Goal: Task Accomplishment & Management: Complete application form

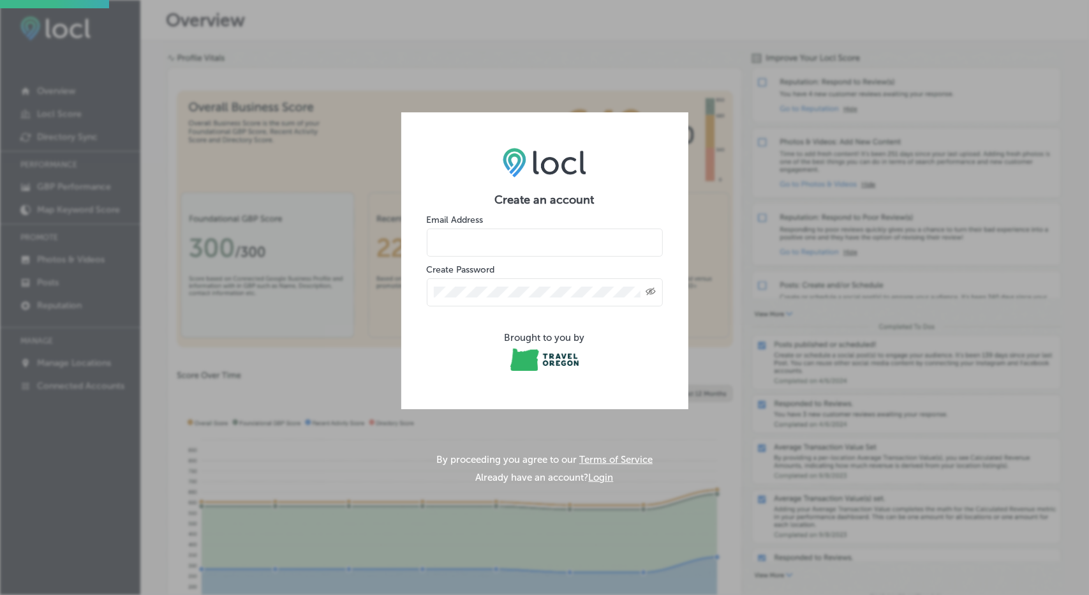
click at [528, 242] on input "email" at bounding box center [545, 242] width 236 height 28
click at [468, 241] on input "email" at bounding box center [545, 242] width 236 height 28
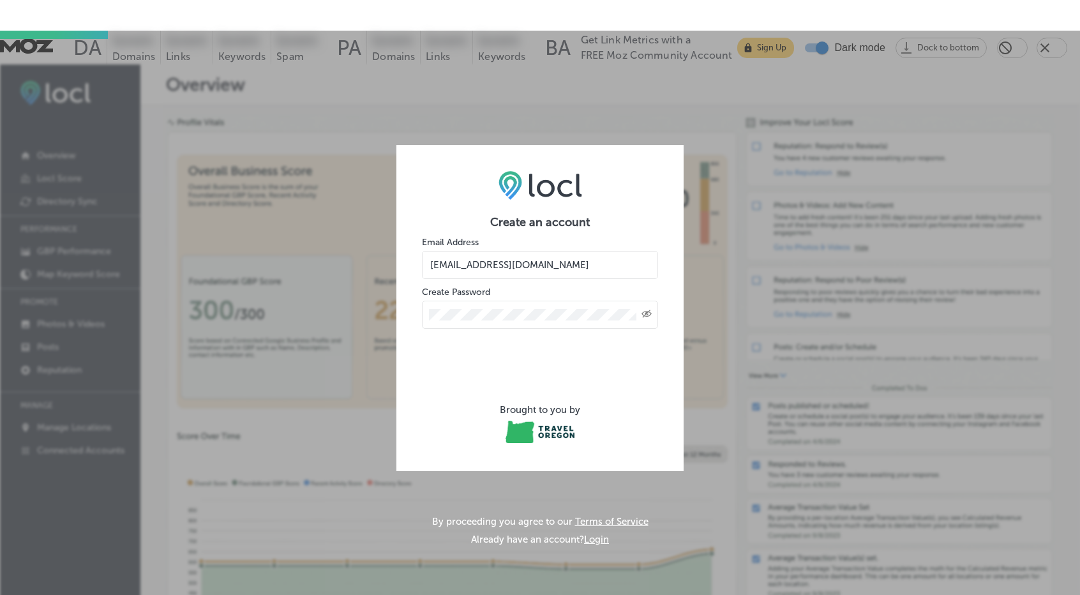
type input "[EMAIL_ADDRESS][DOMAIN_NAME]"
drag, startPoint x: 428, startPoint y: 250, endPoint x: 488, endPoint y: 245, distance: 60.2
click at [488, 251] on input "[EMAIL_ADDRESS][DOMAIN_NAME]" at bounding box center [540, 265] width 236 height 28
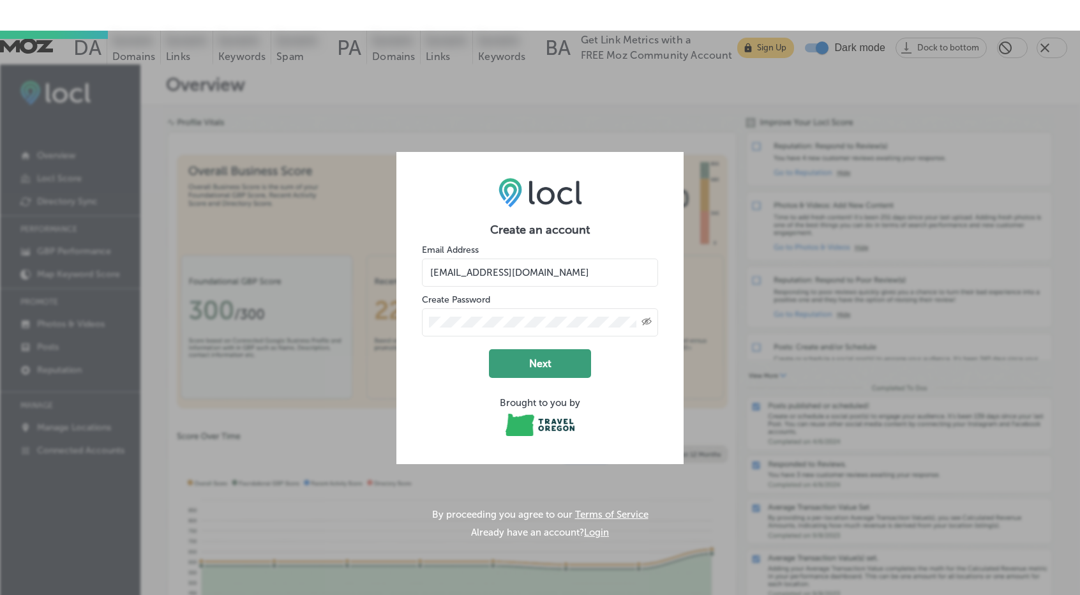
click at [542, 349] on button "Next" at bounding box center [540, 363] width 102 height 29
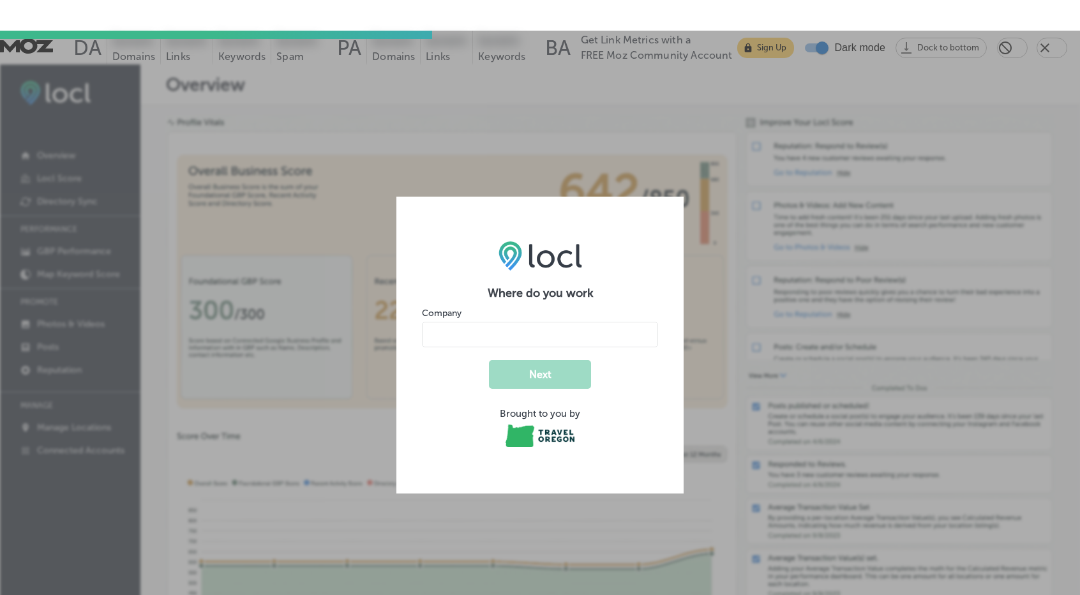
click at [490, 322] on input "name" at bounding box center [540, 335] width 236 height 26
type input "Gehring Holiday Lighting"
click at [551, 360] on button "Next" at bounding box center [540, 374] width 102 height 29
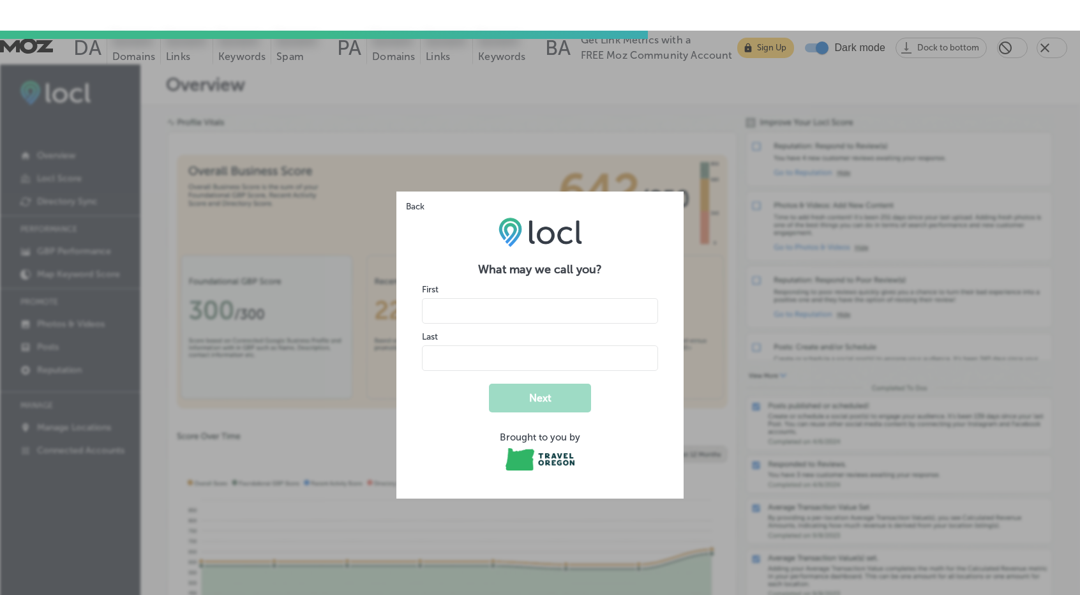
click at [490, 298] on input "name" at bounding box center [540, 311] width 236 height 26
type input "gehringholidaylighting"
drag, startPoint x: 541, startPoint y: 298, endPoint x: 394, endPoint y: 287, distance: 147.2
click at [394, 287] on div "Back What may we call you? First Last Next Brought to you by" at bounding box center [540, 345] width 1080 height 629
type input "[PERSON_NAME]"
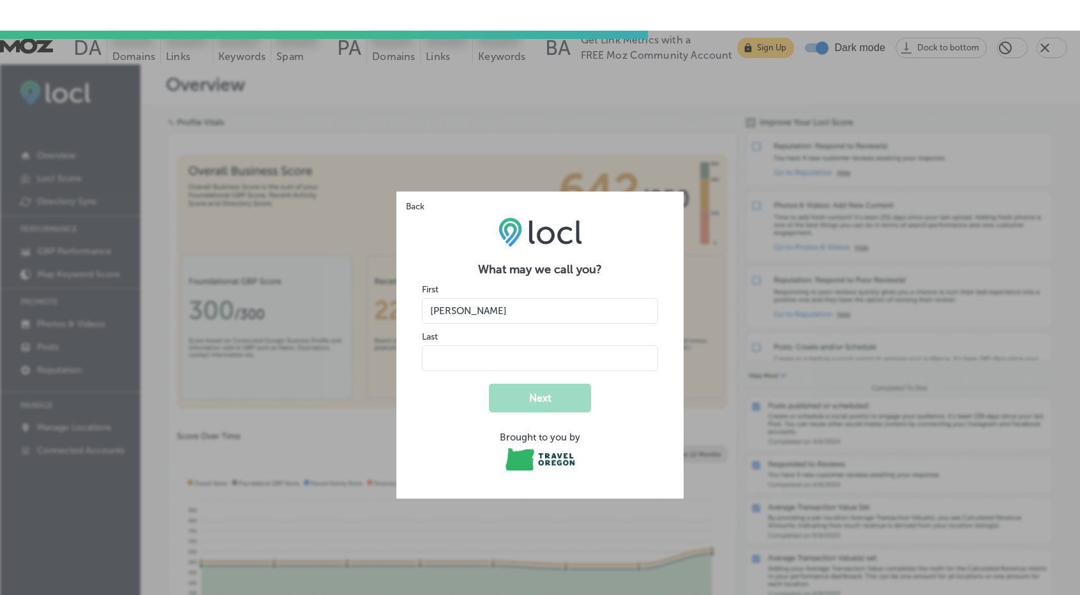
click at [457, 345] on input "name" at bounding box center [540, 358] width 236 height 26
type input "H"
type input "Holiday Lighting"
click at [548, 384] on button "Next" at bounding box center [540, 398] width 102 height 29
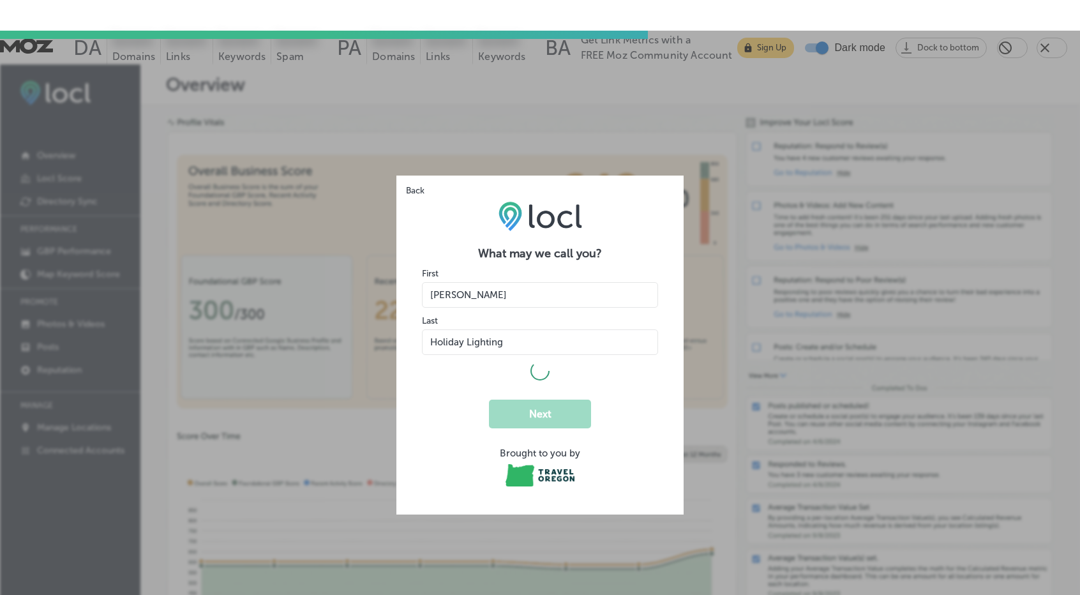
select select "US"
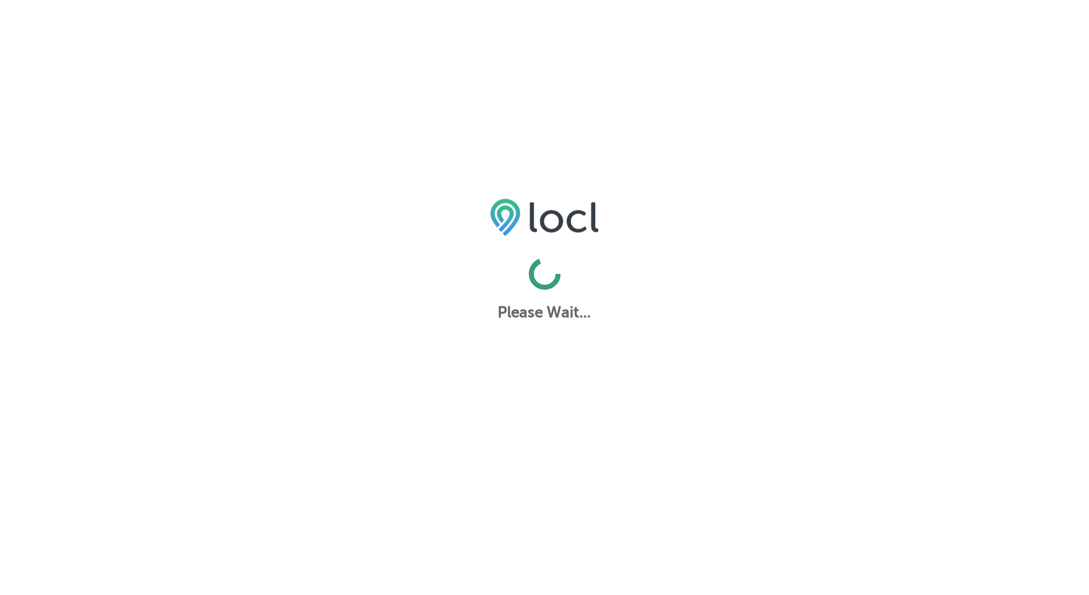
select select "US"
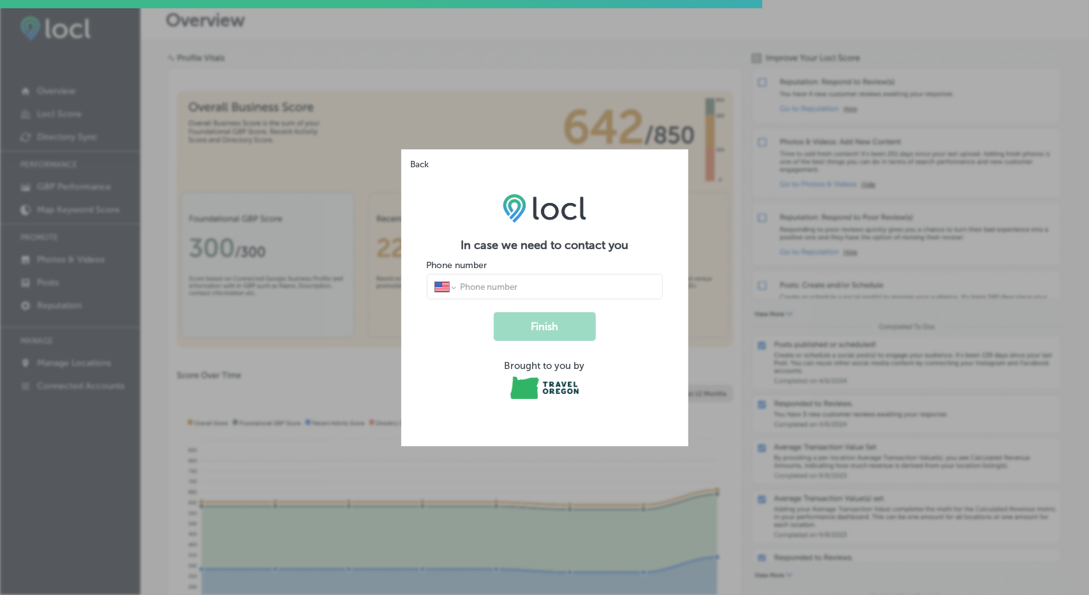
click at [511, 286] on input "tel" at bounding box center [557, 286] width 196 height 11
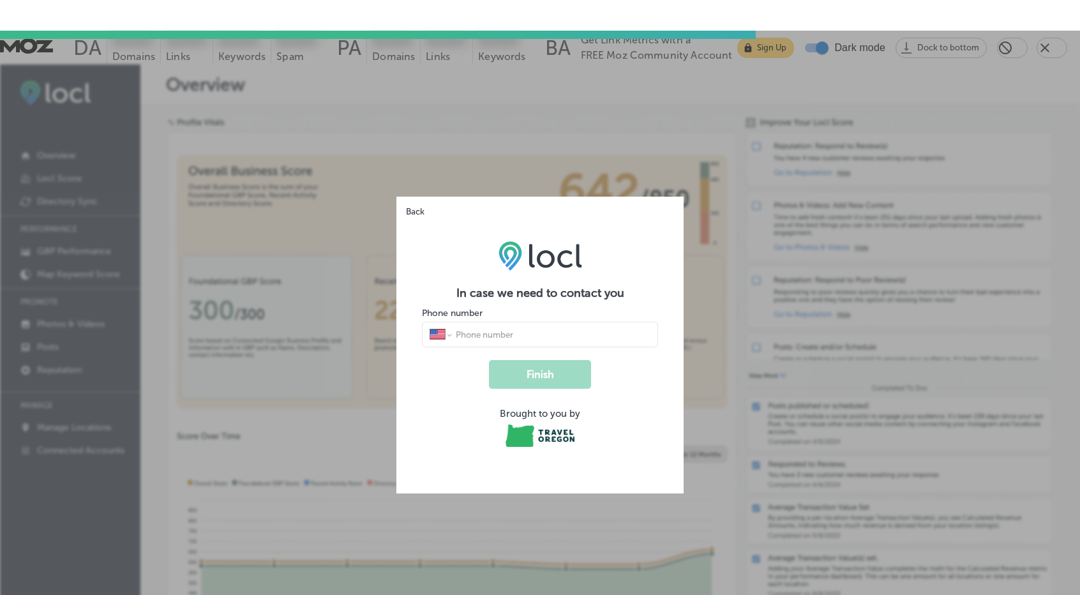
click at [512, 329] on input "tel" at bounding box center [552, 334] width 196 height 11
paste input "[PHONE_NUMBER]"
type input "[PHONE_NUMBER]"
click at [558, 360] on button "Finish" at bounding box center [540, 374] width 102 height 29
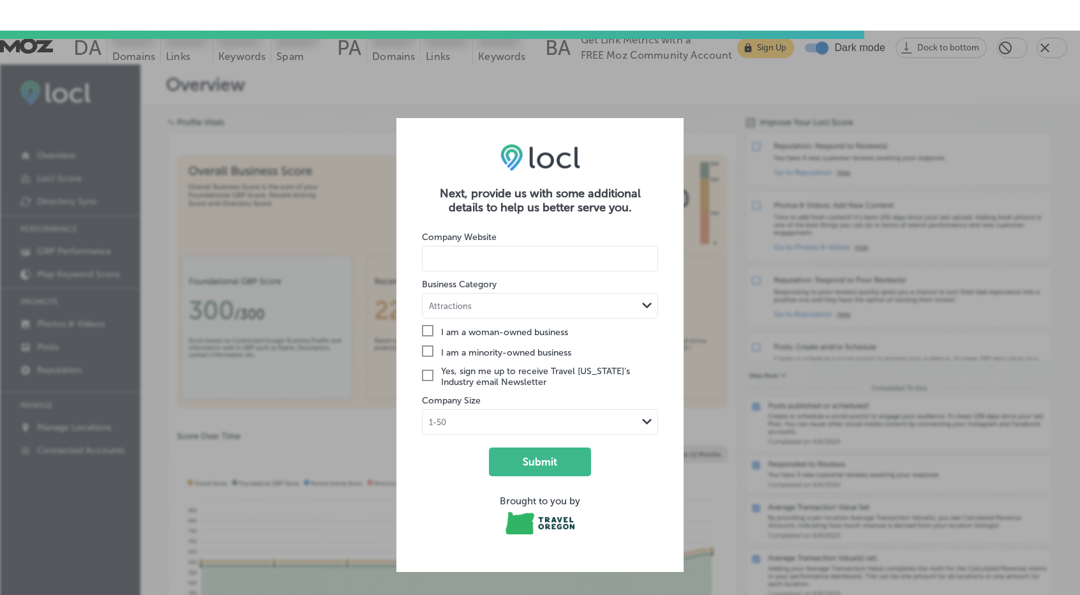
click at [484, 246] on input at bounding box center [540, 259] width 236 height 26
click at [486, 246] on input at bounding box center [540, 259] width 236 height 26
paste input "[URL][DOMAIN_NAME]"
type input "[URL][DOMAIN_NAME]"
click at [489, 300] on div "Attractions" at bounding box center [529, 306] width 214 height 12
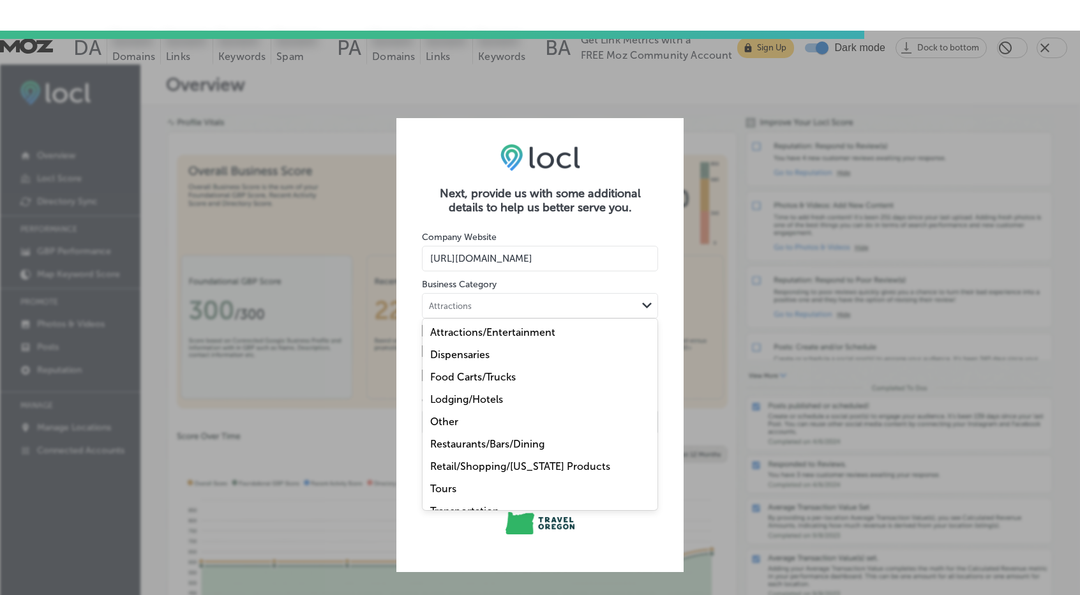
click at [444, 415] on label "Other" at bounding box center [444, 421] width 28 height 12
click at [463, 300] on div "Other" at bounding box center [529, 306] width 214 height 12
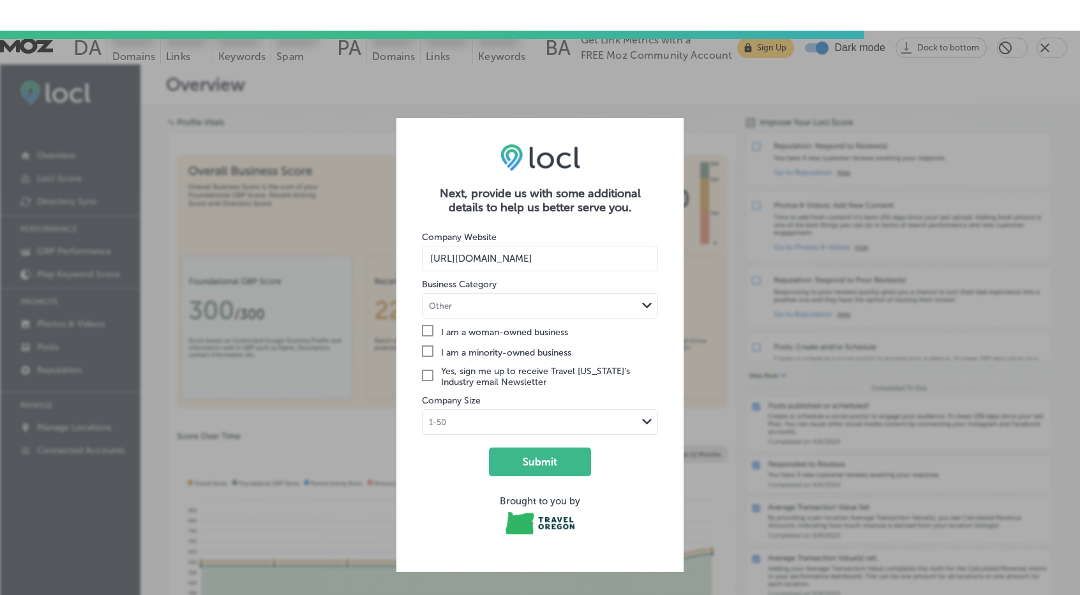
scroll to position [31, 0]
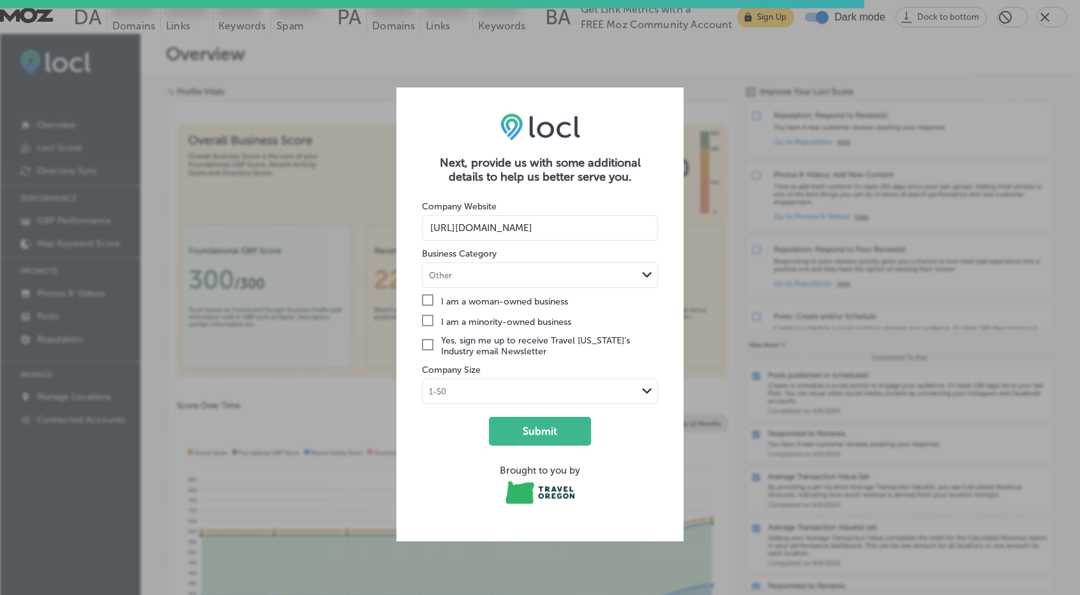
click at [551, 269] on div "Other" at bounding box center [529, 275] width 214 height 12
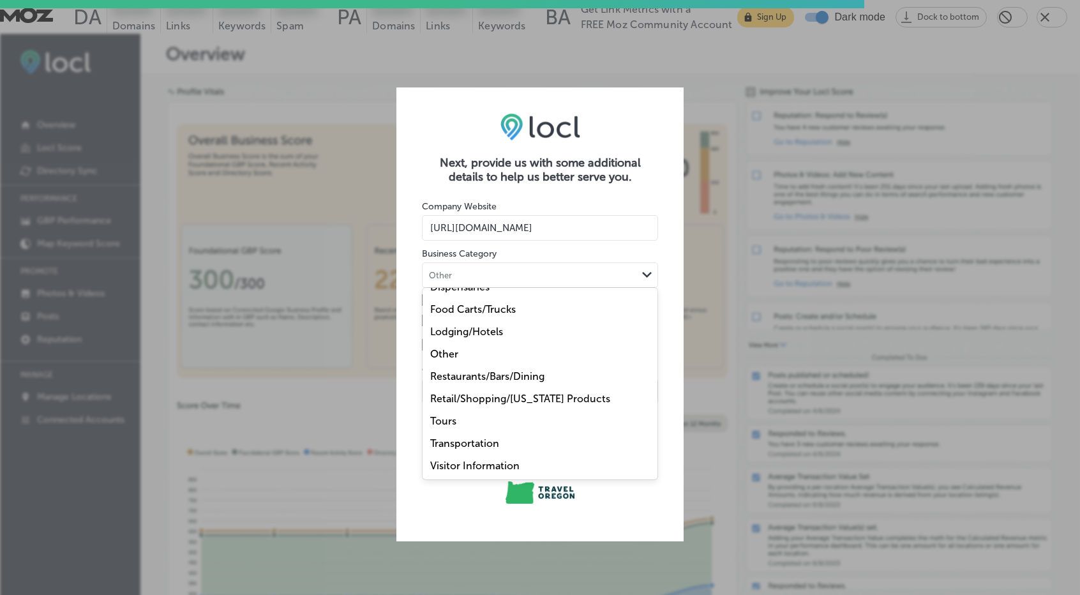
scroll to position [0, 0]
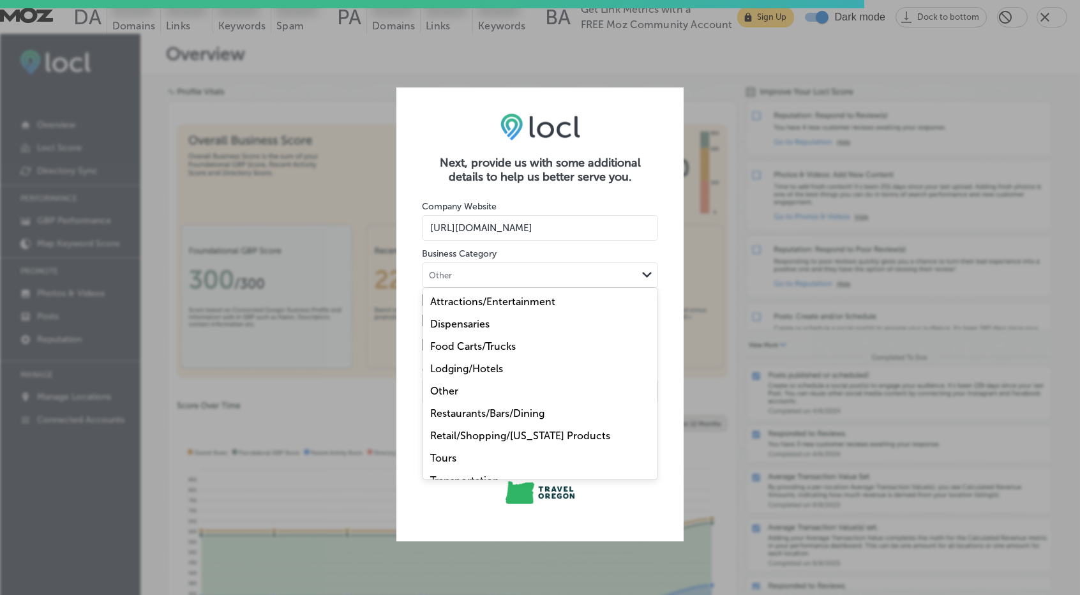
click at [473, 295] on label "Attractions/Entertainment" at bounding box center [492, 301] width 125 height 12
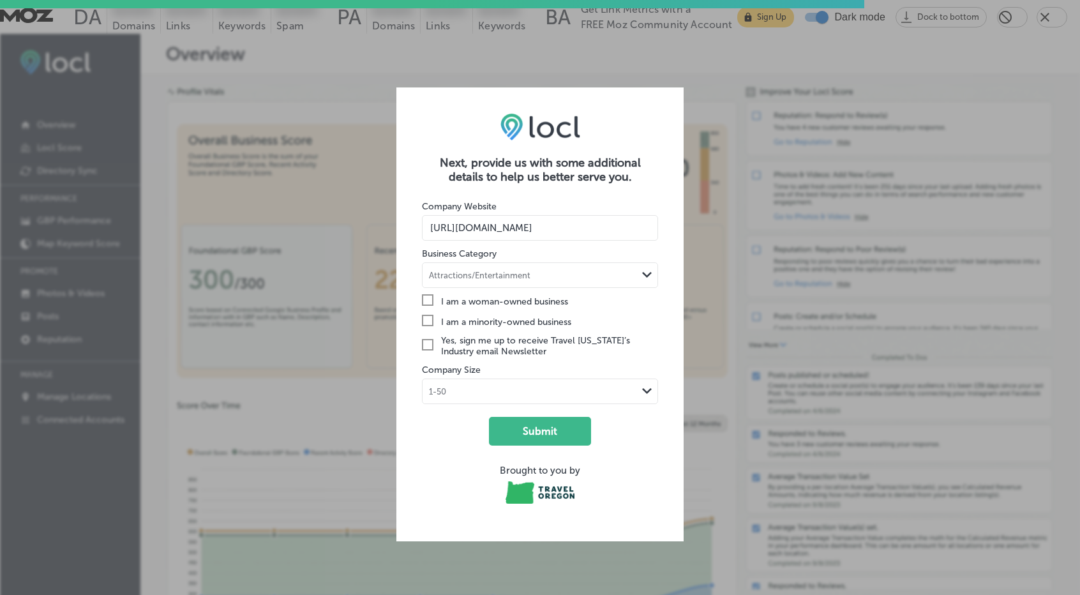
click at [514, 385] on div "1-50" at bounding box center [529, 391] width 214 height 12
click at [466, 406] on div "1-50" at bounding box center [539, 417] width 235 height 22
click at [541, 417] on button "Submit" at bounding box center [540, 431] width 102 height 29
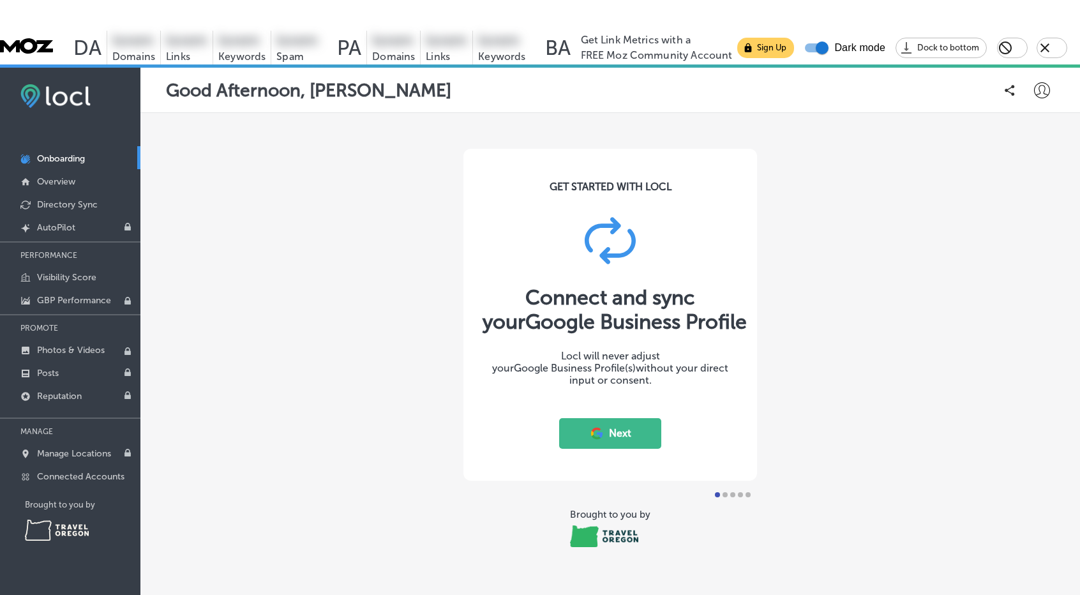
click at [1035, 82] on icon at bounding box center [1042, 90] width 16 height 16
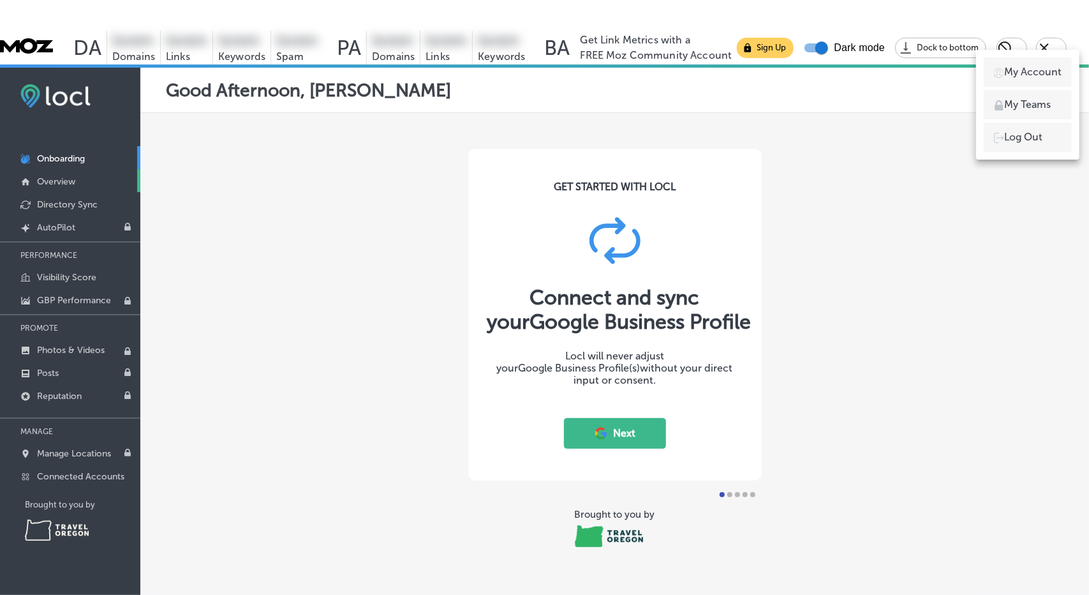
click at [54, 176] on p "Overview" at bounding box center [56, 181] width 38 height 11
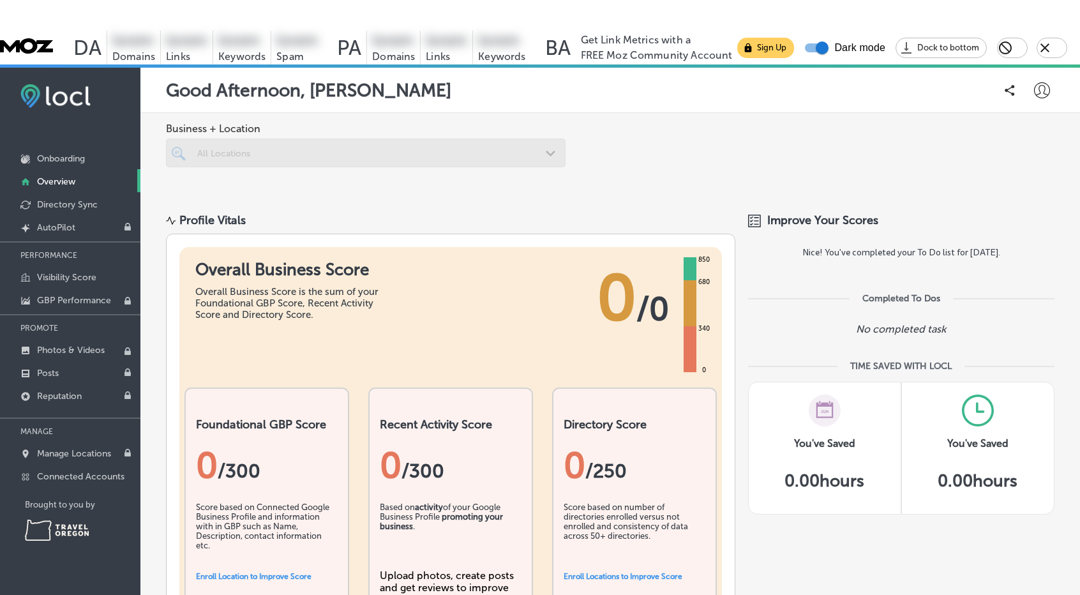
click at [235, 138] on div at bounding box center [365, 152] width 399 height 29
click at [260, 138] on div at bounding box center [365, 152] width 399 height 29
drag, startPoint x: 500, startPoint y: 104, endPoint x: 530, endPoint y: 112, distance: 30.3
click at [500, 123] on div "Business + Location All Locations Path Created with Sketch." at bounding box center [365, 145] width 399 height 45
click at [552, 138] on div at bounding box center [365, 152] width 399 height 29
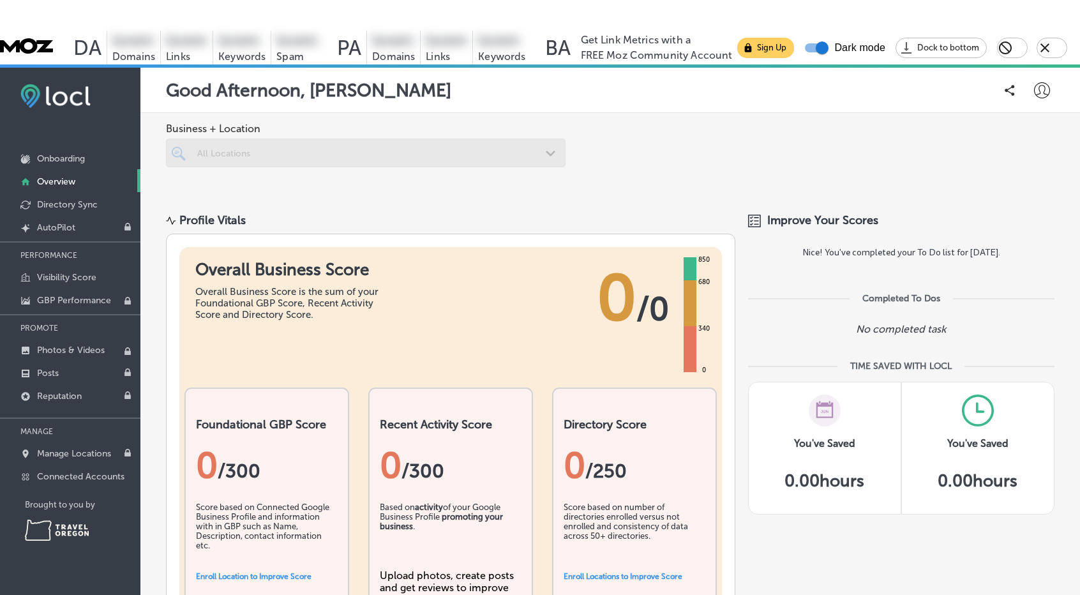
click at [226, 123] on span "Business + Location" at bounding box center [365, 129] width 399 height 12
click at [893, 293] on div "Completed To Dos" at bounding box center [901, 298] width 78 height 11
drag, startPoint x: 860, startPoint y: 299, endPoint x: 965, endPoint y: 301, distance: 105.3
click at [965, 301] on div "Completed To Dos No completed task" at bounding box center [901, 323] width 306 height 61
click at [879, 361] on div "TIME SAVED WITH LOCL" at bounding box center [900, 366] width 101 height 11
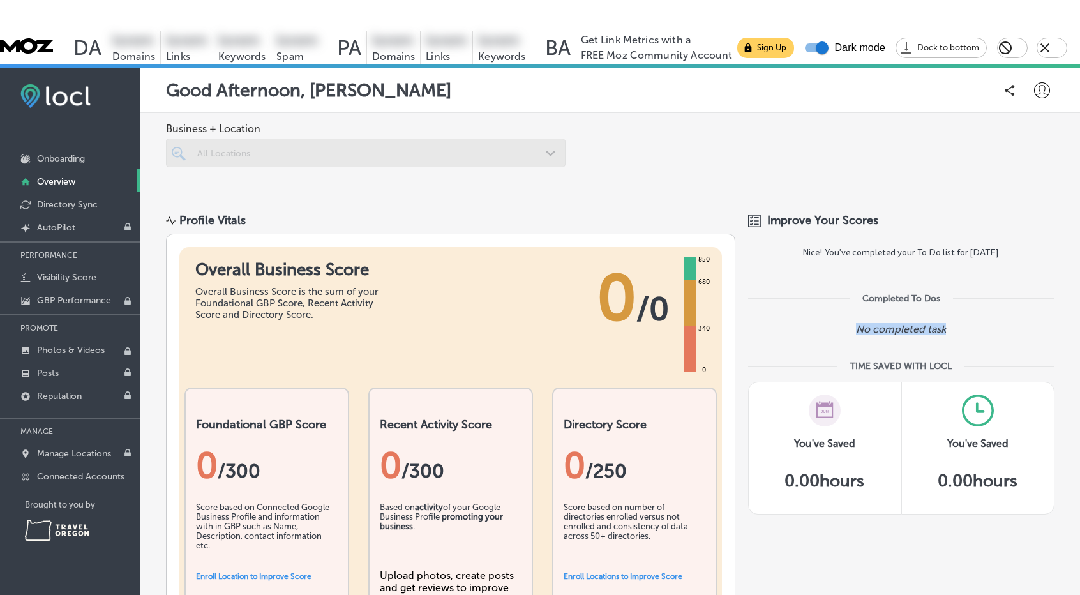
drag, startPoint x: 847, startPoint y: 294, endPoint x: 992, endPoint y: 295, distance: 144.2
click at [993, 323] on div "No completed task" at bounding box center [901, 329] width 306 height 12
click at [904, 246] on label "Nice! You've completed your To Do list for [DATE]." at bounding box center [901, 252] width 306 height 12
drag, startPoint x: 774, startPoint y: 214, endPoint x: 1002, endPoint y: 227, distance: 228.2
click at [1002, 234] on div "Nice! You've completed your To Do list for [DATE]." at bounding box center [901, 253] width 306 height 38
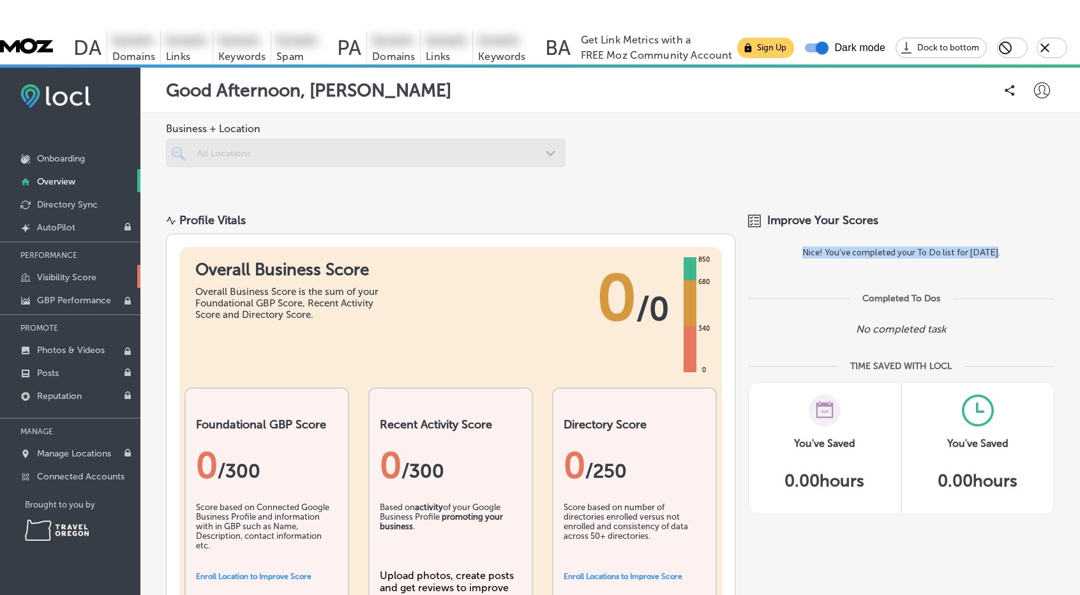
click at [55, 272] on p "Visibility Score" at bounding box center [66, 277] width 59 height 11
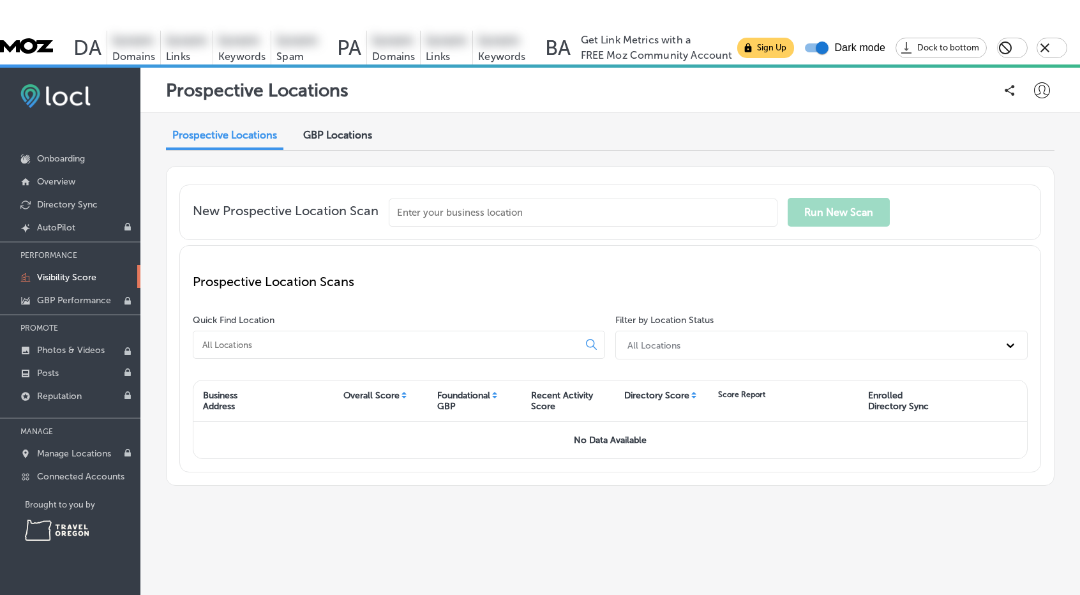
click at [347, 129] on span "GBP Locations" at bounding box center [337, 135] width 69 height 12
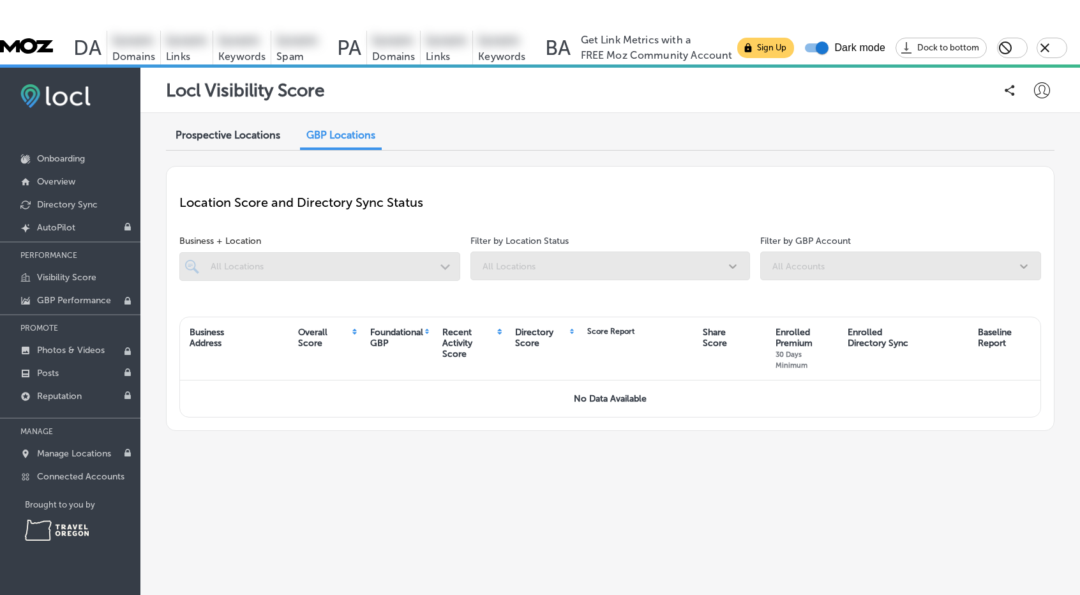
click at [232, 129] on span "Prospective Locations" at bounding box center [227, 135] width 105 height 12
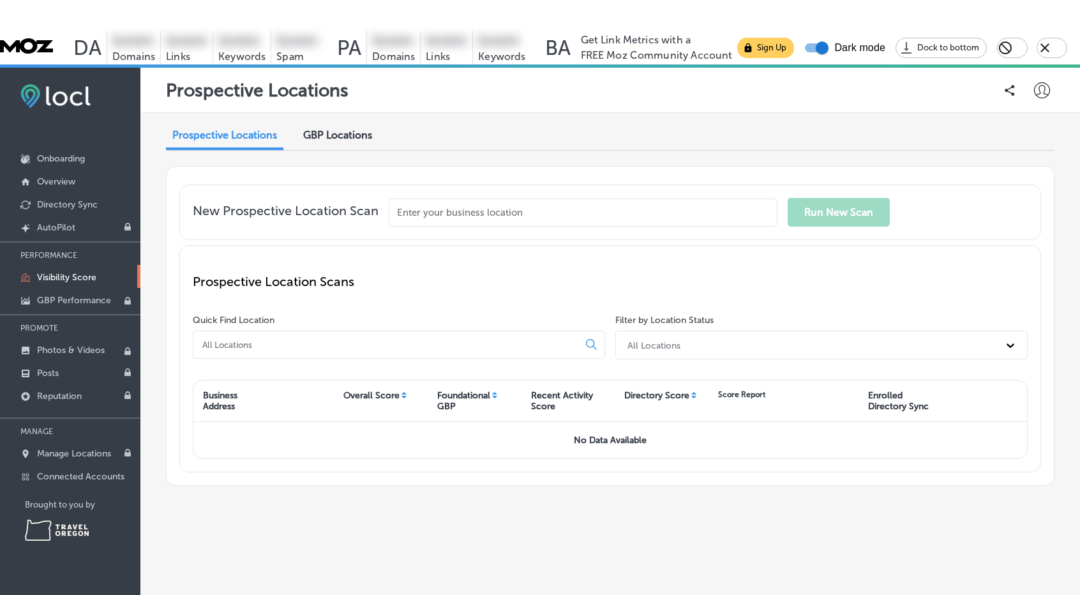
click at [536, 198] on input "text" at bounding box center [583, 212] width 389 height 28
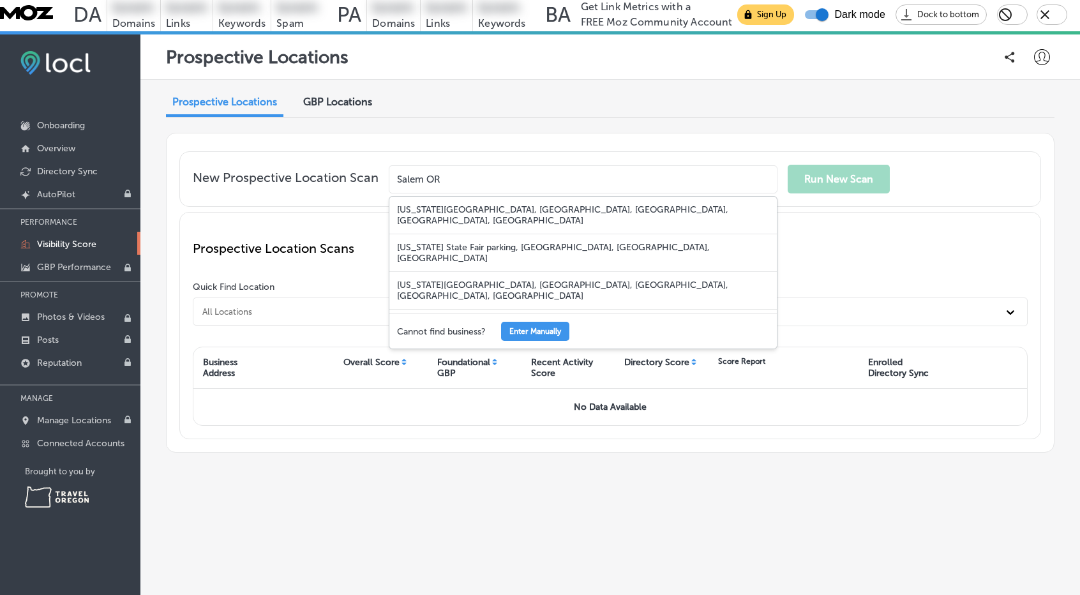
type input "Salem OR"
click at [533, 322] on button "Enter Manually" at bounding box center [535, 331] width 68 height 19
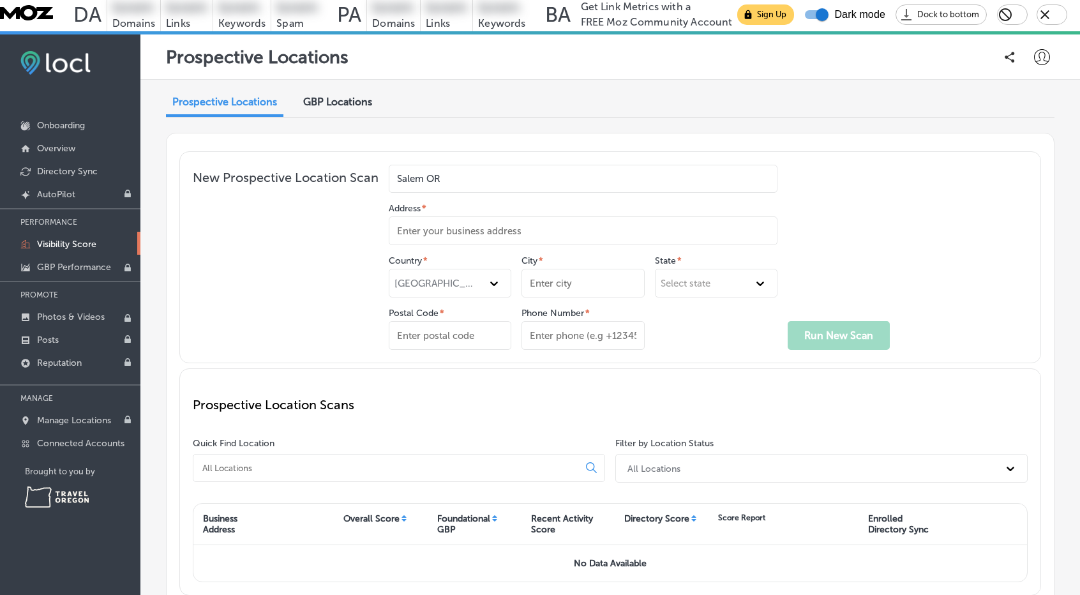
click at [457, 216] on input "Address *" at bounding box center [583, 230] width 389 height 29
click at [445, 216] on input "Address *" at bounding box center [583, 230] width 389 height 29
paste input "[STREET_ADDRESS]"
type input "[STREET_ADDRESS]"
click at [473, 278] on div "[GEOGRAPHIC_DATA]" at bounding box center [438, 283] width 88 height 11
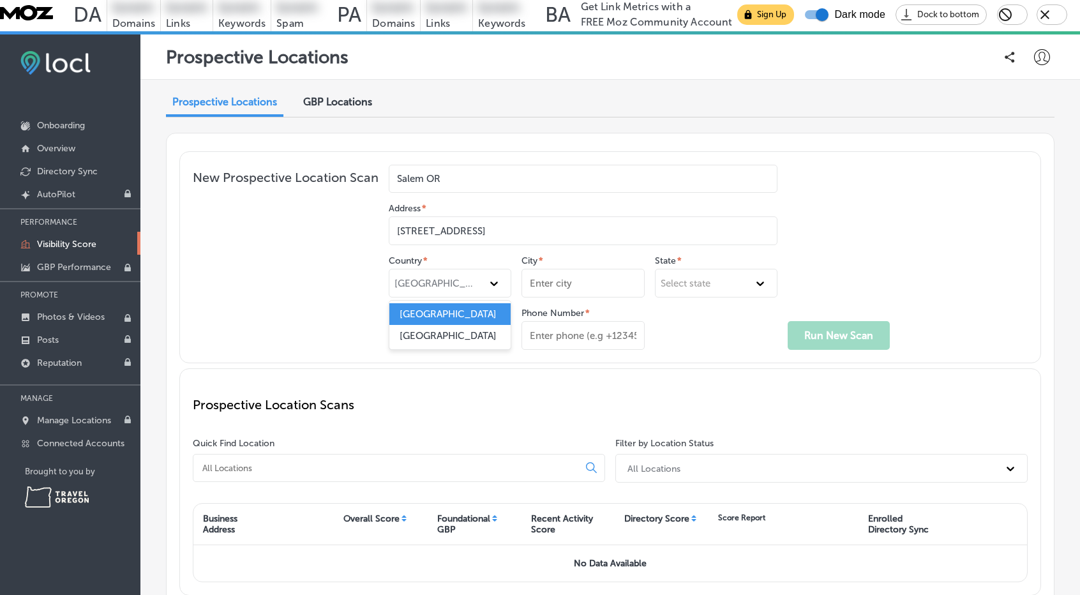
click at [456, 303] on div "[GEOGRAPHIC_DATA]" at bounding box center [449, 314] width 121 height 22
click at [559, 269] on input "City *" at bounding box center [582, 283] width 123 height 29
click at [698, 278] on div "Select state" at bounding box center [685, 283] width 50 height 11
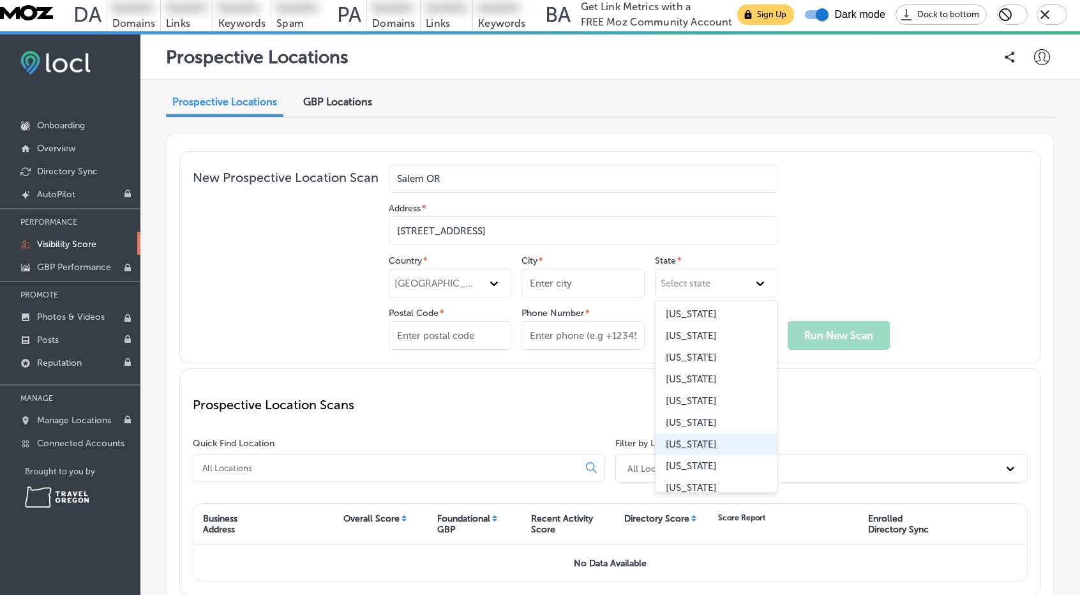
scroll to position [676, 0]
click at [689, 429] on div "[US_STATE]" at bounding box center [715, 440] width 121 height 22
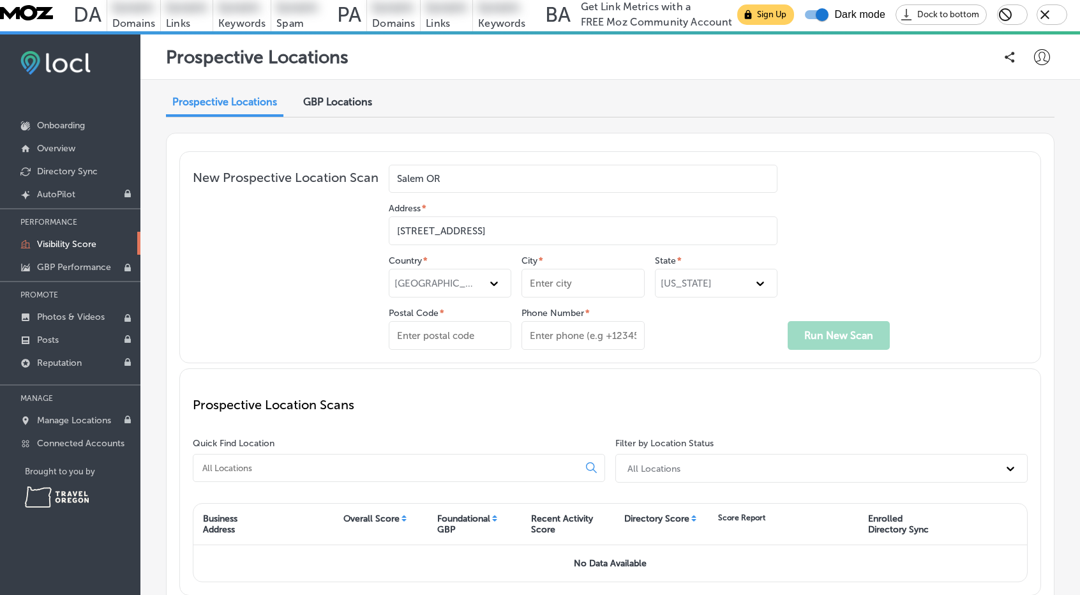
click at [564, 269] on input "City *" at bounding box center [582, 283] width 123 height 29
type input "[GEOGRAPHIC_DATA]"
drag, startPoint x: 605, startPoint y: 192, endPoint x: 572, endPoint y: 191, distance: 32.6
click at [572, 216] on input "[STREET_ADDRESS]" at bounding box center [583, 230] width 389 height 29
type input "[STREET_ADDRESS]"
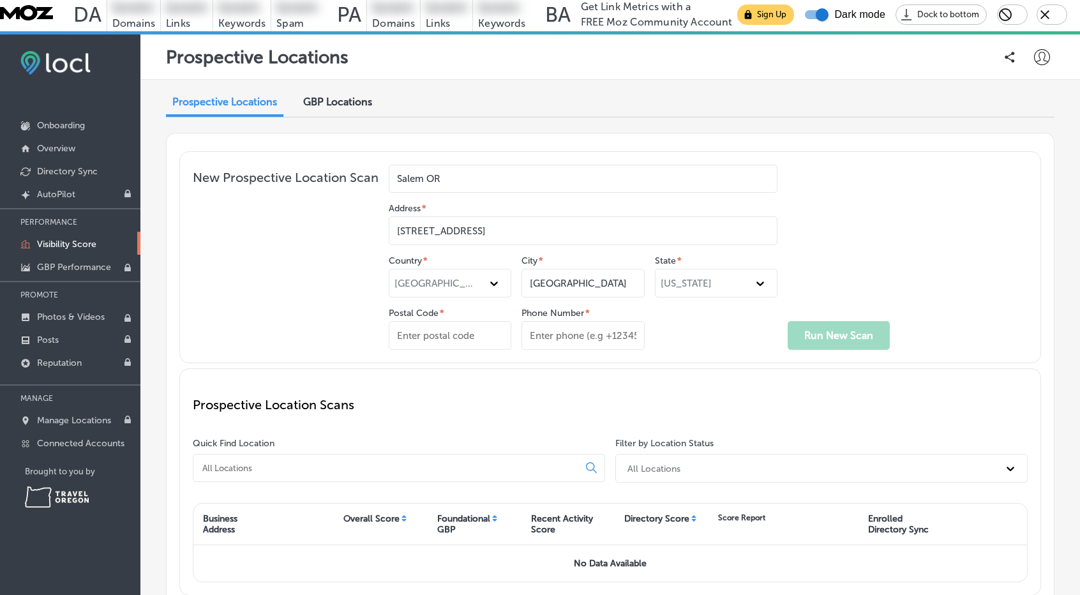
click at [443, 321] on input "Postal Code *" at bounding box center [450, 335] width 123 height 29
paste input "97317"
type input "97317"
click at [433, 278] on div "[GEOGRAPHIC_DATA]" at bounding box center [435, 283] width 83 height 11
click at [540, 321] on input "Phone Number *" at bounding box center [582, 335] width 123 height 29
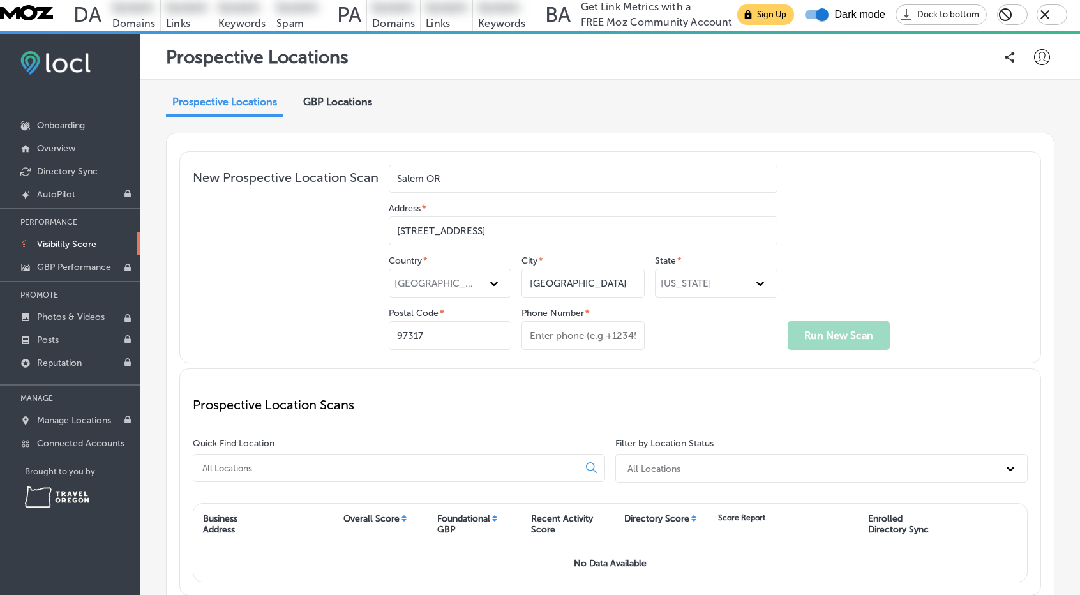
drag, startPoint x: 582, startPoint y: 196, endPoint x: 528, endPoint y: 192, distance: 53.7
click at [528, 216] on input "[STREET_ADDRESS]" at bounding box center [583, 230] width 389 height 29
type input "[STREET_ADDRESS]"
click at [570, 321] on input "Phone Number *" at bounding box center [582, 335] width 123 height 29
paste input "(503) 857-67"
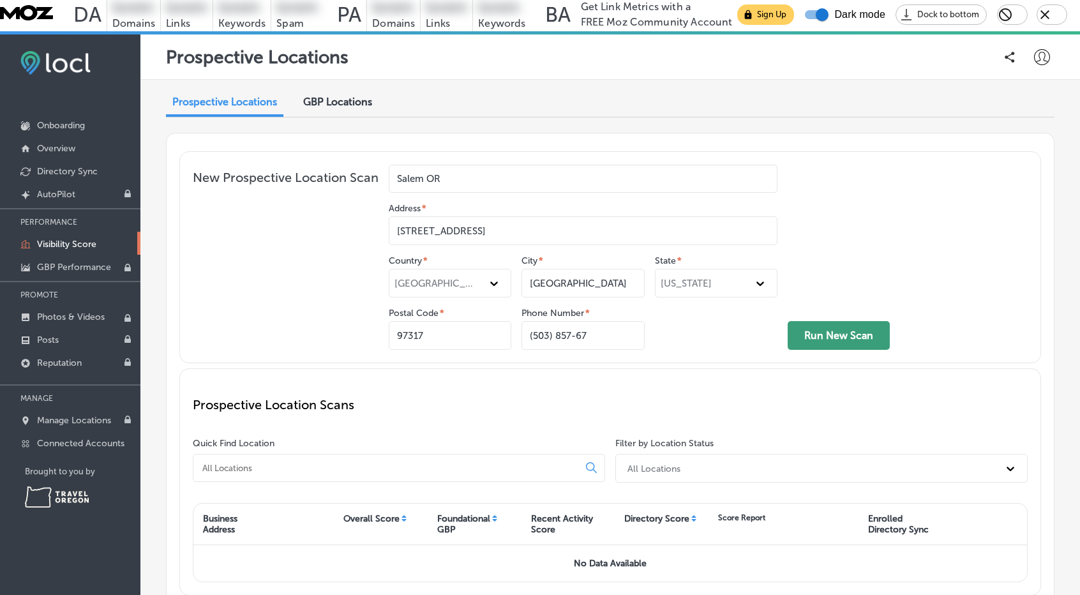
click at [846, 321] on button "Run New Scan" at bounding box center [838, 335] width 102 height 29
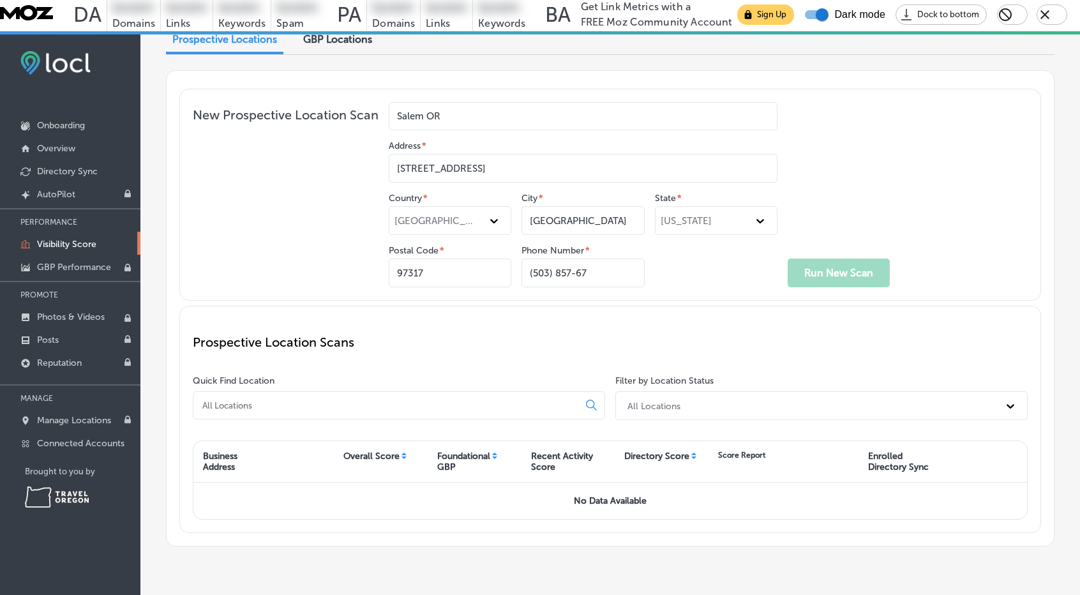
click at [819, 239] on body "Moz logo DA lorem Domains lorem Links lorem Keywords lorem Spam PA lorem Domain…" at bounding box center [540, 313] width 1080 height 632
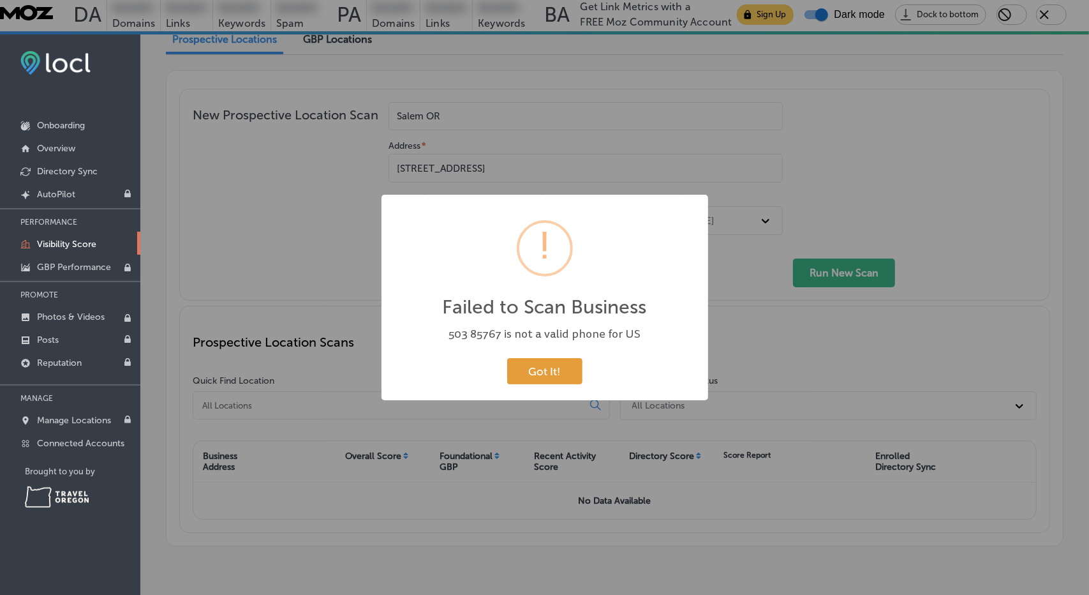
click at [533, 368] on button "Got It!" at bounding box center [544, 371] width 75 height 26
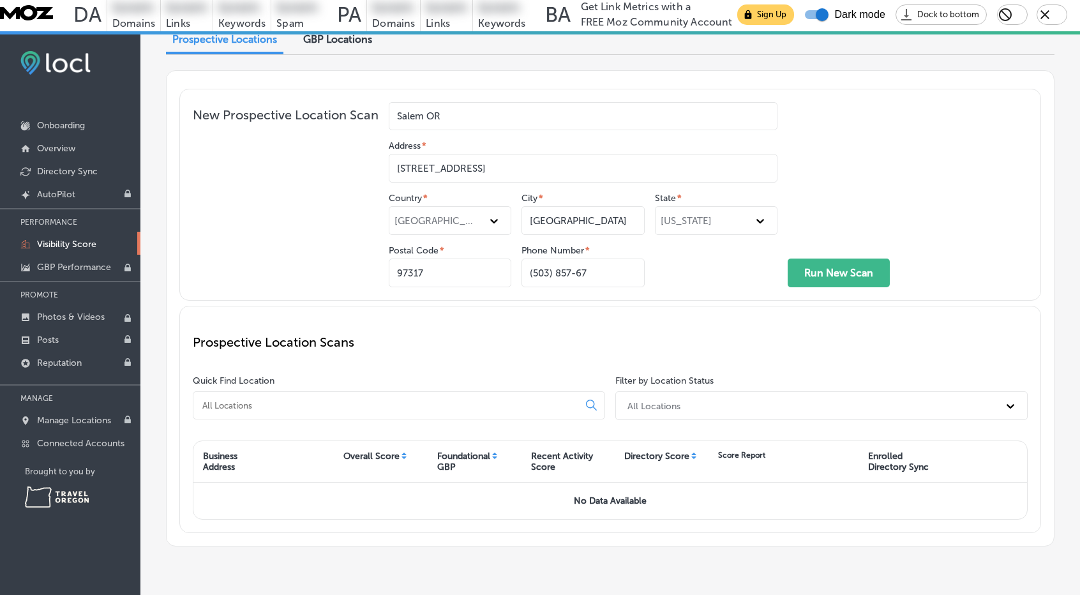
click at [550, 258] on input "(503) 857-67" at bounding box center [582, 272] width 123 height 29
click at [532, 258] on input "(503 857-67" at bounding box center [582, 272] width 123 height 29
click at [567, 258] on input "503 857-67" at bounding box center [582, 272] width 123 height 29
click at [549, 258] on input "503 85767" at bounding box center [582, 272] width 123 height 29
click at [841, 258] on button "Run New Scan" at bounding box center [838, 272] width 102 height 29
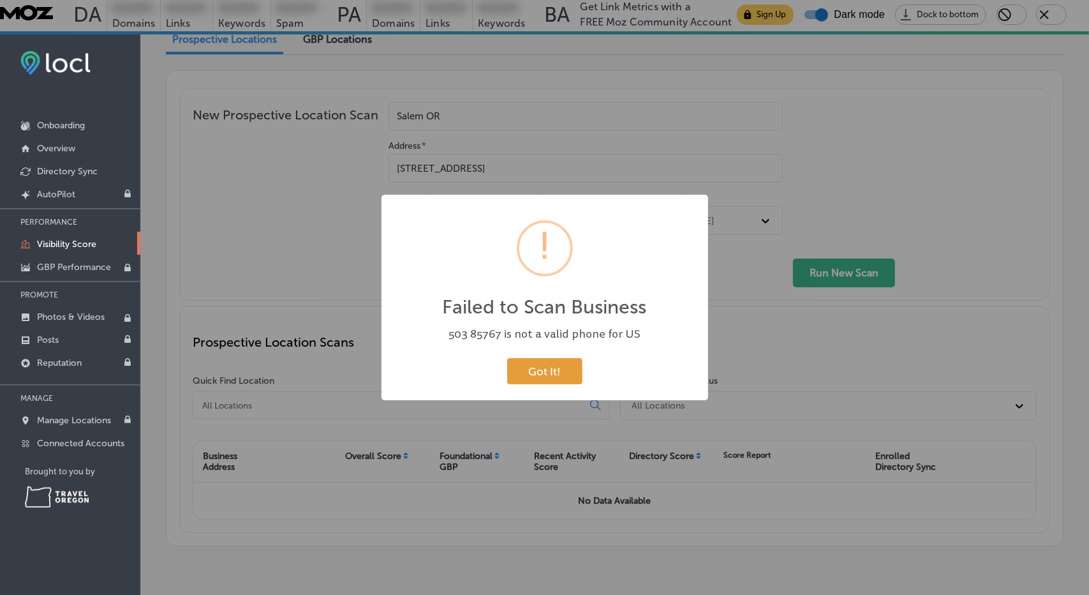
click at [555, 369] on button "Got It!" at bounding box center [544, 371] width 75 height 26
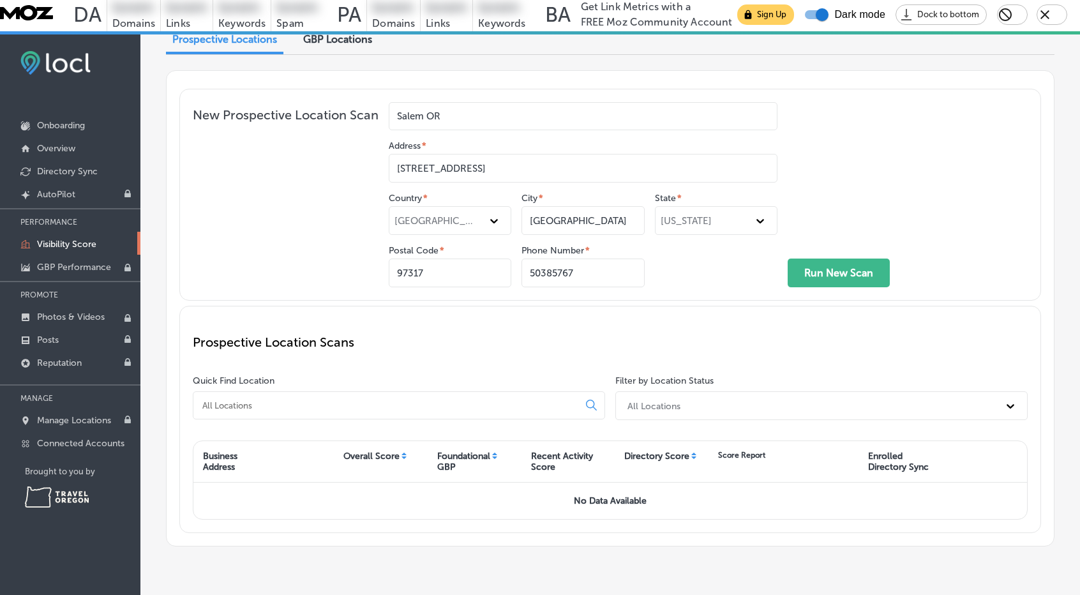
click at [602, 258] on input "50385767" at bounding box center [582, 272] width 123 height 29
type input "5038576713"
click at [826, 258] on button "Run New Scan" at bounding box center [838, 272] width 102 height 29
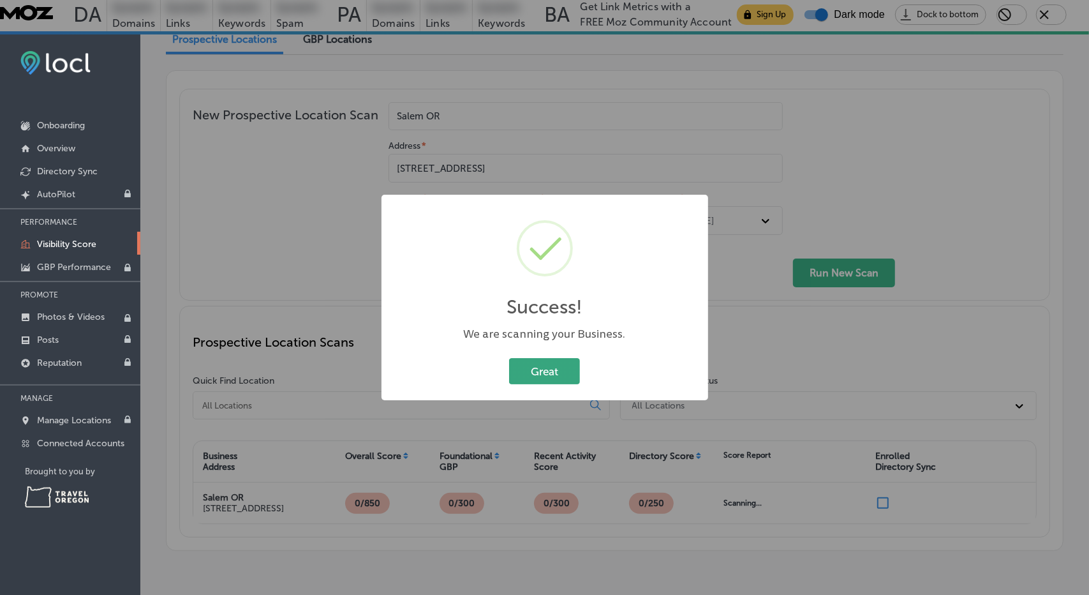
click at [552, 367] on button "Great" at bounding box center [544, 371] width 71 height 26
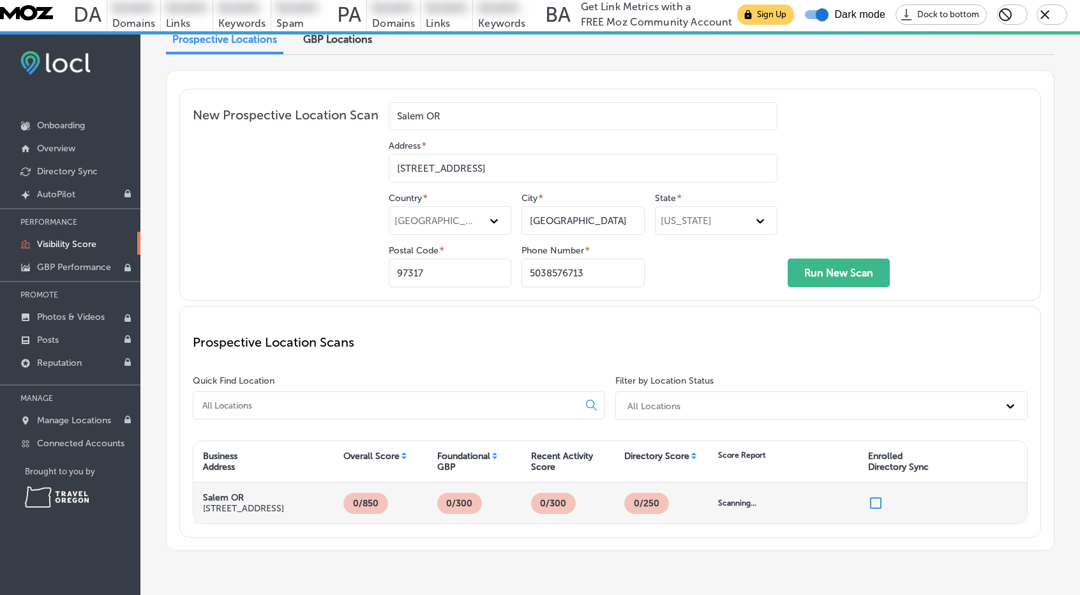
scroll to position [77, 0]
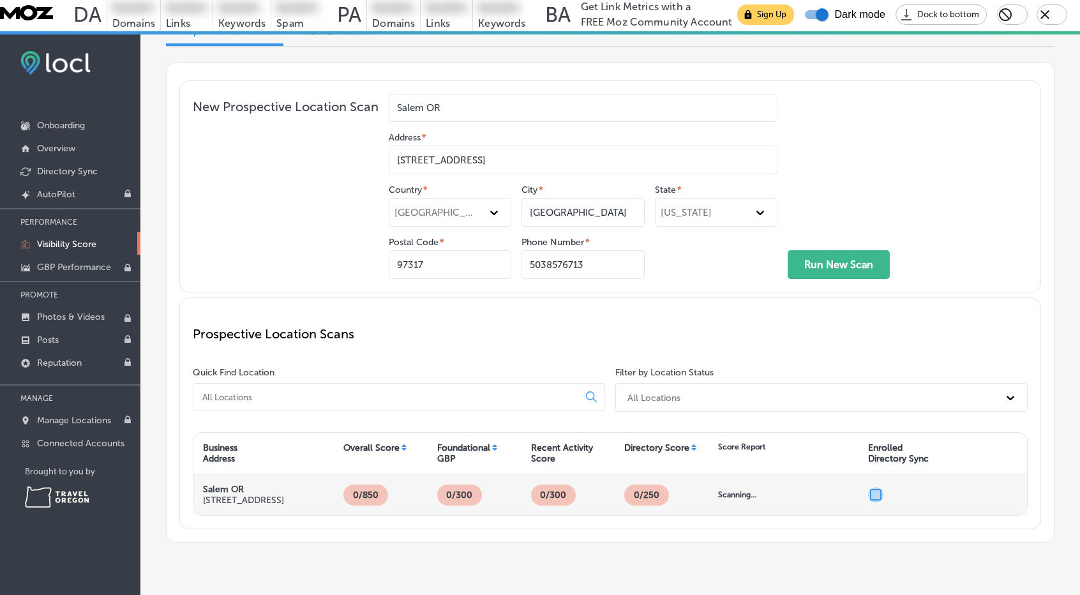
click at [872, 487] on input "checkbox" at bounding box center [875, 494] width 15 height 15
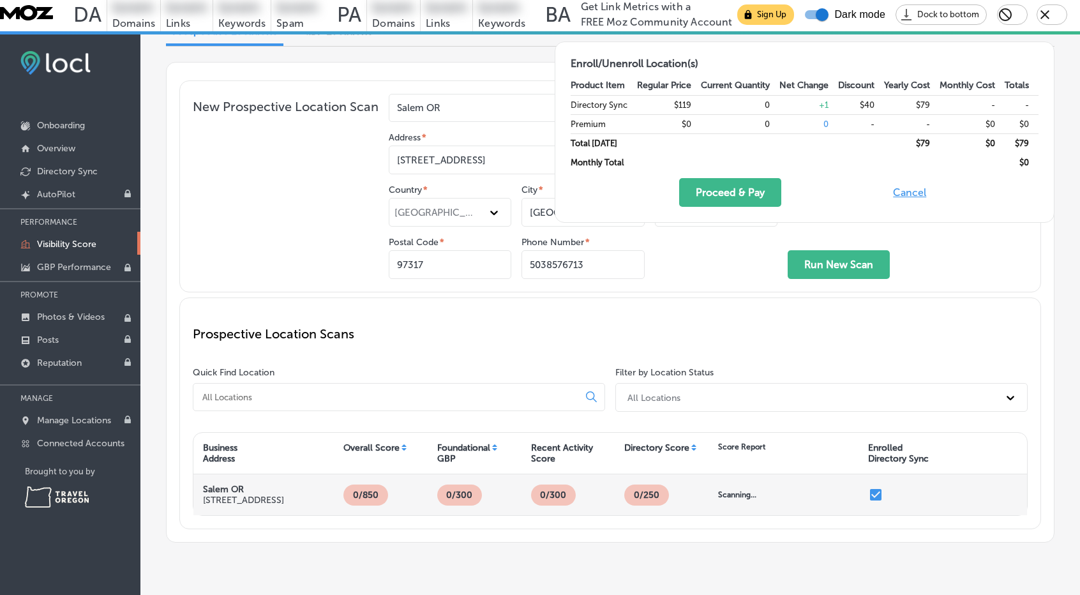
scroll to position [0, 0]
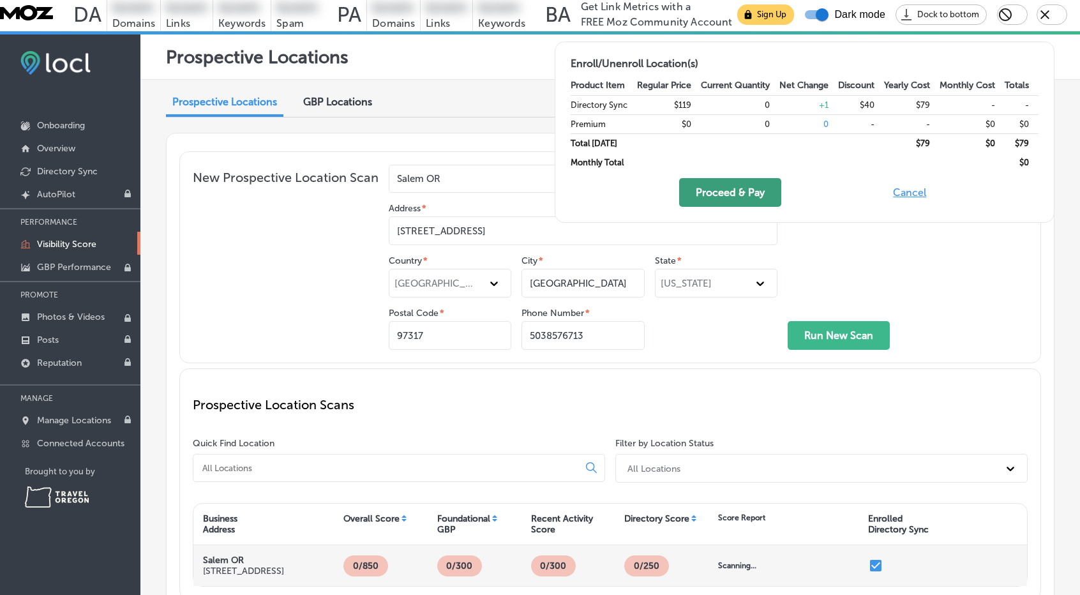
click at [754, 187] on button "Proceed & Pay" at bounding box center [730, 192] width 102 height 29
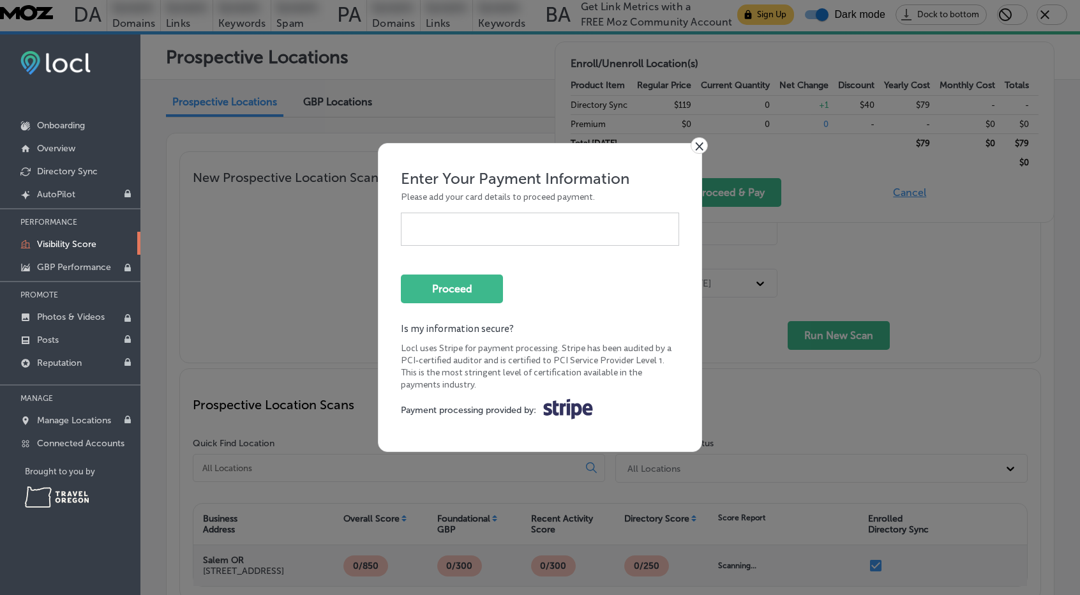
click at [694, 142] on link "×" at bounding box center [698, 145] width 17 height 17
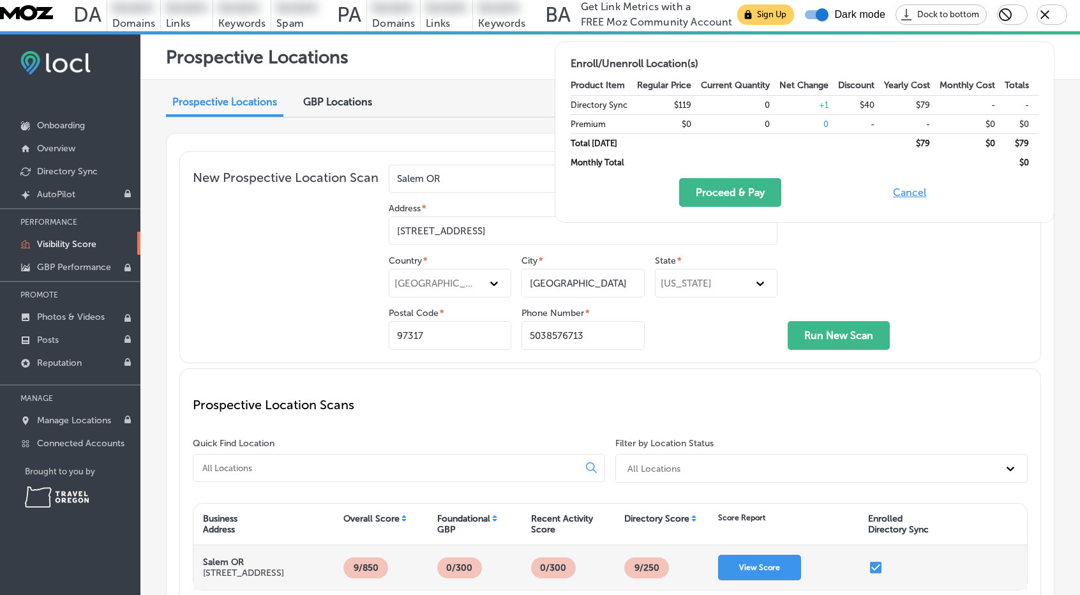
click at [454, 80] on div "Prospective Locations GBP Locations New Prospective Location [GEOGRAPHIC_DATA] …" at bounding box center [609, 353] width 939 height 547
click at [334, 96] on span "GBP Locations" at bounding box center [337, 102] width 69 height 12
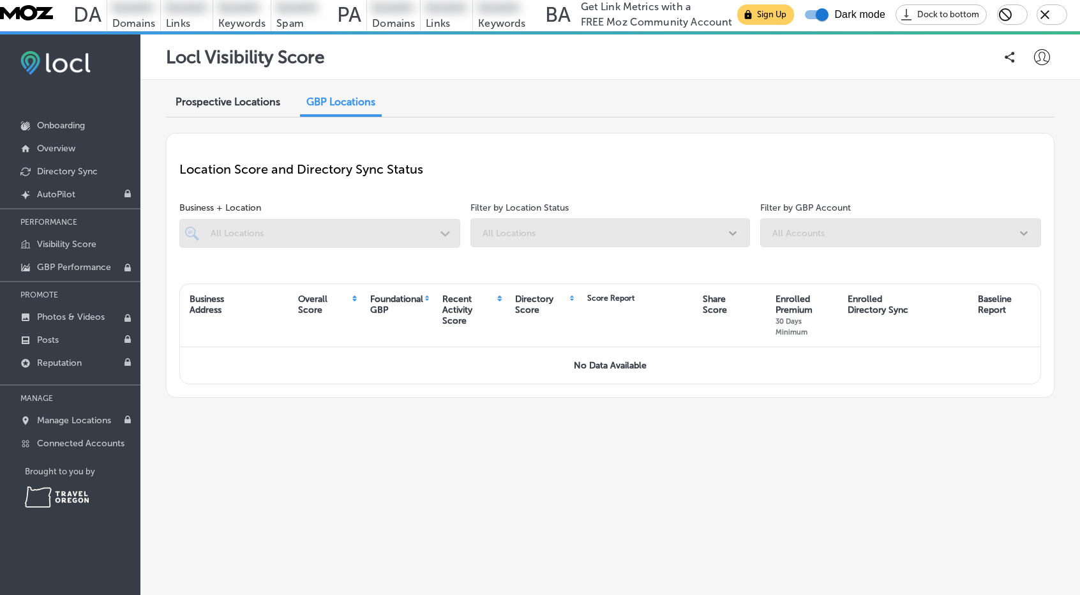
click at [235, 96] on span "Prospective Locations" at bounding box center [227, 102] width 105 height 12
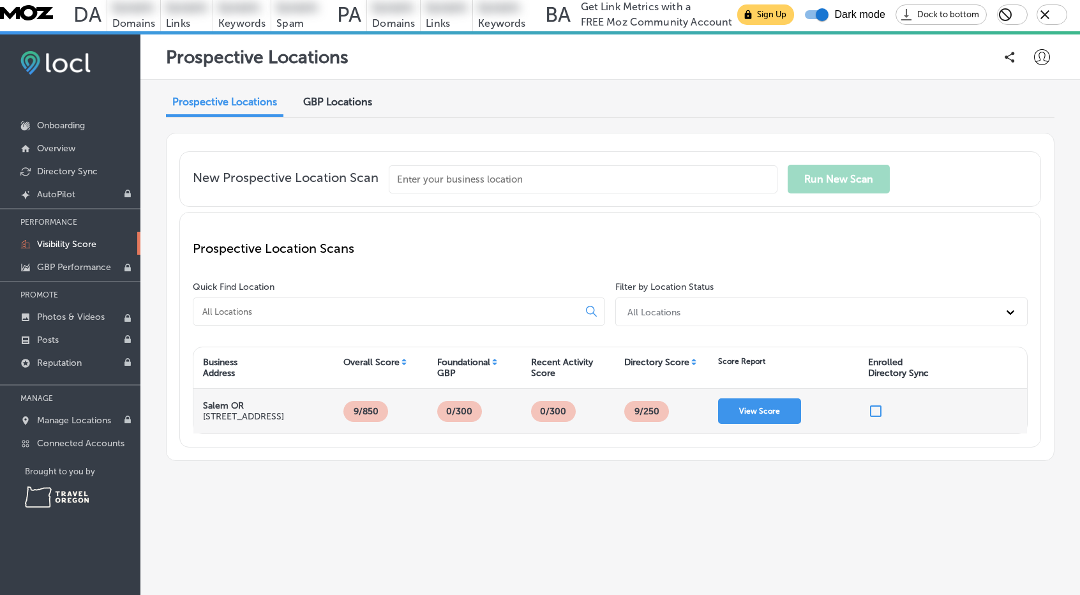
click at [231, 411] on p "[STREET_ADDRESS]" at bounding box center [243, 416] width 81 height 11
click at [257, 411] on p "[STREET_ADDRESS]" at bounding box center [243, 416] width 81 height 11
click at [279, 400] on p "Salem OR" at bounding box center [243, 405] width 81 height 11
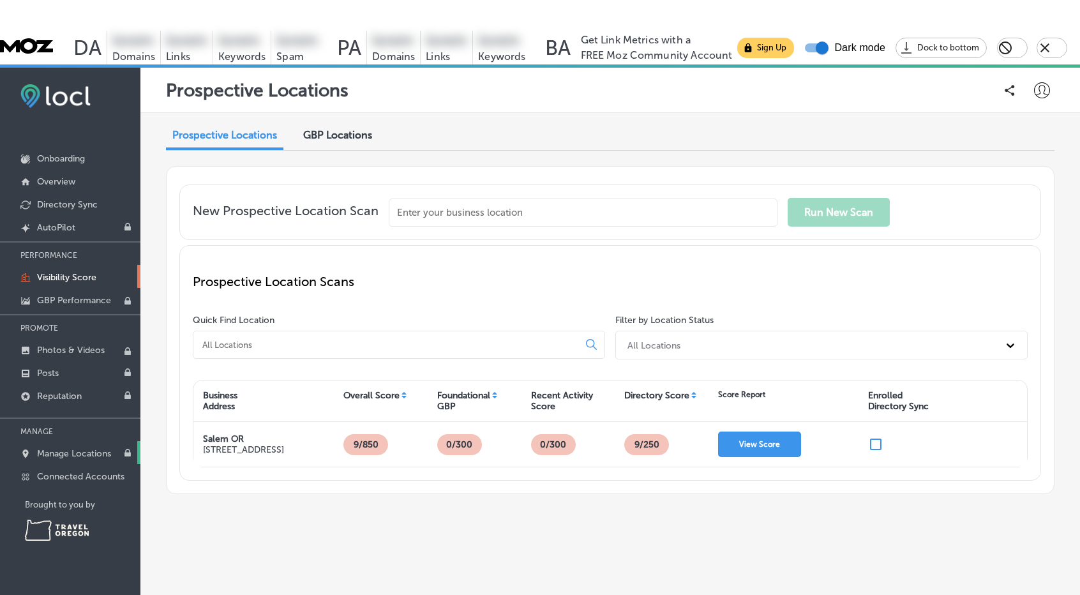
click at [68, 448] on p "Manage Locations" at bounding box center [74, 453] width 74 height 11
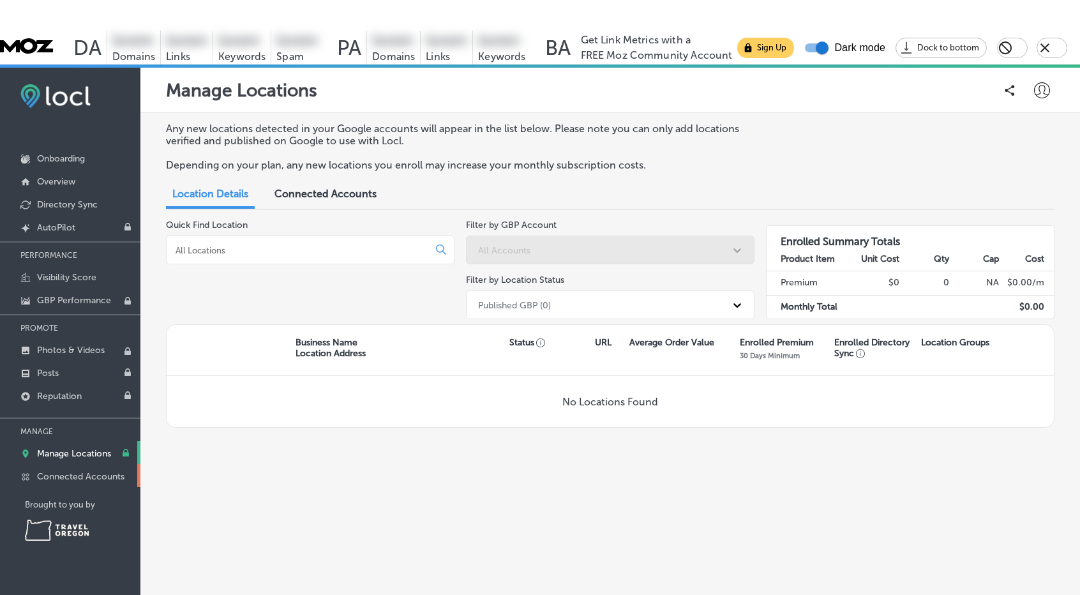
click at [63, 471] on p "Connected Accounts" at bounding box center [80, 476] width 87 height 11
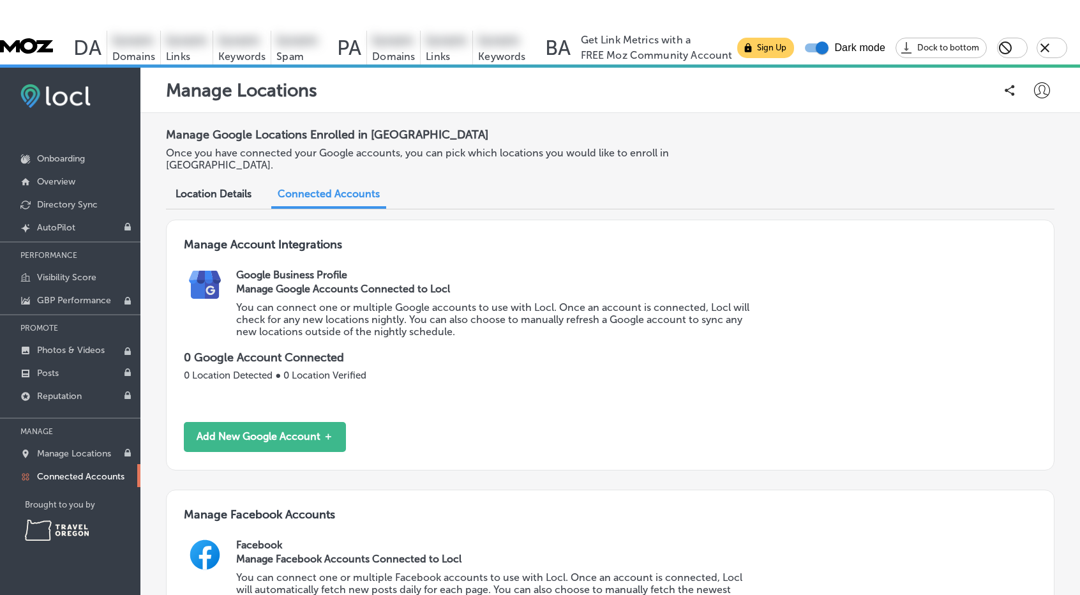
click at [196, 188] on span "Location Details" at bounding box center [213, 194] width 76 height 12
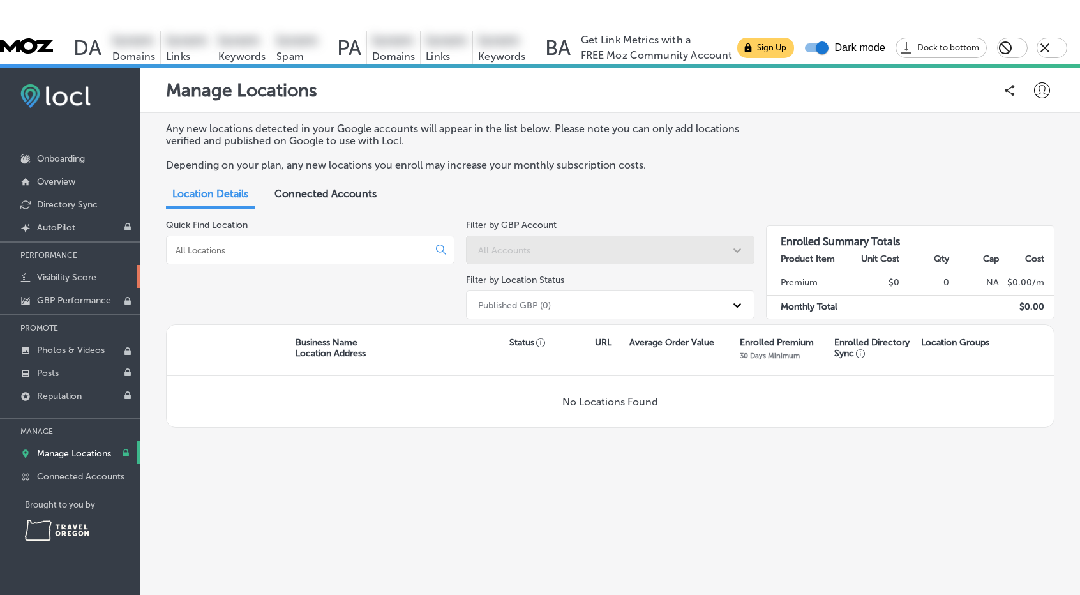
click at [70, 272] on p "Visibility Score" at bounding box center [66, 277] width 59 height 11
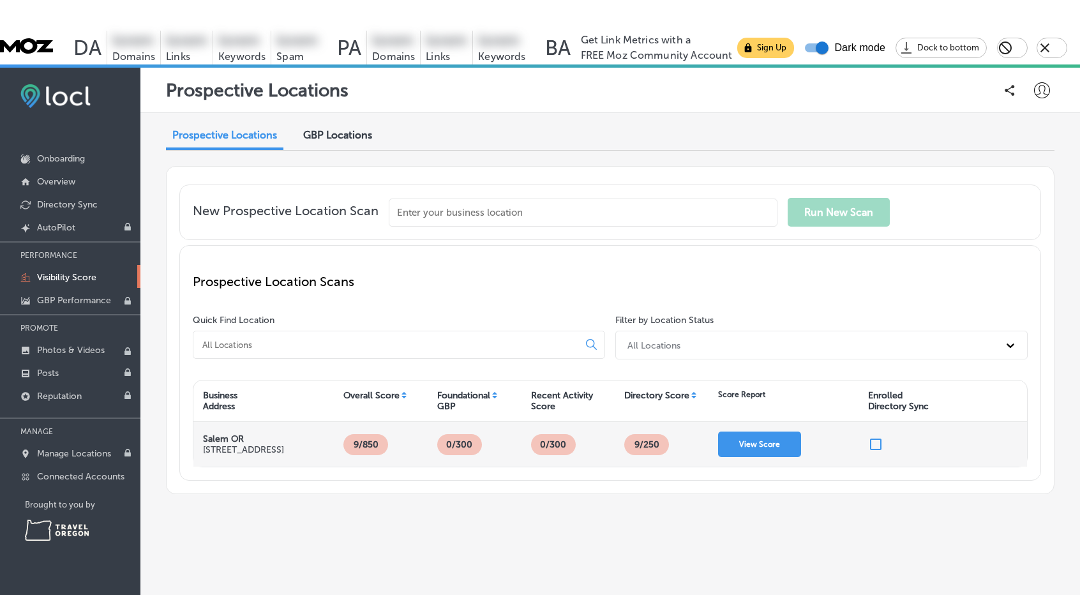
click at [364, 434] on p "9/850" at bounding box center [365, 444] width 35 height 21
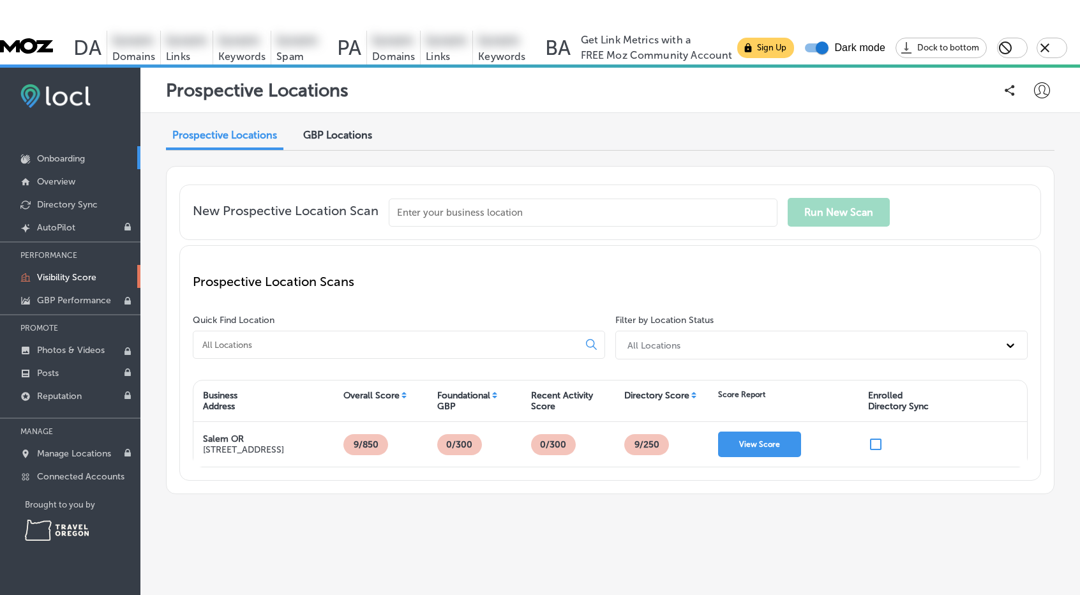
click at [56, 153] on p "Onboarding" at bounding box center [61, 158] width 48 height 11
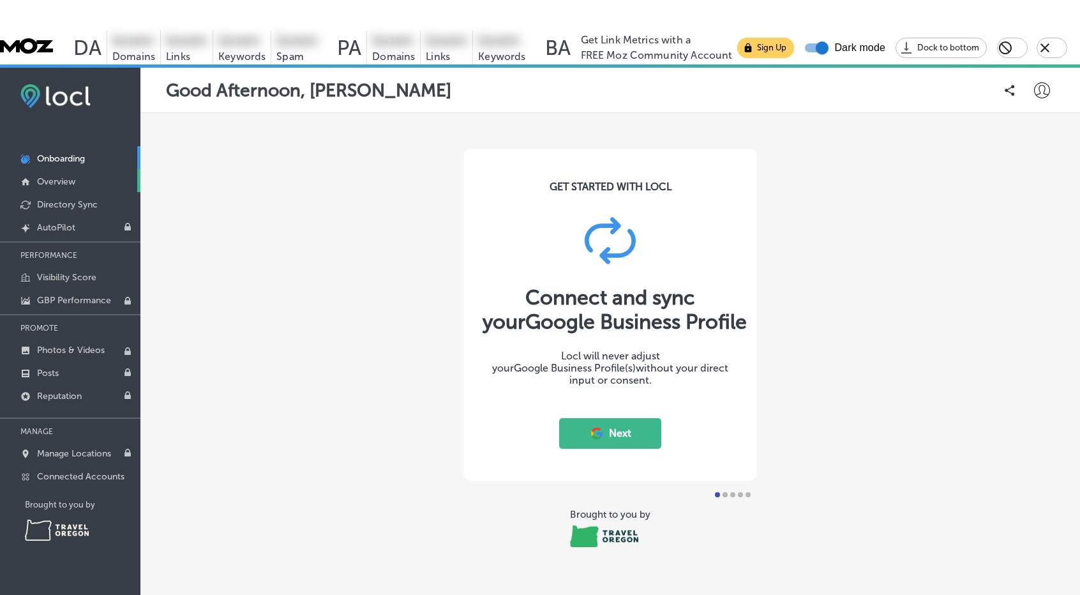
click at [54, 176] on p "Overview" at bounding box center [56, 181] width 38 height 11
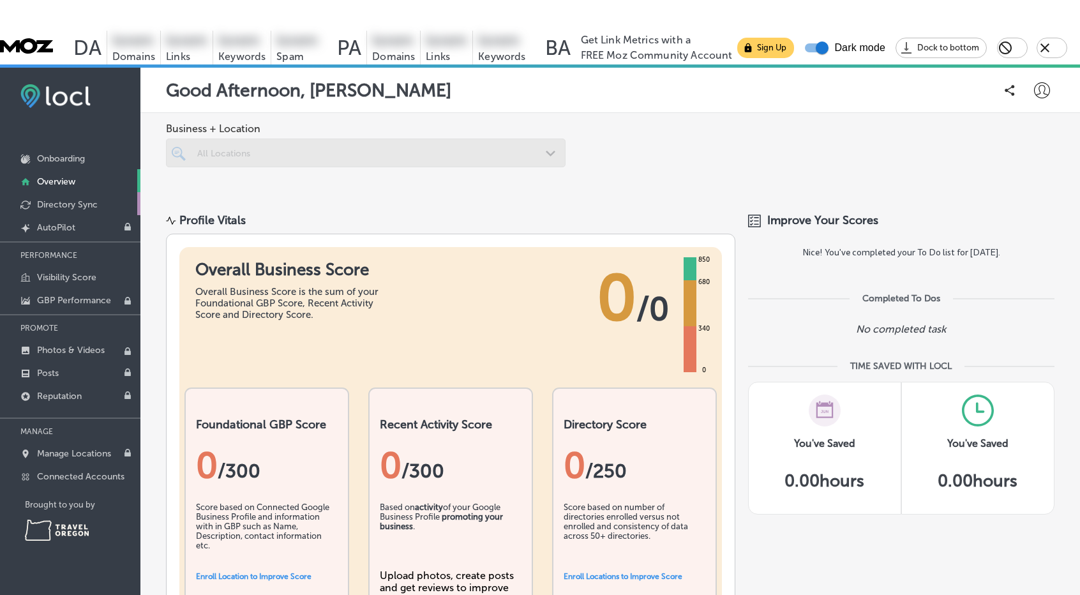
click at [50, 199] on p "Directory Sync" at bounding box center [67, 204] width 61 height 11
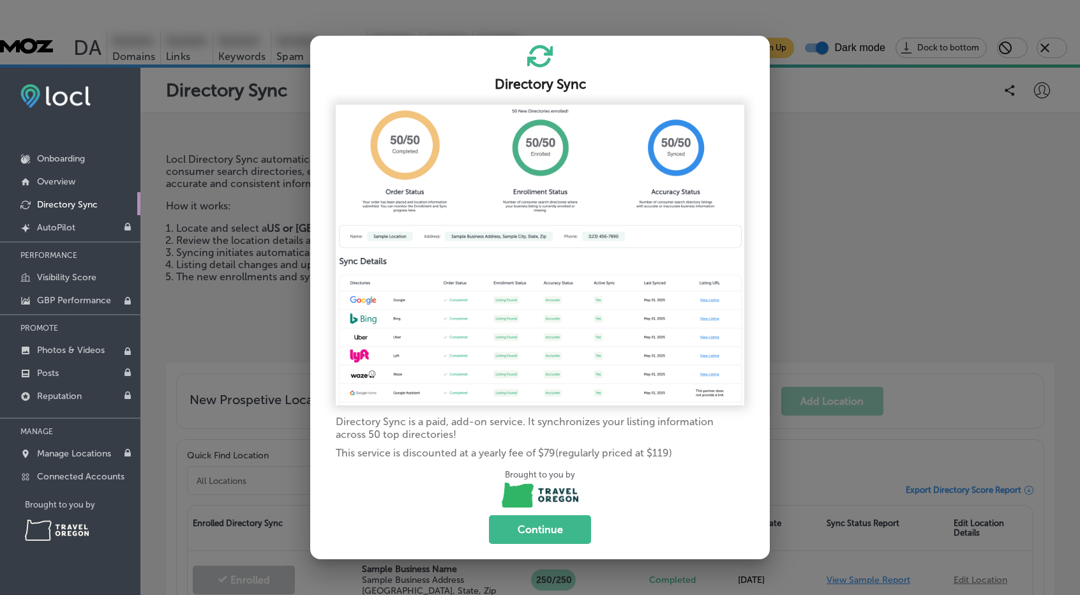
scroll to position [33, 0]
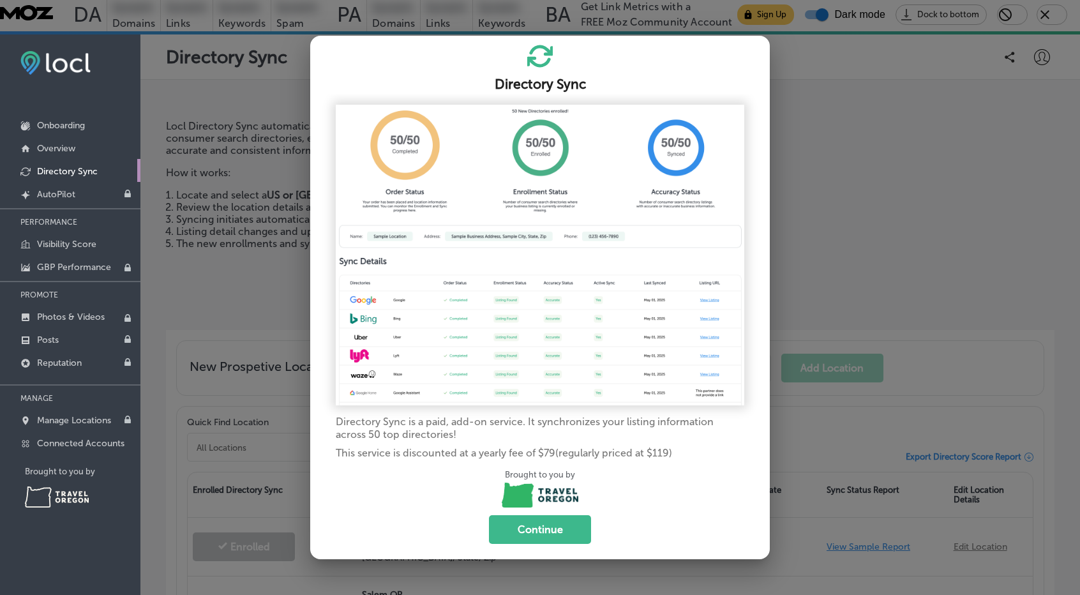
click at [516, 311] on img at bounding box center [540, 255] width 408 height 301
click at [563, 529] on button "Continue" at bounding box center [540, 529] width 102 height 29
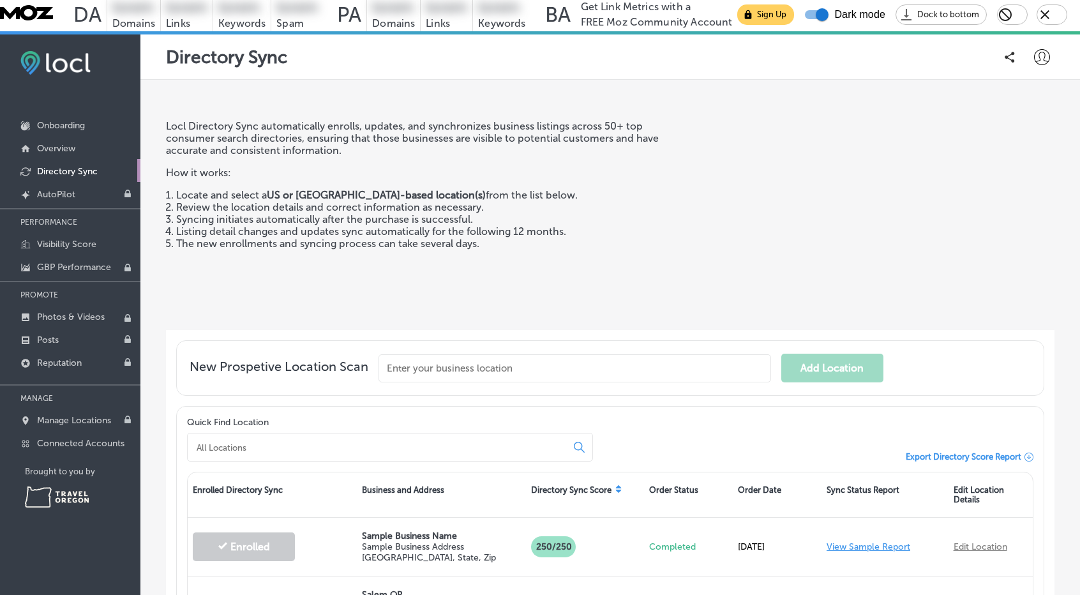
scroll to position [113, 0]
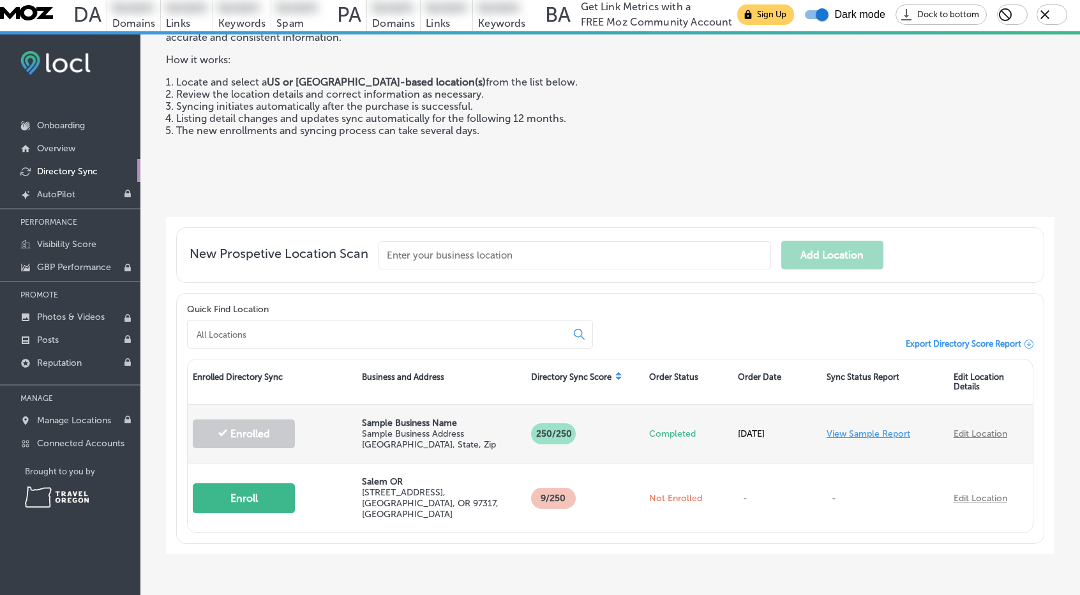
click at [878, 428] on link "View Sample Report" at bounding box center [868, 433] width 84 height 11
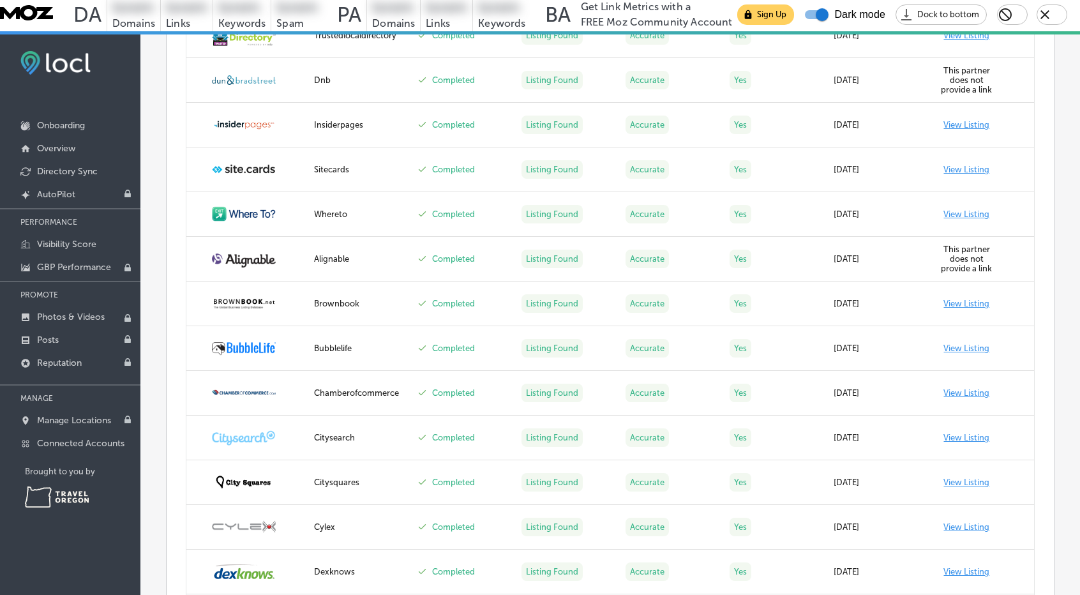
scroll to position [2297, 0]
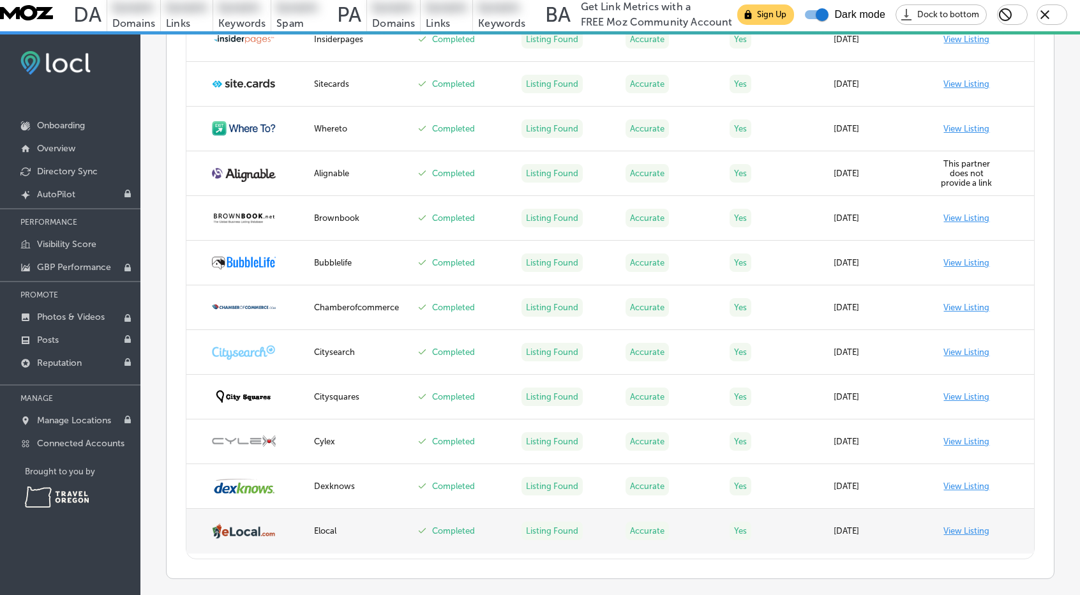
click at [965, 509] on td "View Listing" at bounding box center [982, 531] width 104 height 45
click at [964, 509] on td "View Listing" at bounding box center [982, 531] width 104 height 45
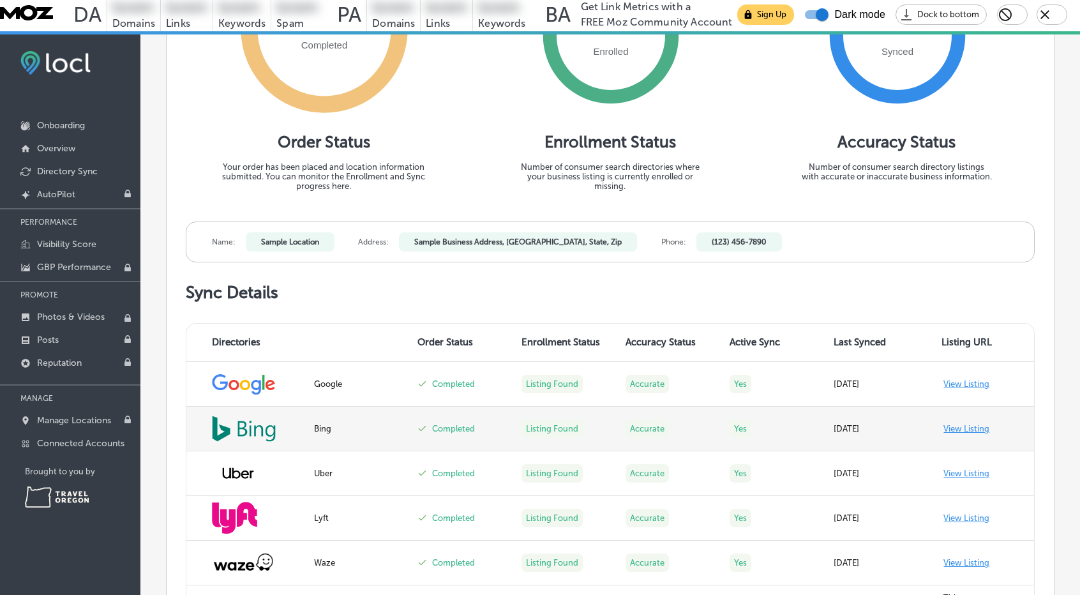
scroll to position [340, 0]
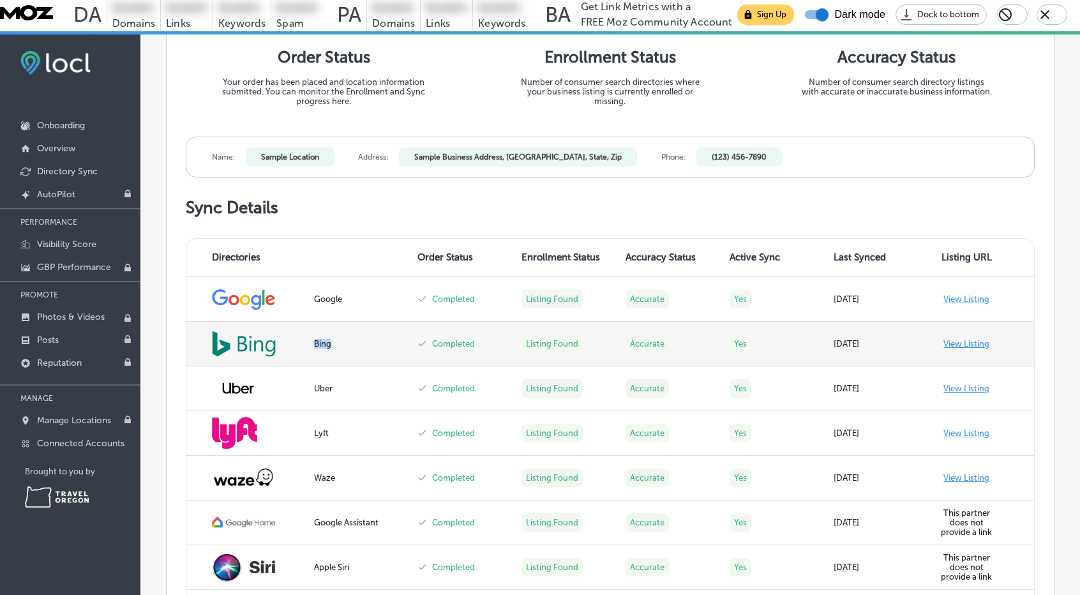
drag, startPoint x: 343, startPoint y: 309, endPoint x: 308, endPoint y: 308, distance: 35.1
click at [308, 322] on td "Bing" at bounding box center [358, 344] width 104 height 45
copy div "Bing"
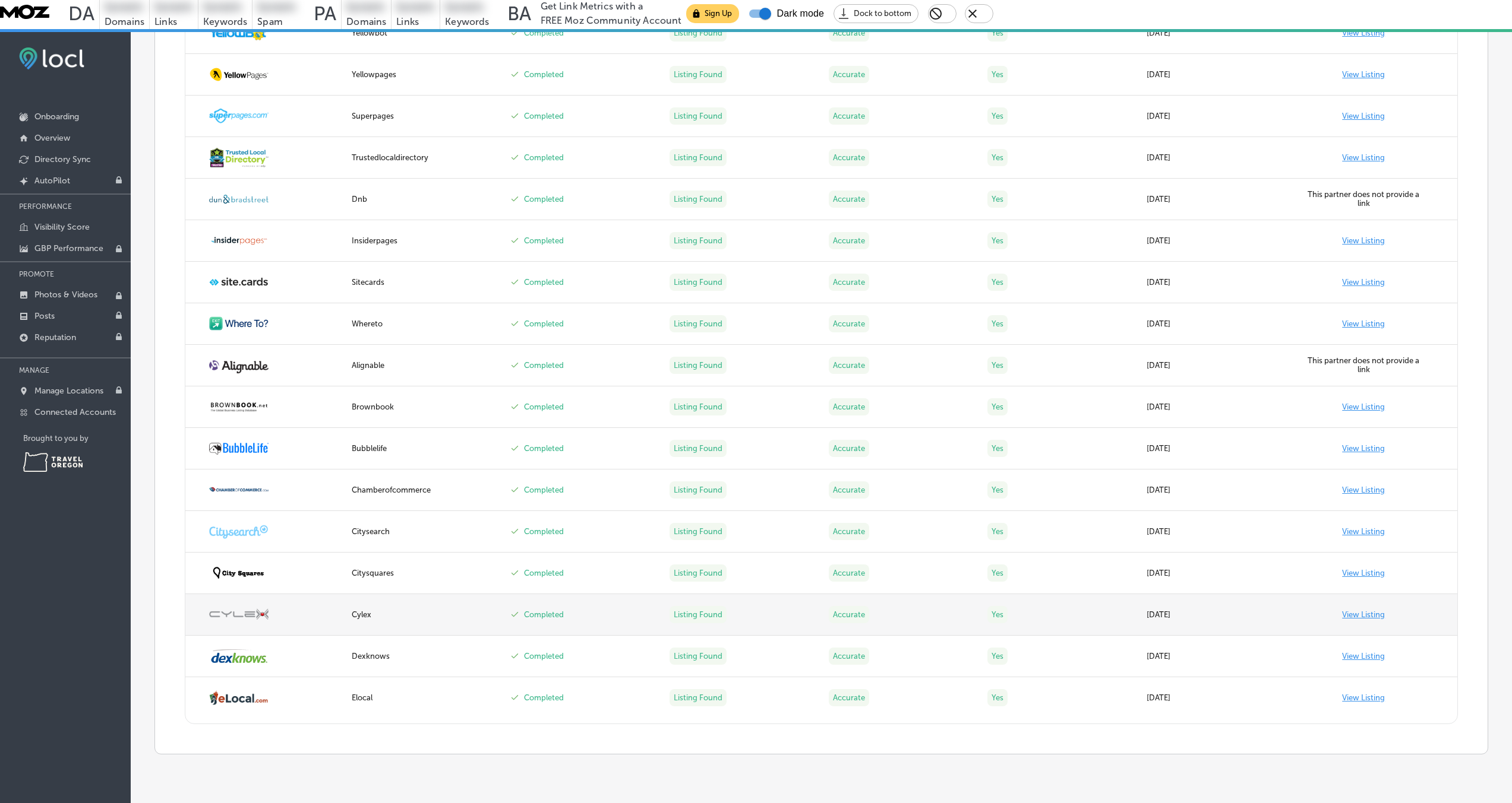
scroll to position [32, 0]
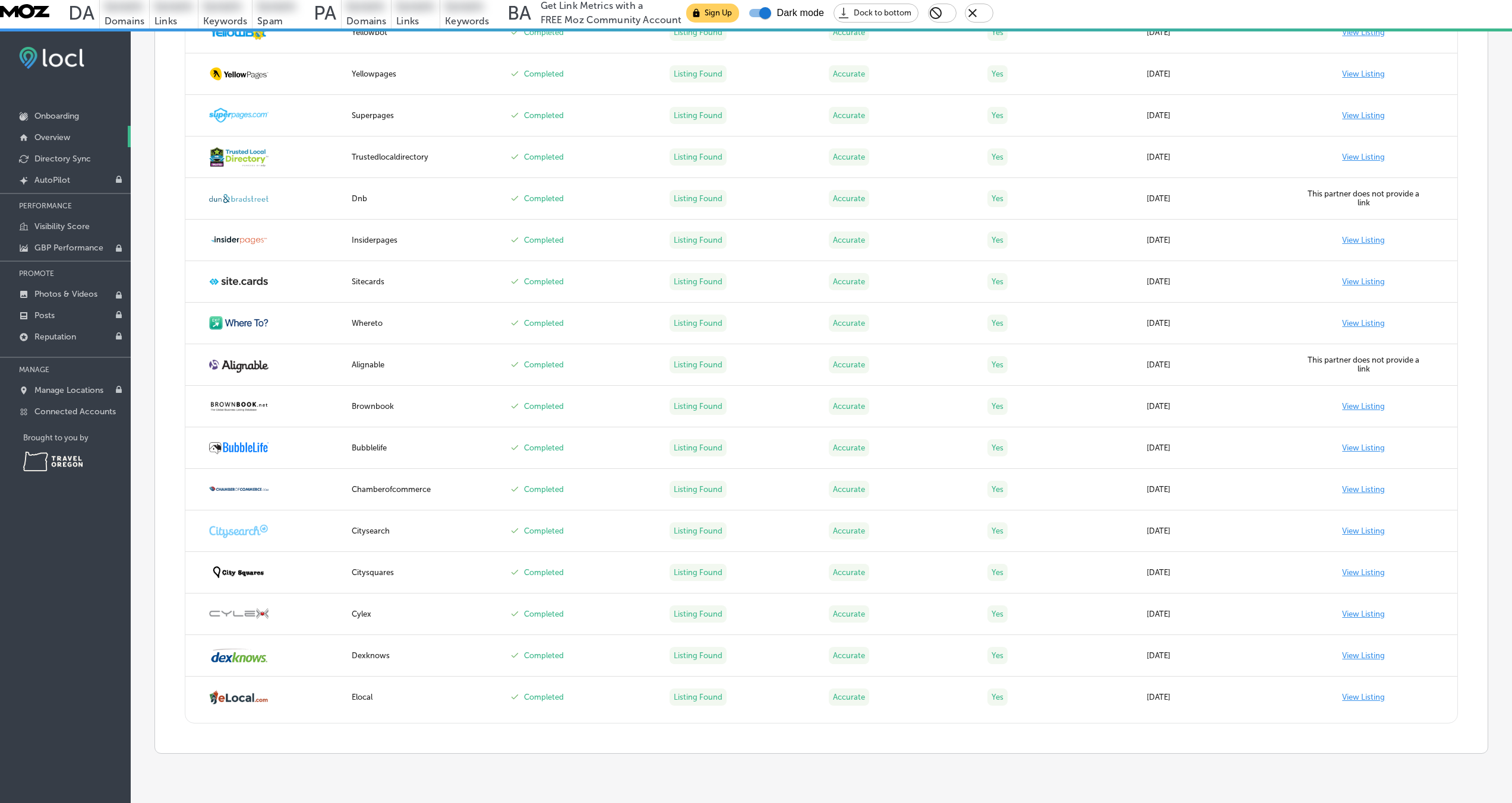
click at [54, 132] on p "Overview" at bounding box center [52, 137] width 35 height 10
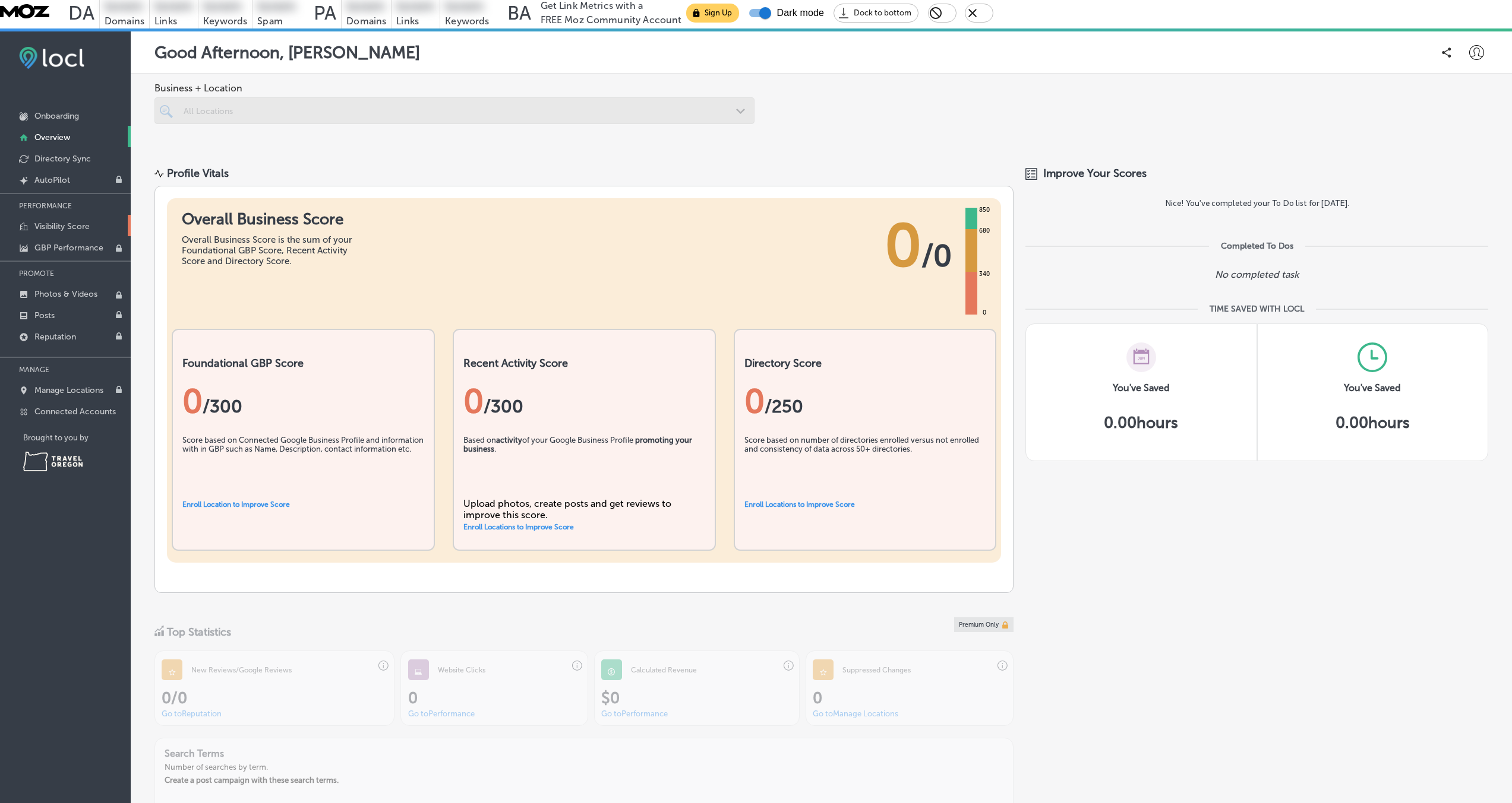
click at [47, 221] on p "Visibility Score" at bounding box center [61, 226] width 55 height 10
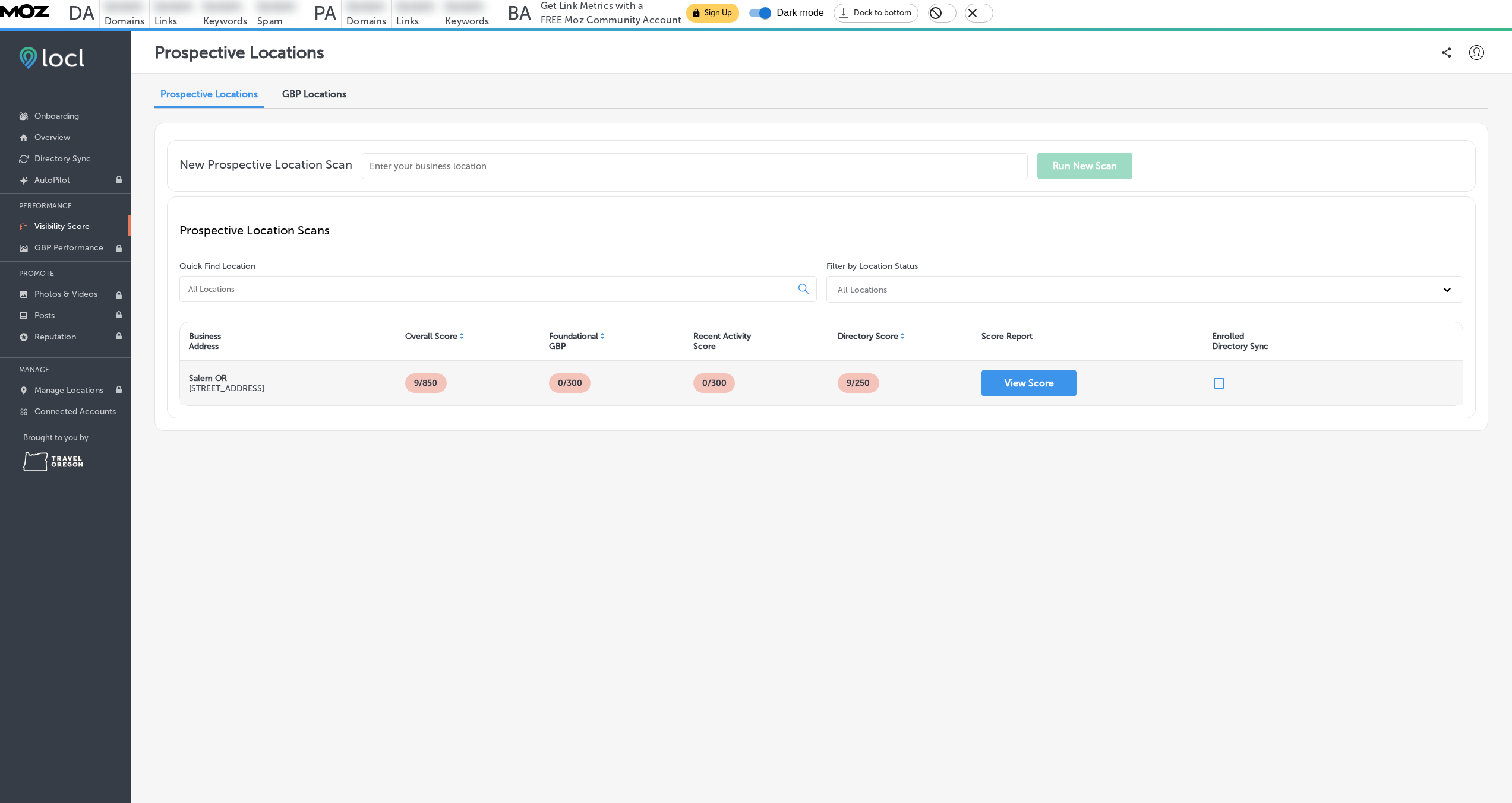
click at [255, 373] on p "Salem OR" at bounding box center [226, 378] width 75 height 10
click at [1014, 361] on div "View Score" at bounding box center [1088, 383] width 231 height 45
click at [319, 88] on span "GBP Locations" at bounding box center [314, 94] width 64 height 11
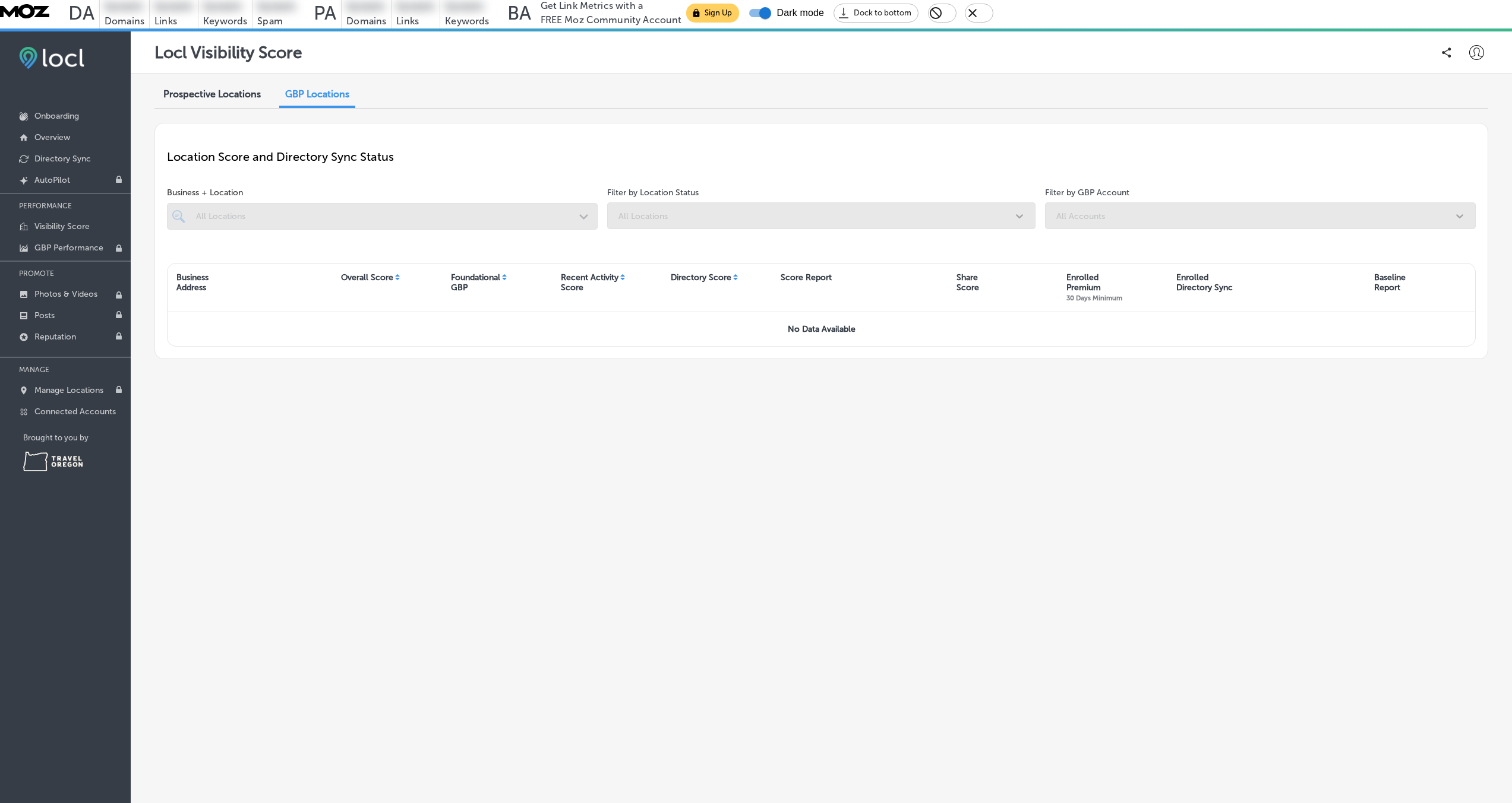
click at [205, 83] on div "Prospective Locations" at bounding box center [212, 95] width 115 height 25
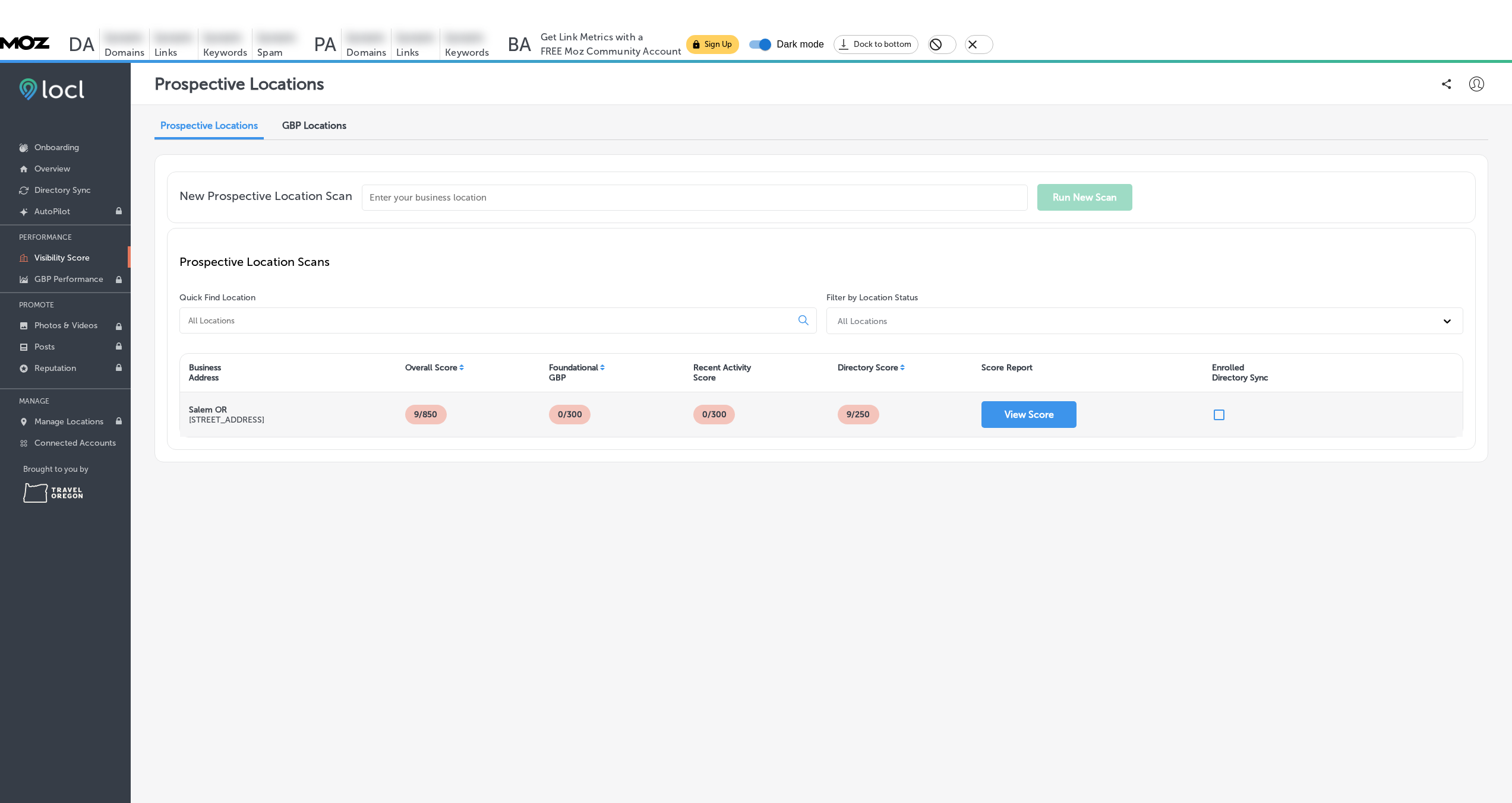
click at [227, 405] on p "Salem OR" at bounding box center [226, 409] width 75 height 10
click at [228, 405] on div "[GEOGRAPHIC_DATA] OR [STREET_ADDRESS]" at bounding box center [288, 415] width 216 height 45
click at [46, 274] on p "GBP Performance" at bounding box center [69, 279] width 69 height 10
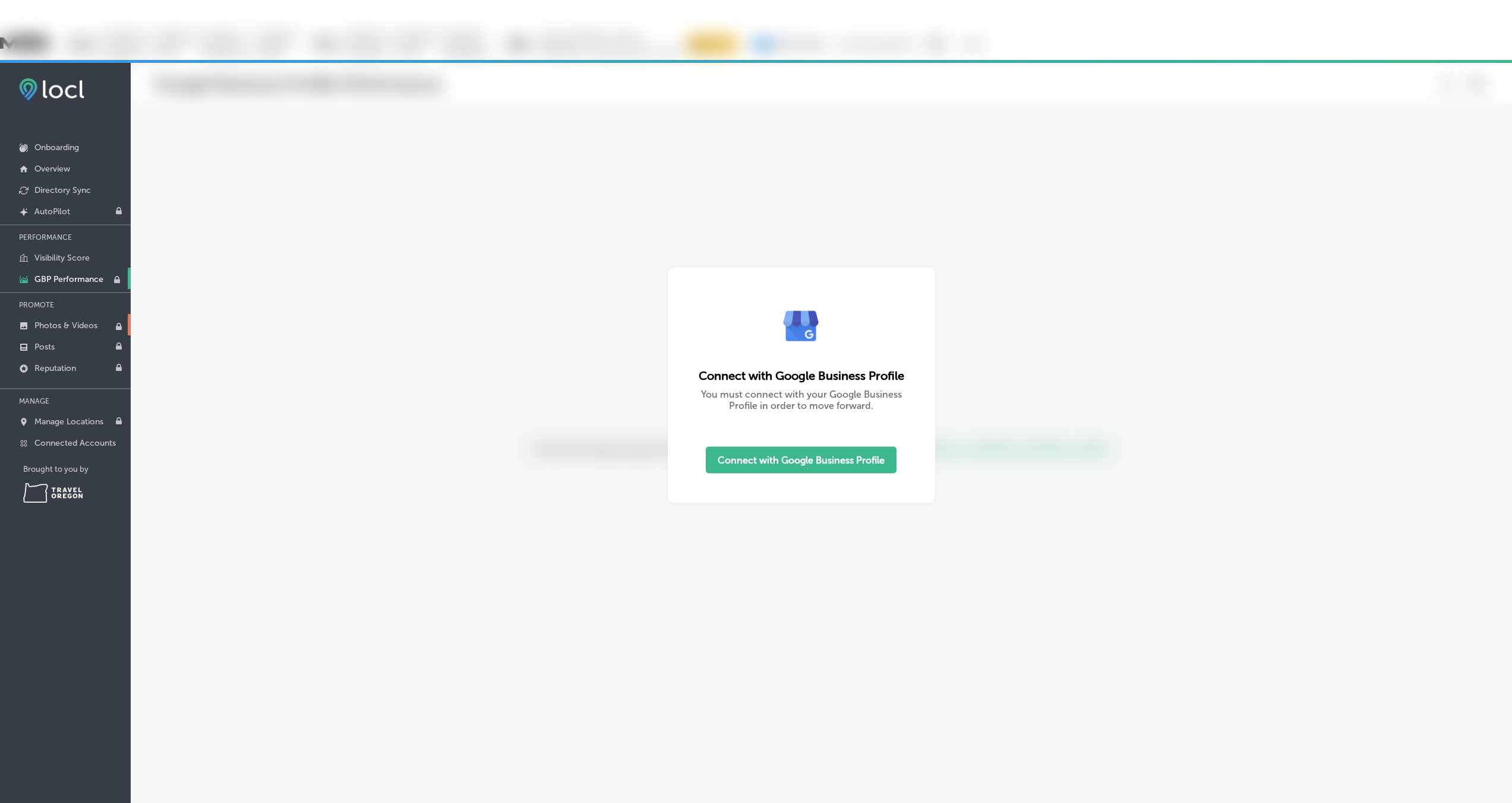
click at [55, 321] on p "Photos & Videos" at bounding box center [66, 326] width 63 height 10
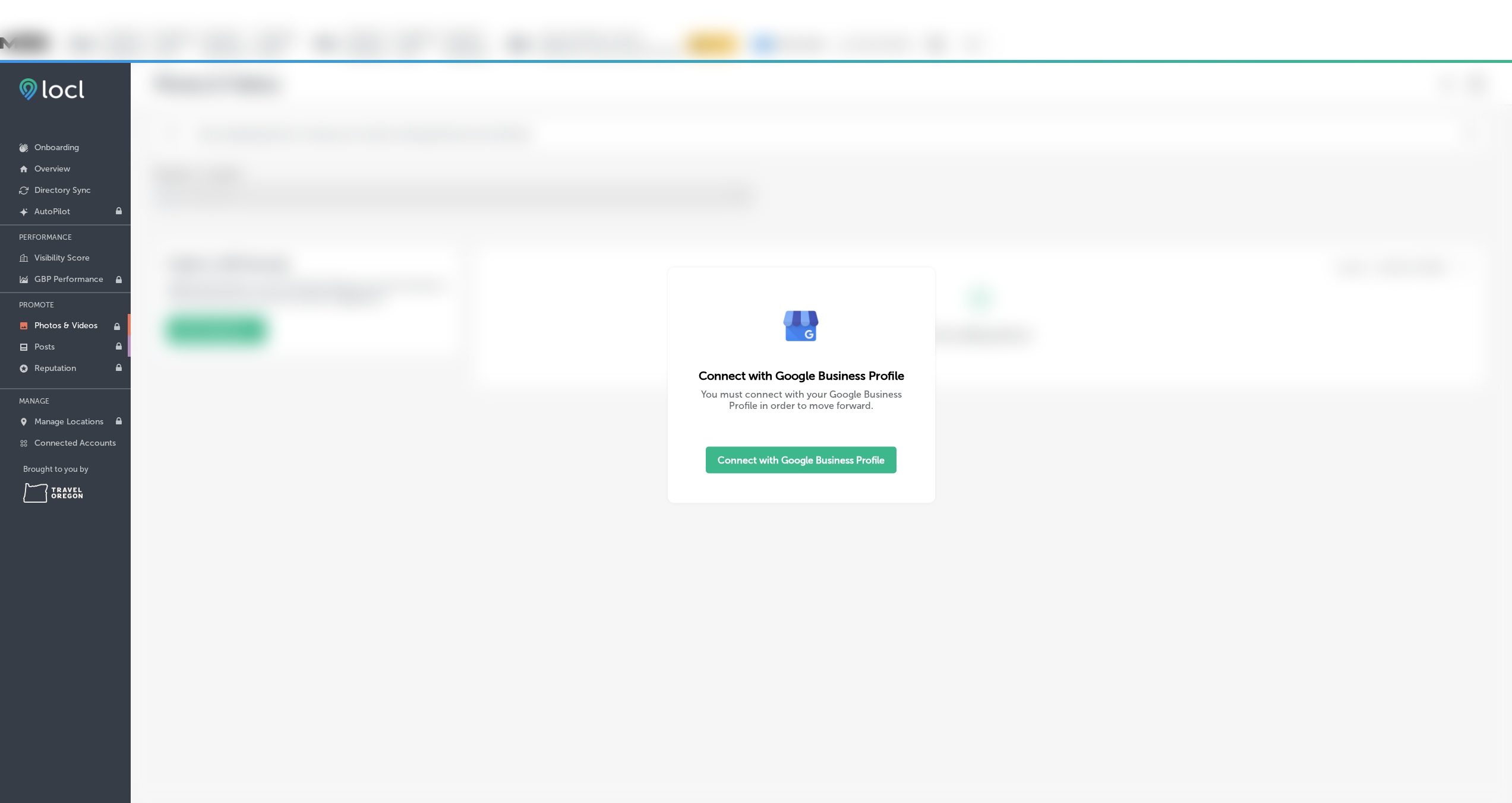
click at [43, 342] on p "Posts" at bounding box center [45, 347] width 20 height 10
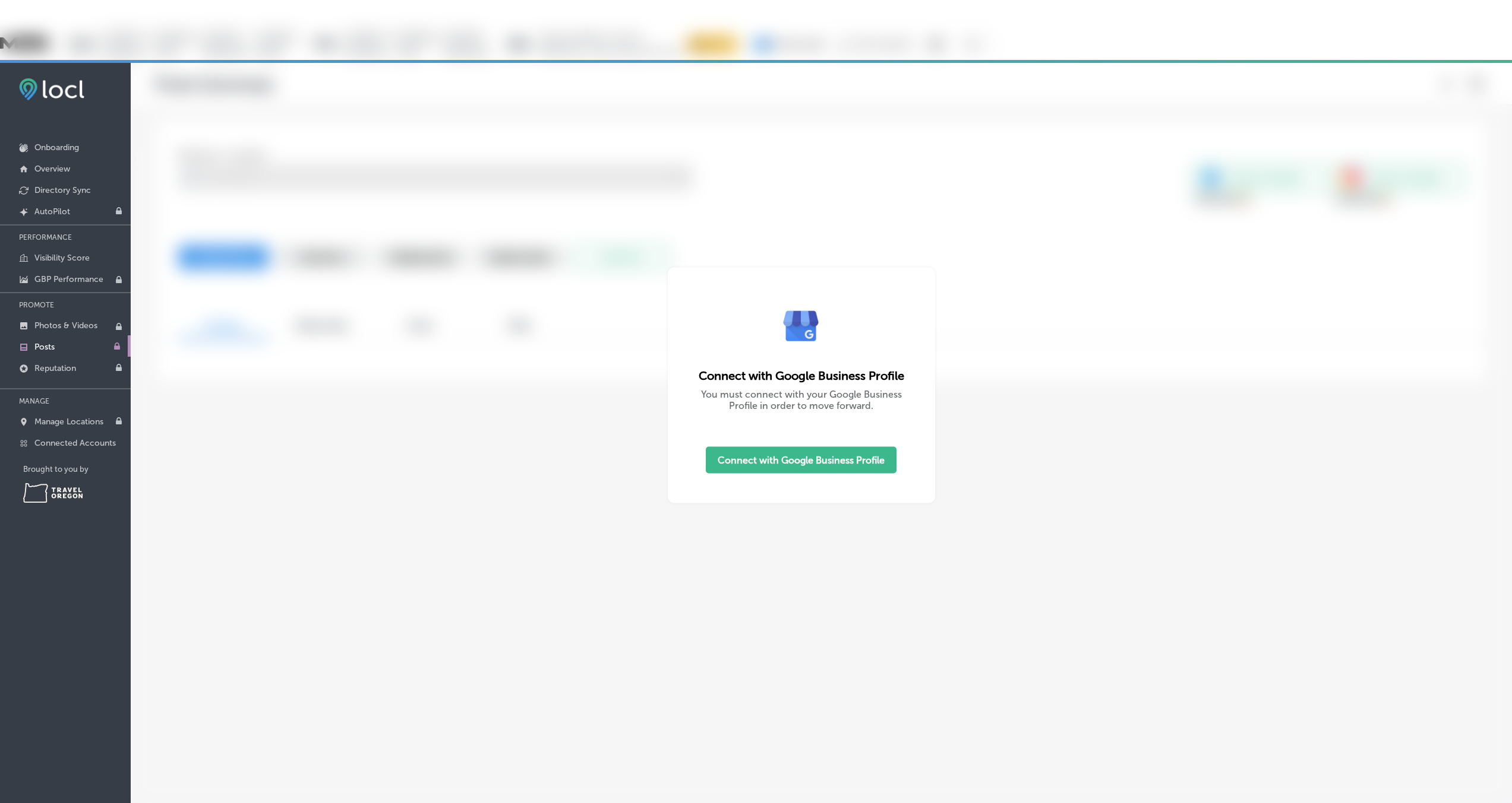
click at [40, 342] on p "Posts" at bounding box center [45, 347] width 20 height 10
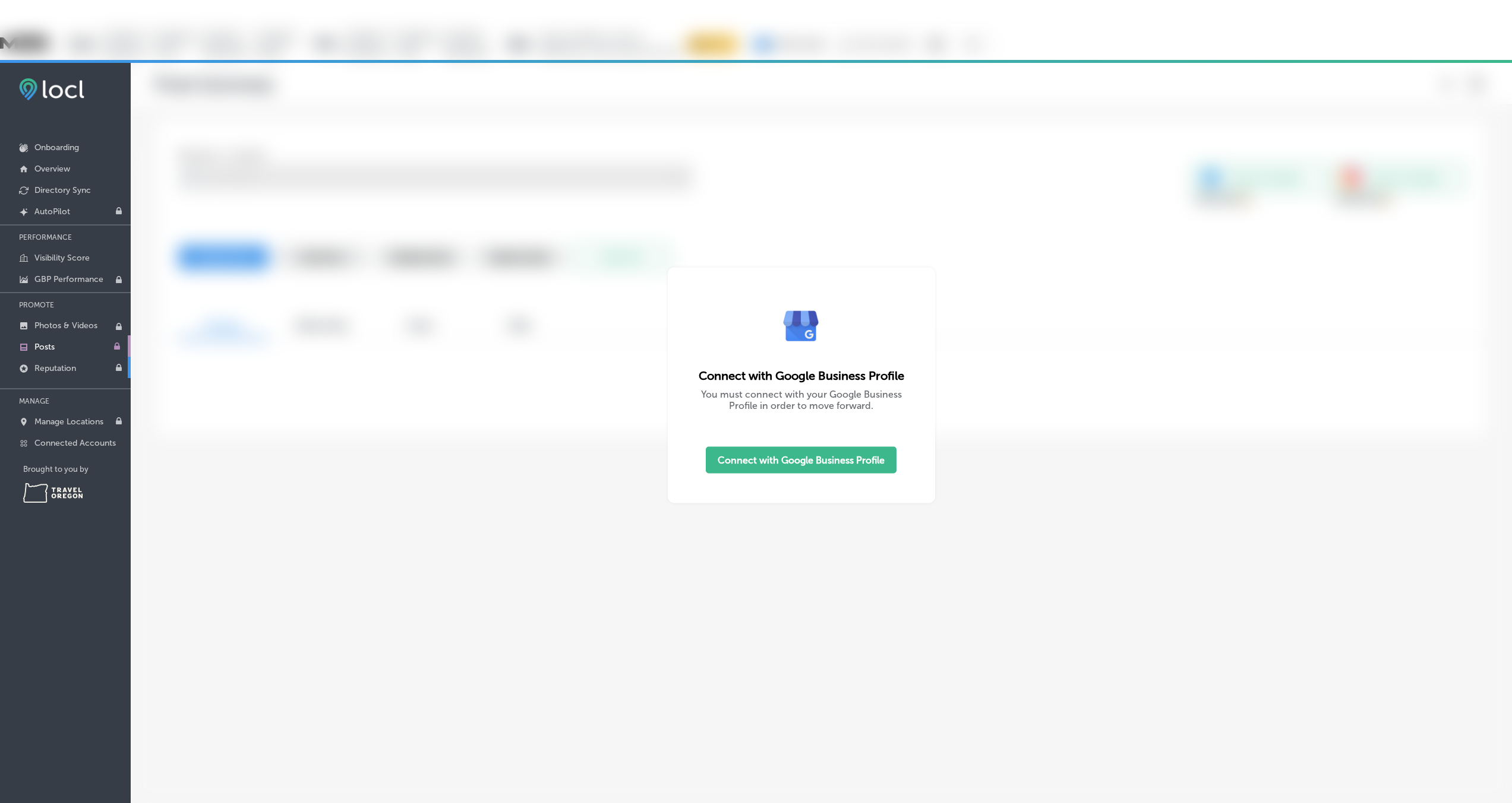
click at [49, 364] on p "Reputation" at bounding box center [55, 368] width 42 height 10
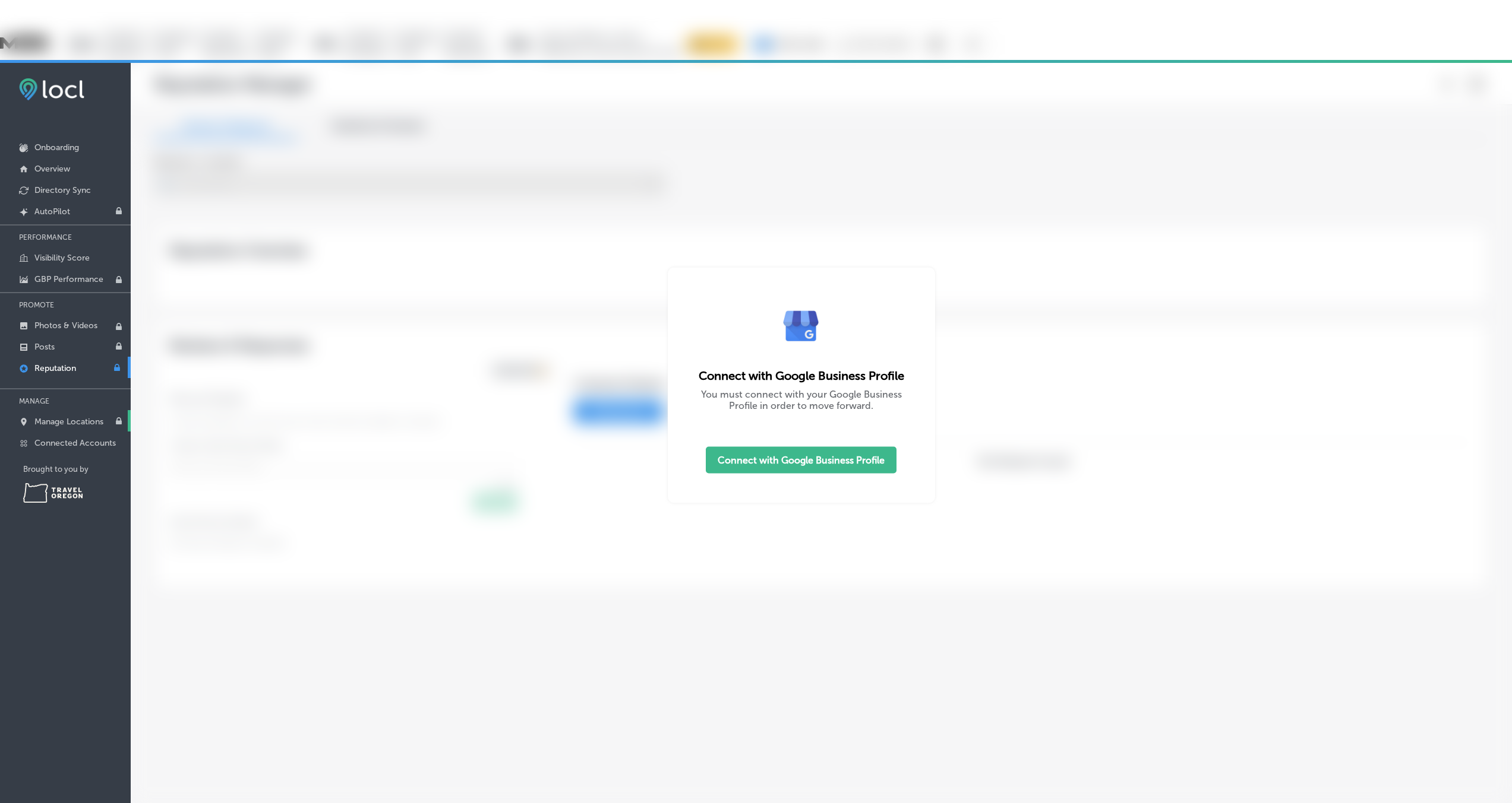
type textarea "x"
click at [45, 417] on p "Manage Locations" at bounding box center [69, 422] width 69 height 10
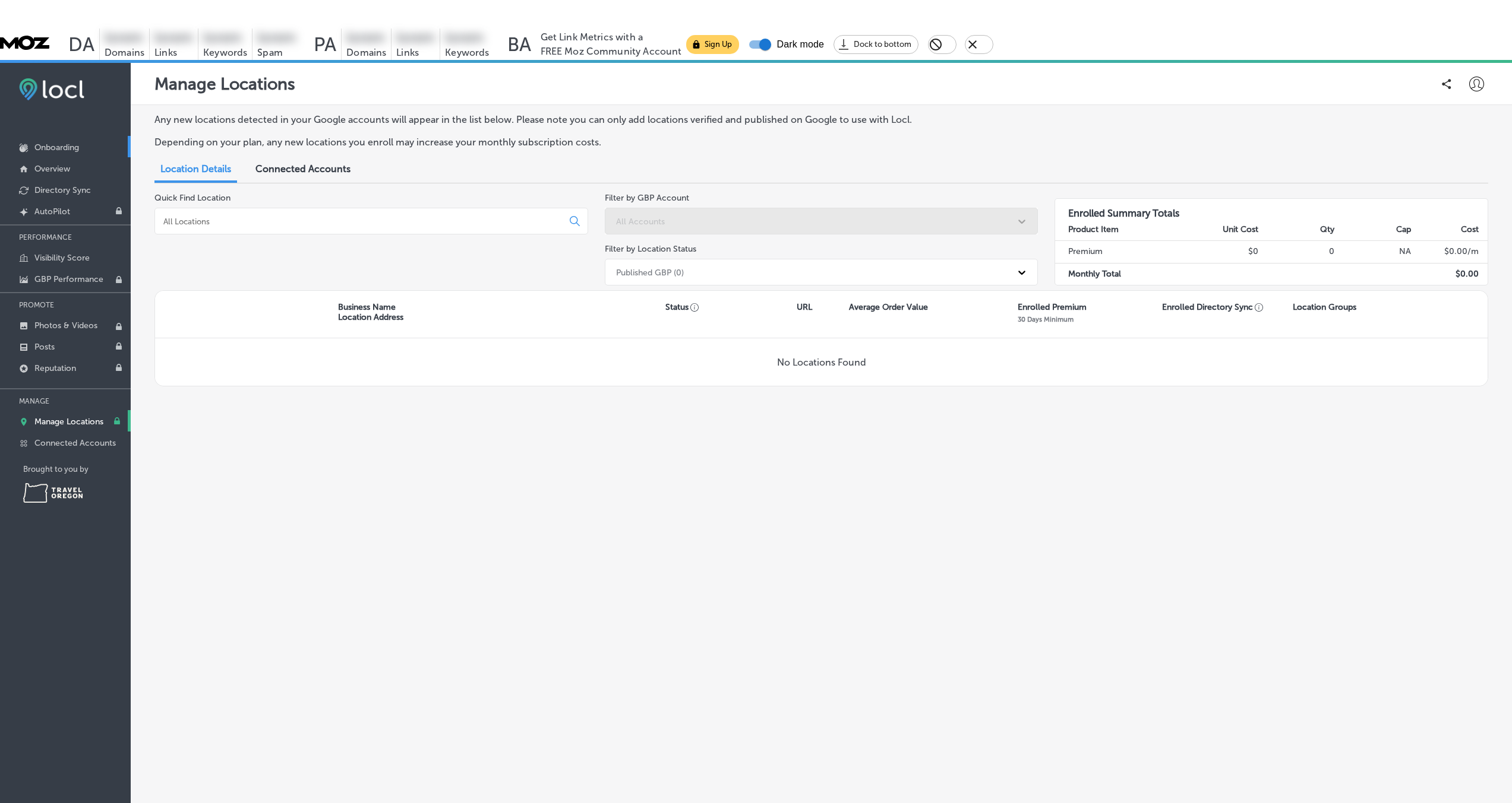
click at [55, 142] on p "Onboarding" at bounding box center [57, 147] width 45 height 10
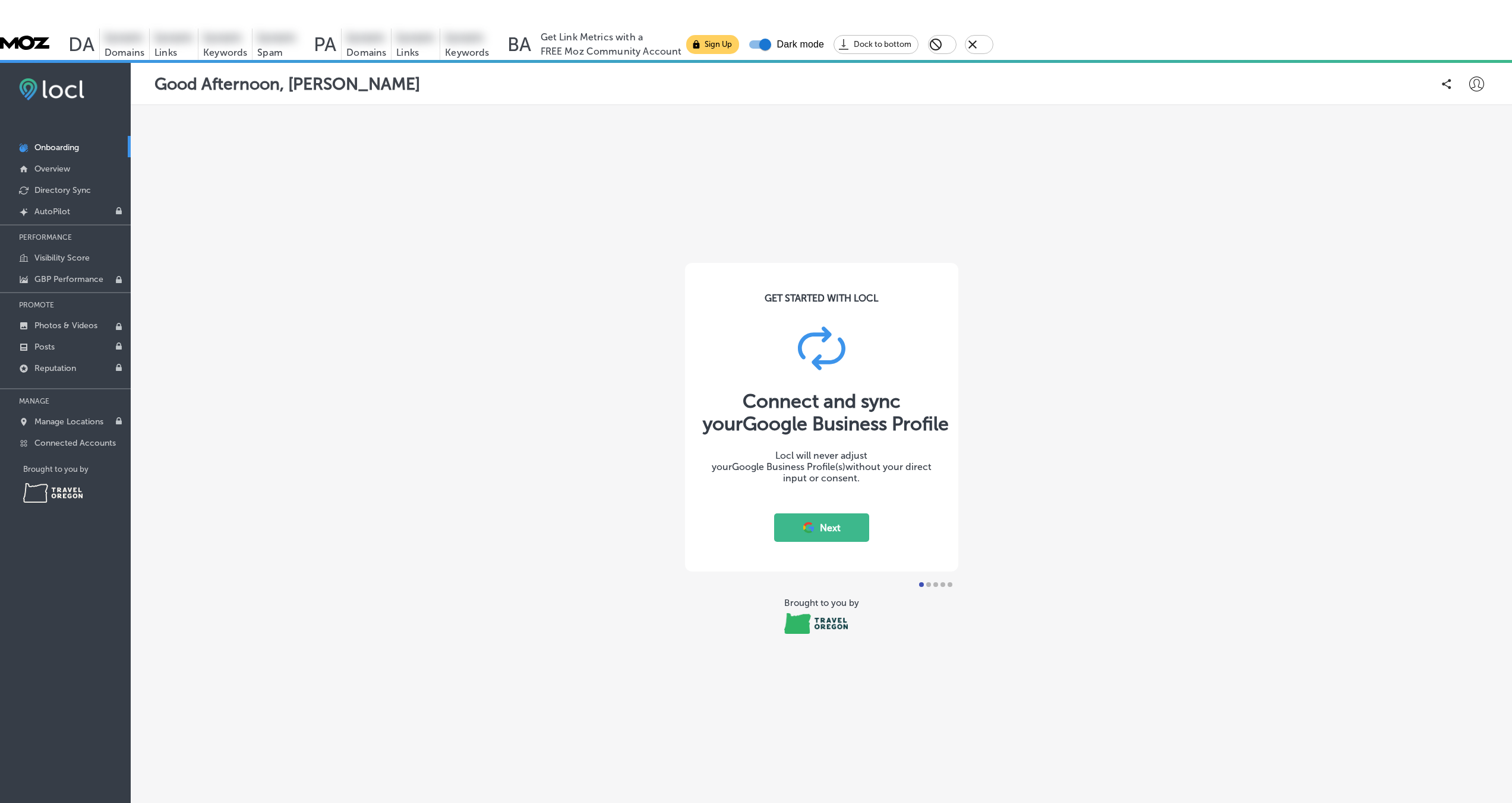
click at [1014, 76] on icon at bounding box center [1477, 84] width 15 height 15
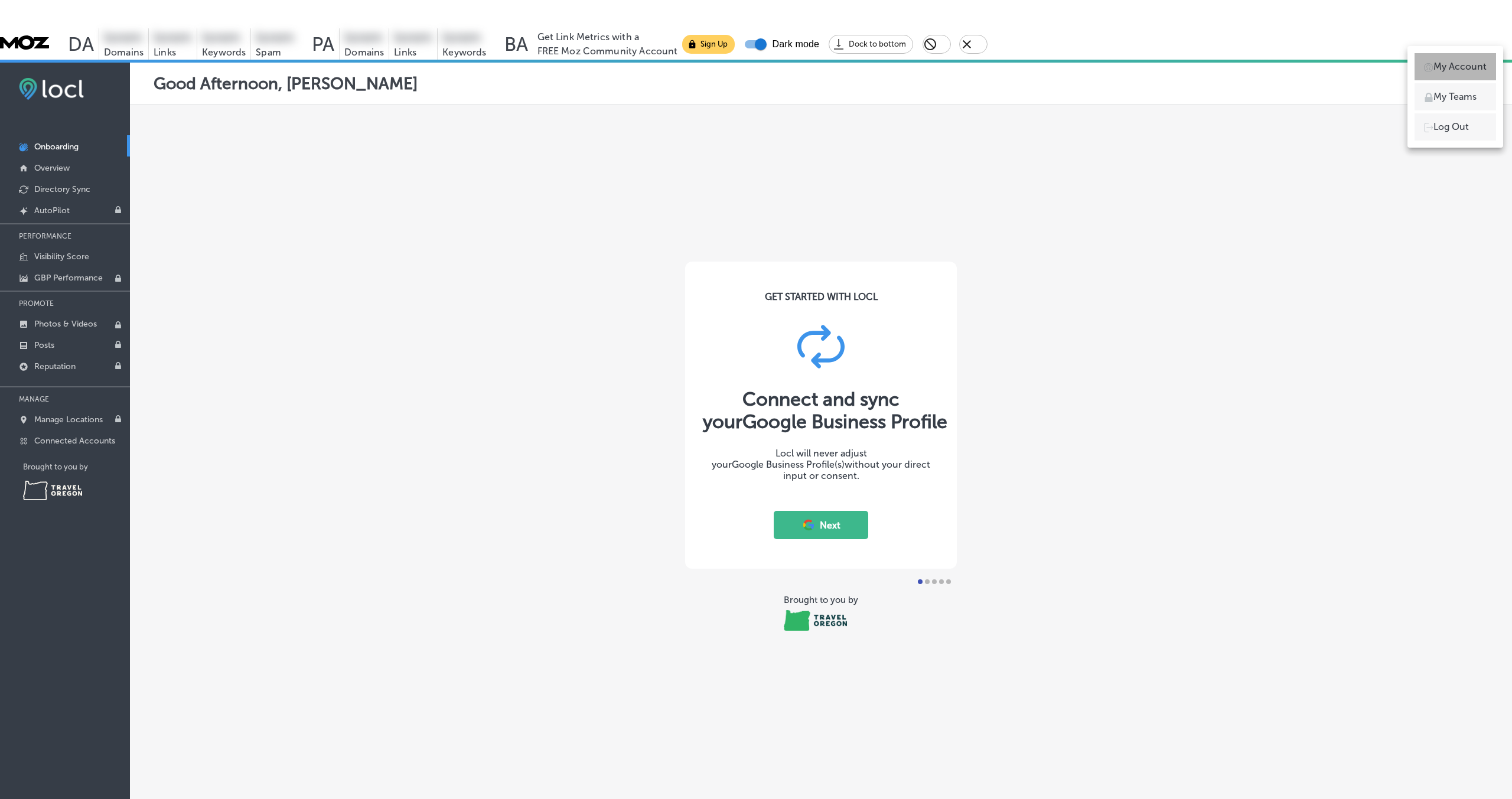
click at [1008, 66] on p "My Account" at bounding box center [1459, 66] width 53 height 14
select select "US"
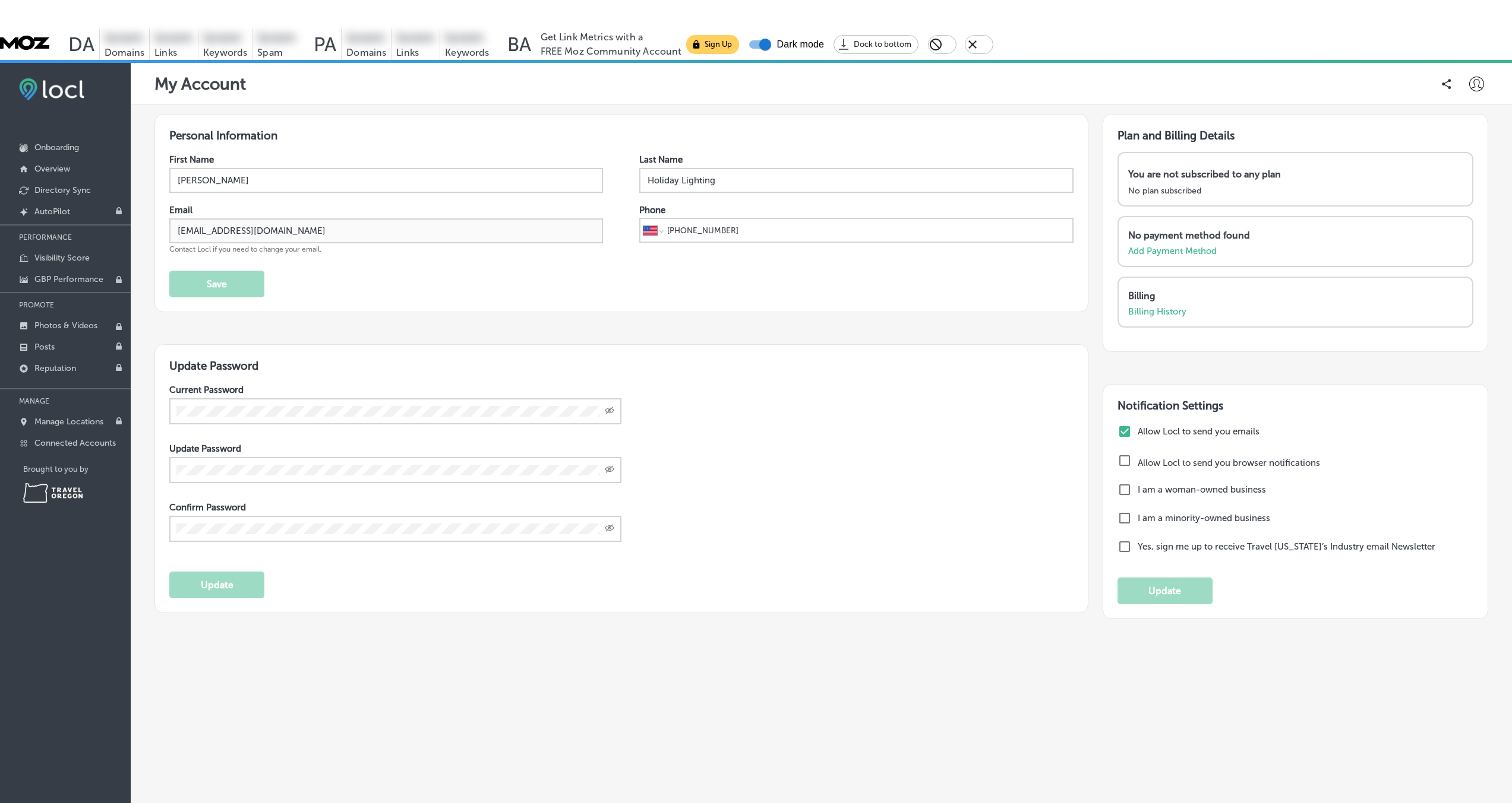
click at [1014, 76] on icon at bounding box center [1477, 84] width 15 height 15
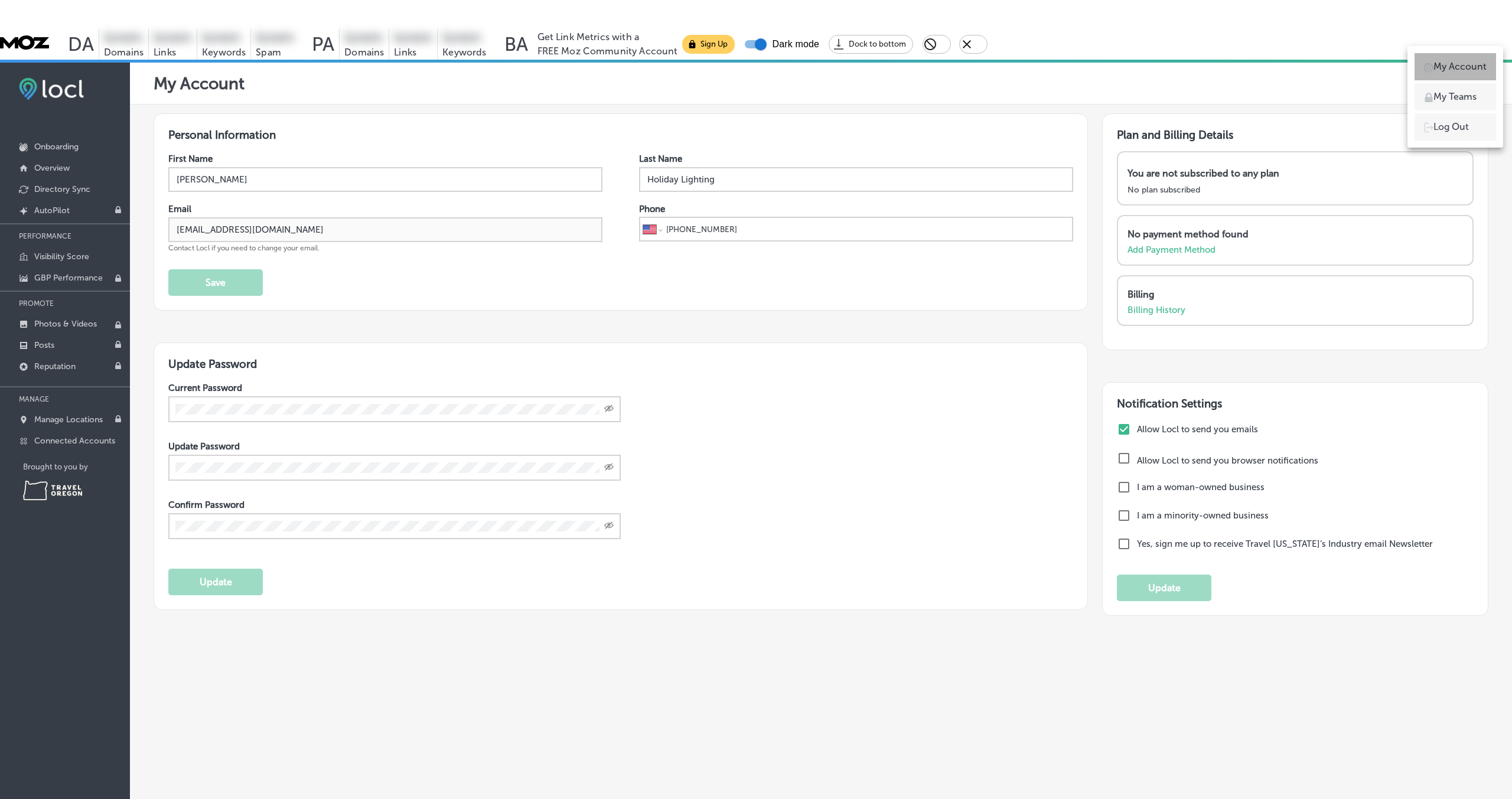
click at [1008, 68] on p "My Account" at bounding box center [1459, 66] width 53 height 14
click at [224, 54] on div at bounding box center [756, 399] width 1512 height 799
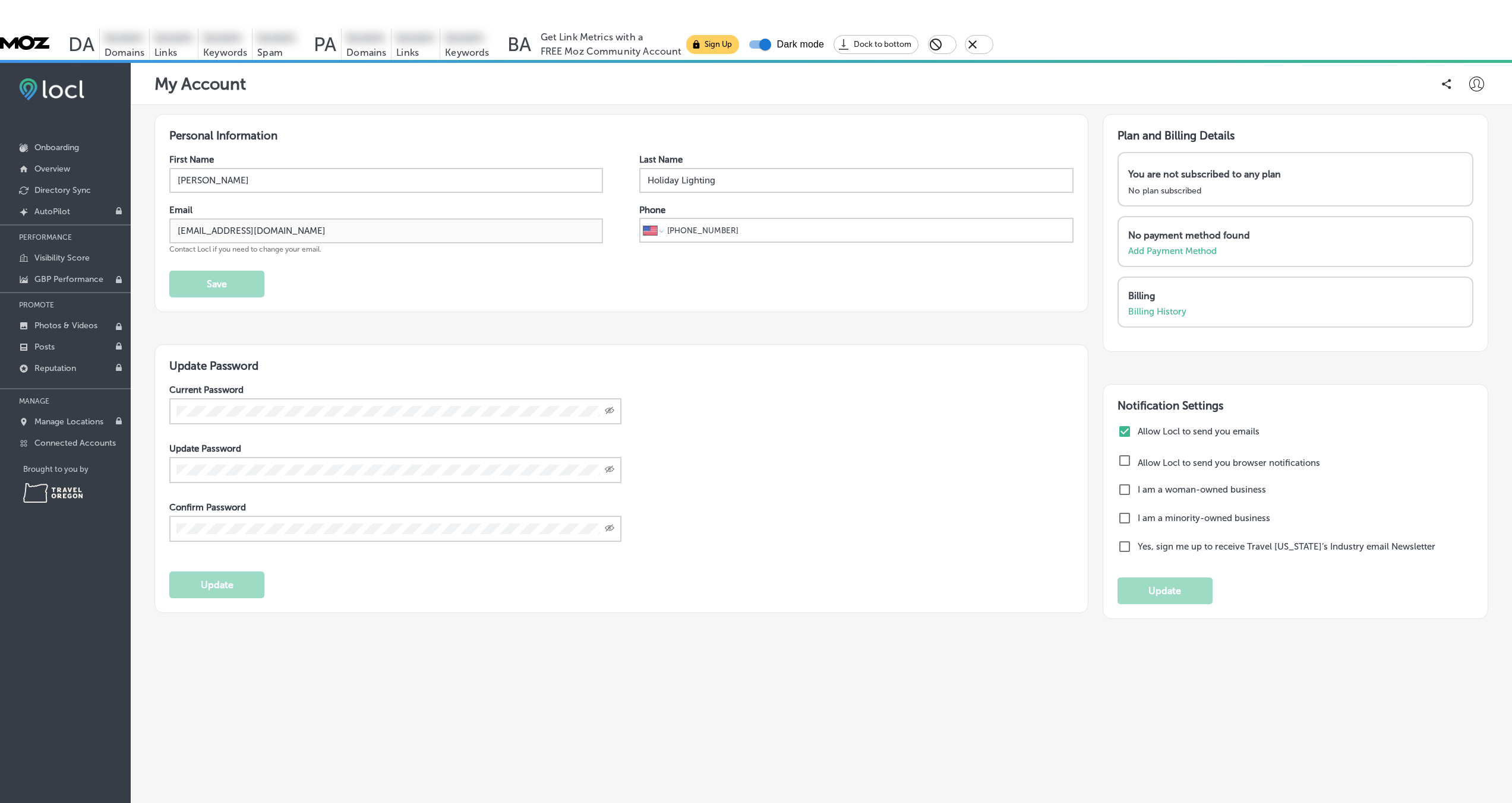
click at [225, 74] on p "My Account" at bounding box center [200, 84] width 91 height 20
click at [476, 72] on div "My Account" at bounding box center [821, 84] width 1334 height 24
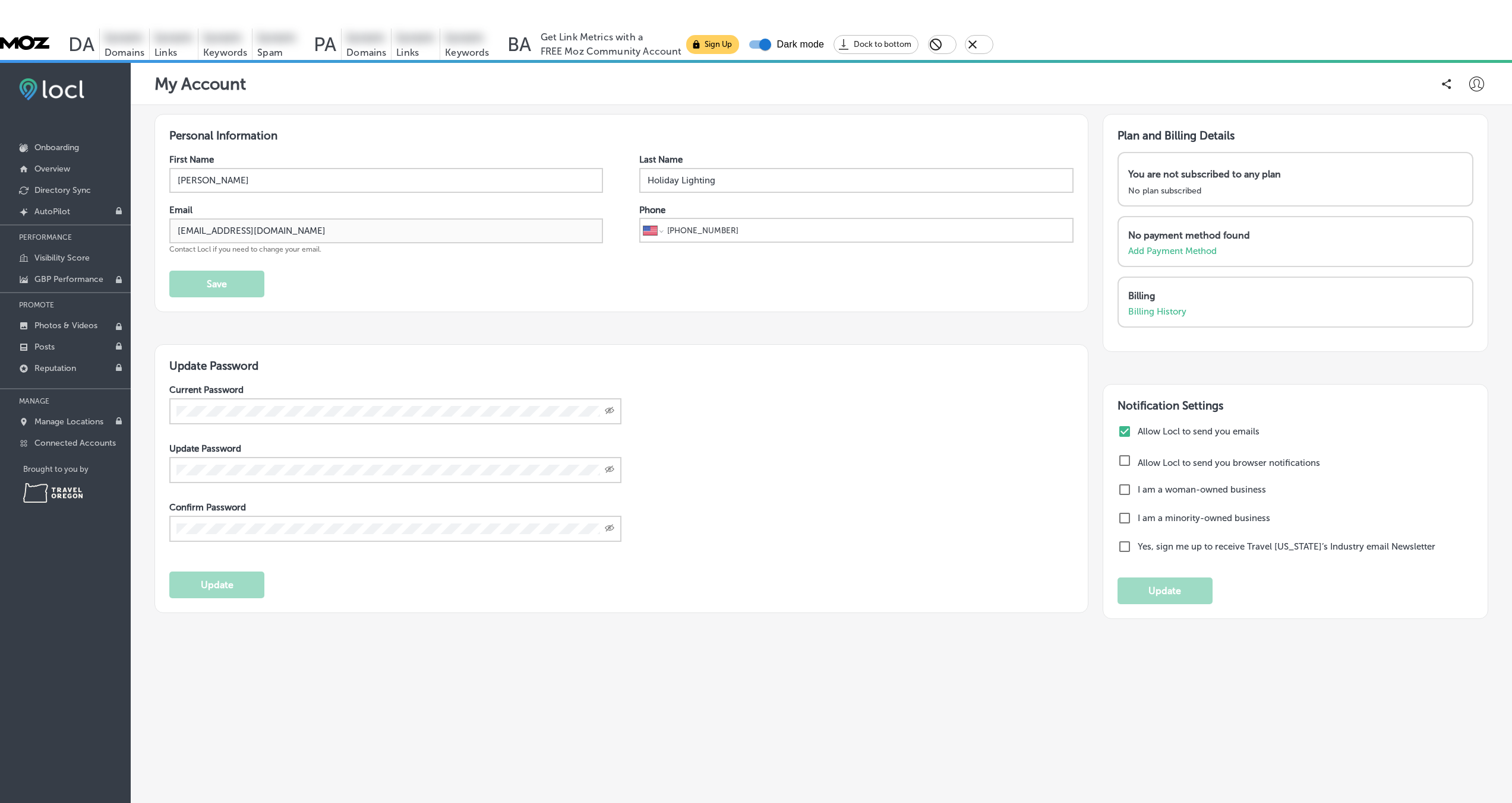
click at [1014, 79] on icon at bounding box center [1447, 84] width 9 height 10
click at [1014, 72] on div "My Account" at bounding box center [821, 84] width 1334 height 24
click at [1014, 76] on icon at bounding box center [1477, 84] width 15 height 15
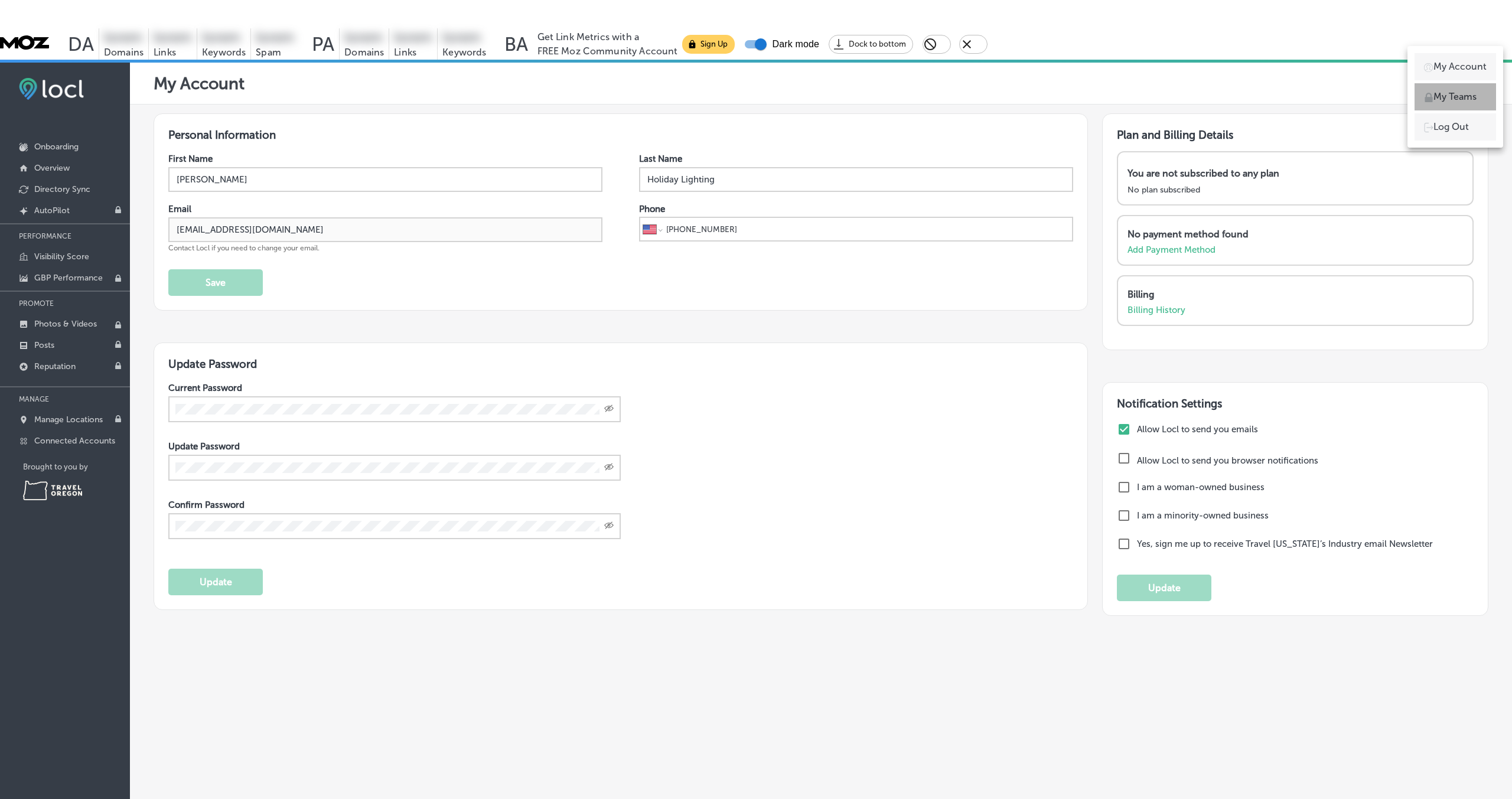
click at [1008, 93] on p "My Teams" at bounding box center [1455, 96] width 43 height 14
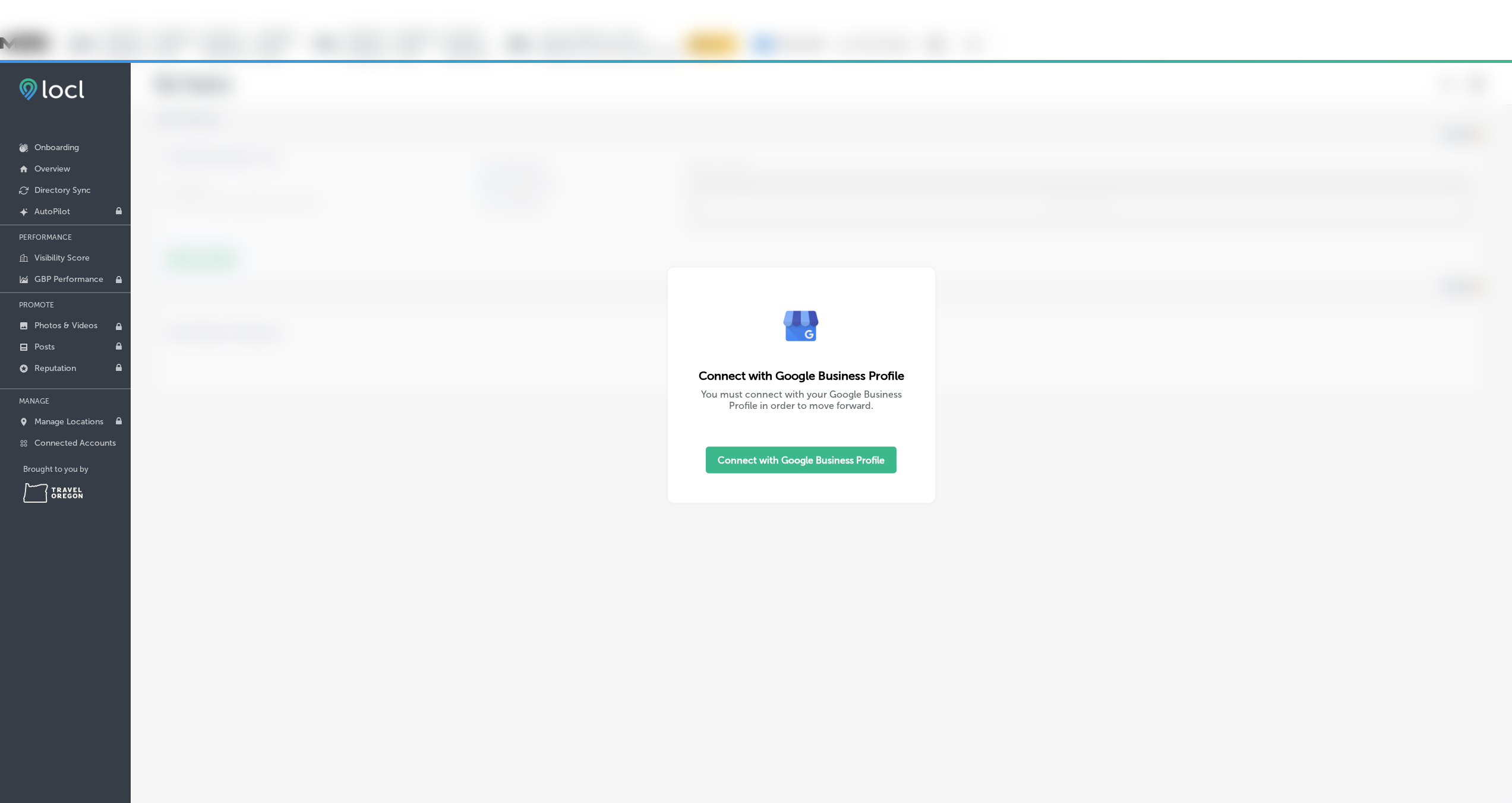
select select "US"
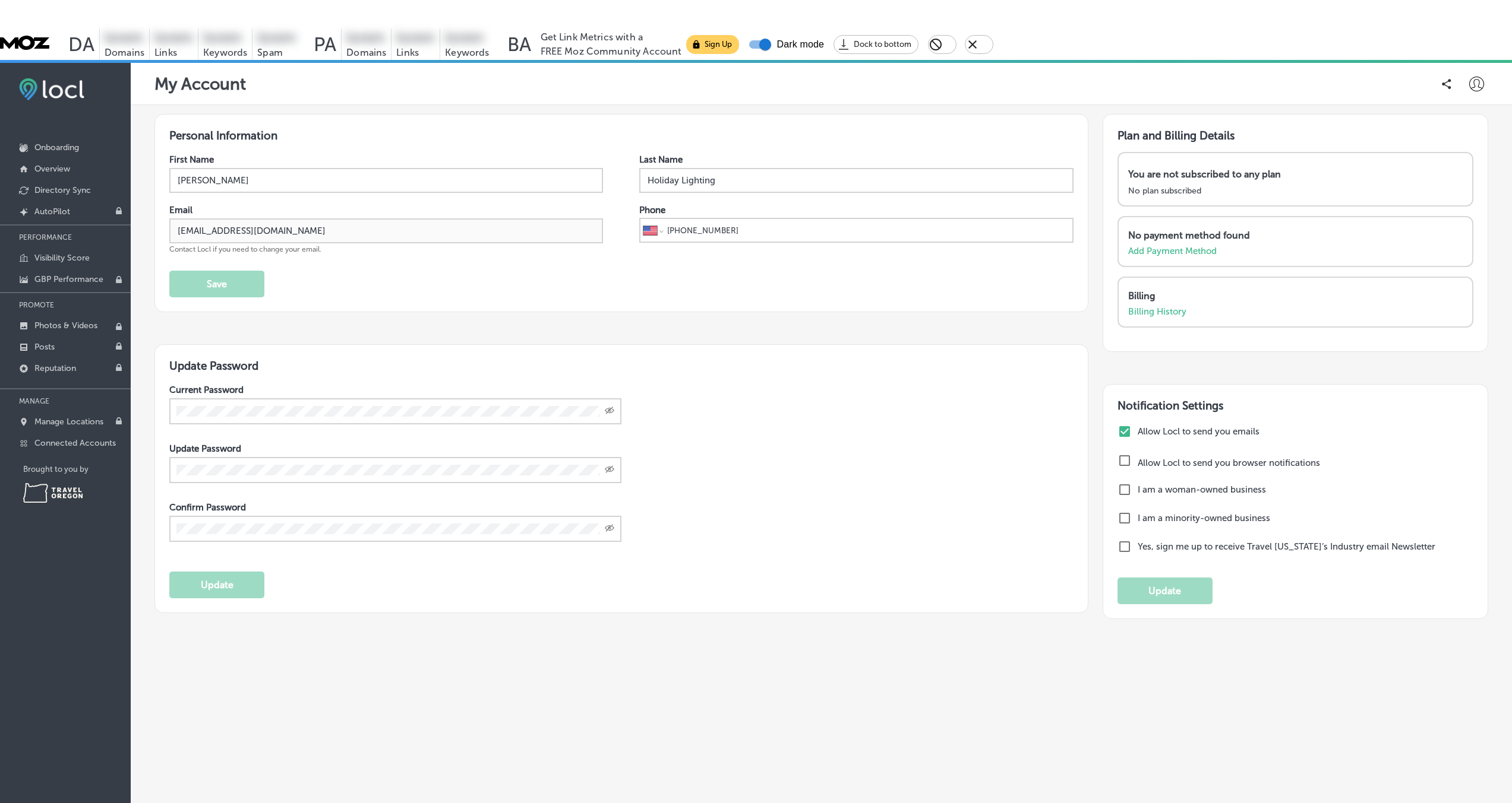
click at [1014, 76] on icon at bounding box center [1477, 84] width 15 height 15
click at [1014, 63] on p "My Account" at bounding box center [1468, 66] width 53 height 14
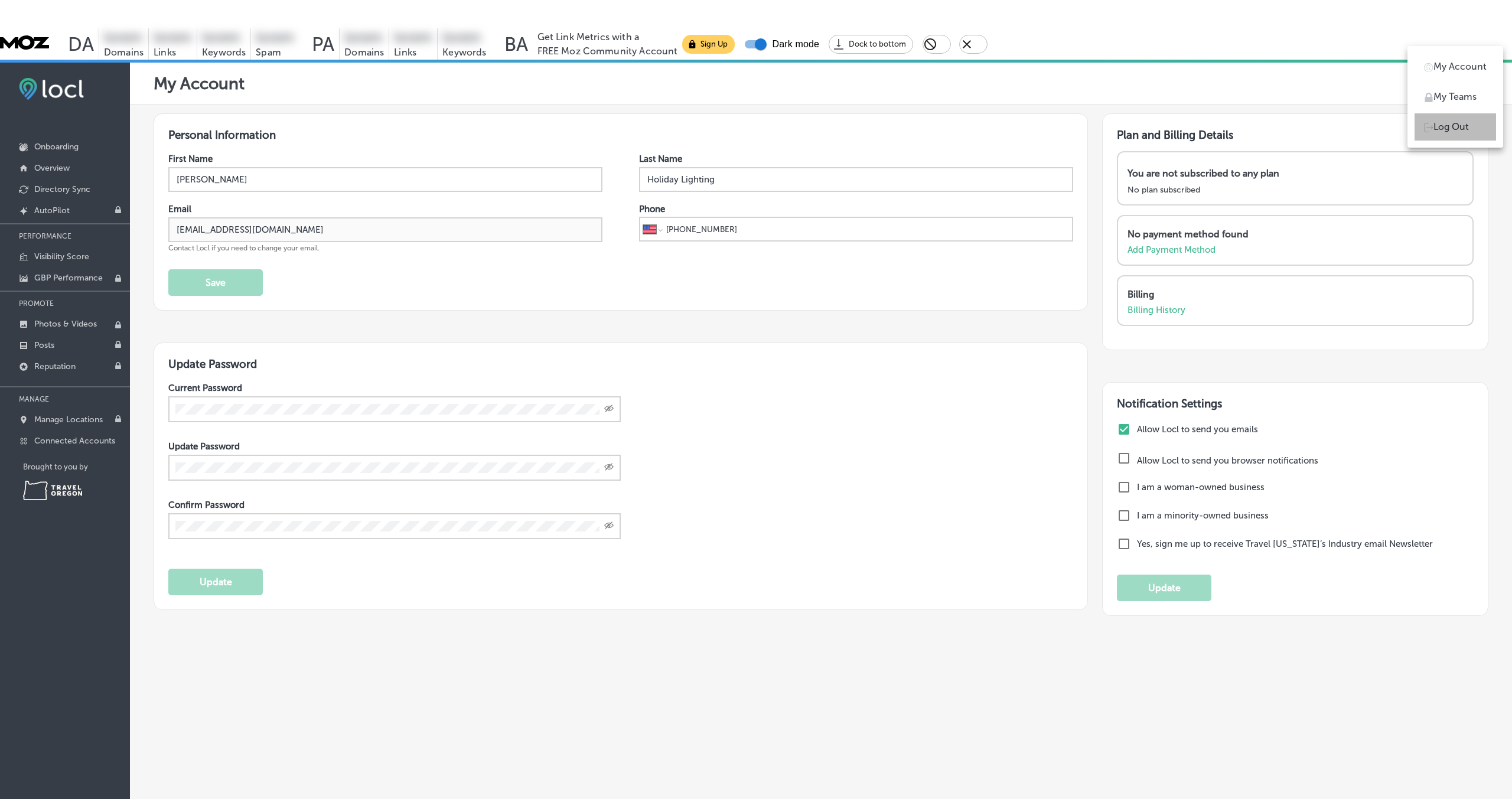
click at [1008, 126] on p "Log Out" at bounding box center [1451, 127] width 35 height 14
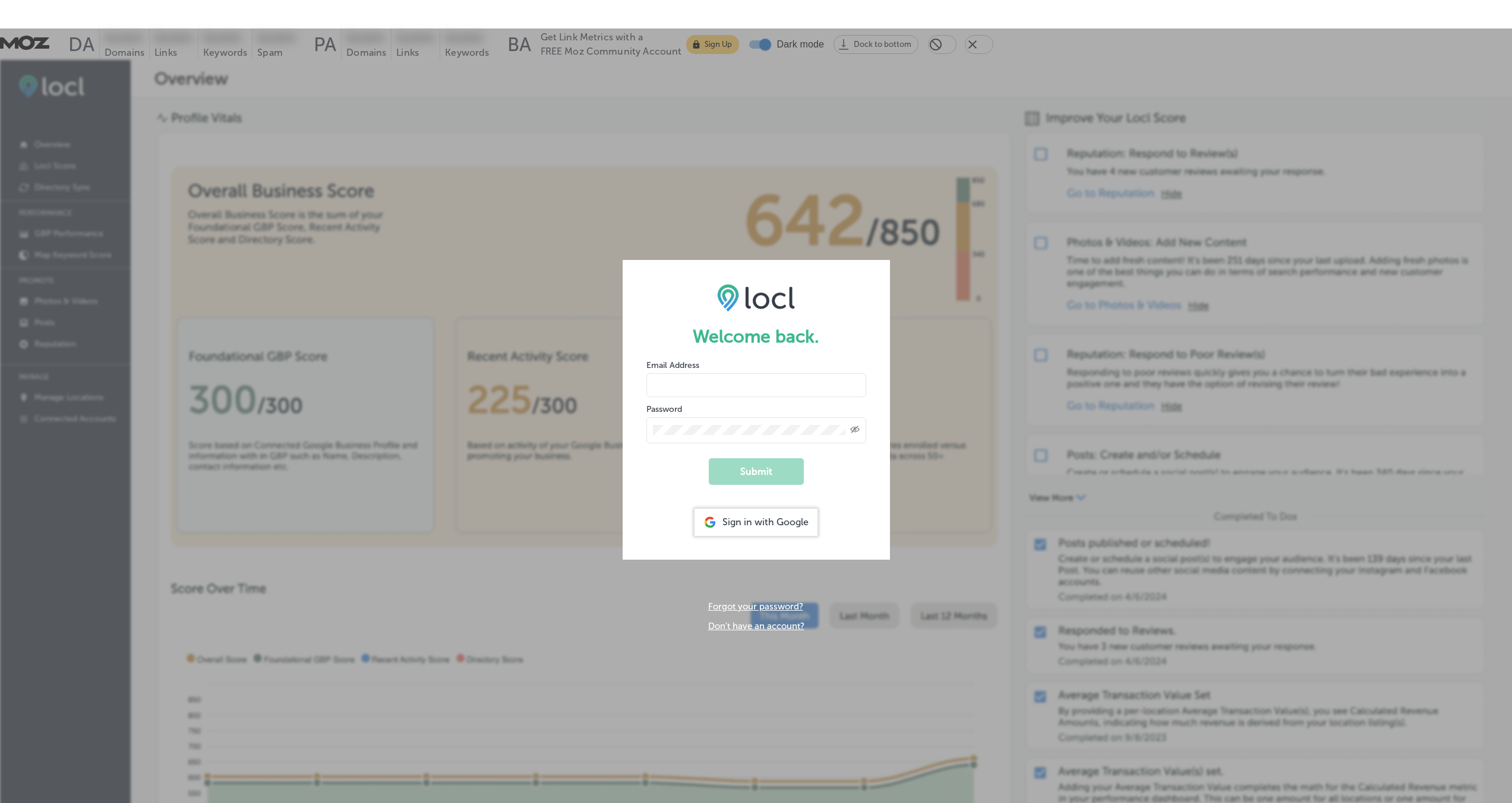
type input "[EMAIL_ADDRESS][DOMAIN_NAME]"
click at [967, 265] on div "Welcome back. Email Address [EMAIL_ADDRESS][DOMAIN_NAME] Password Created with …" at bounding box center [756, 446] width 1512 height 835
click at [977, 40] on icon "Close toolbar" at bounding box center [972, 44] width 8 height 8
